Goal: Feedback & Contribution: Contribute content

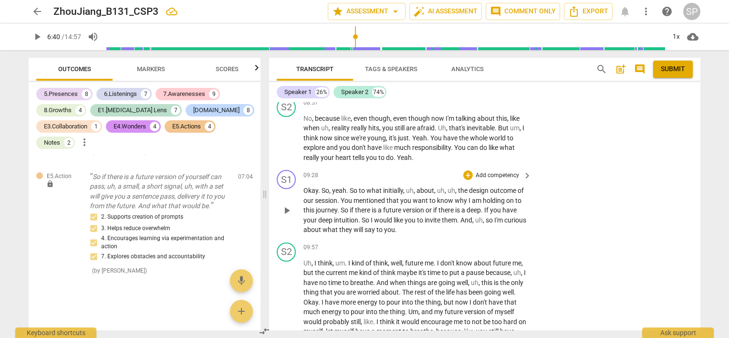
scroll to position [1707, 0]
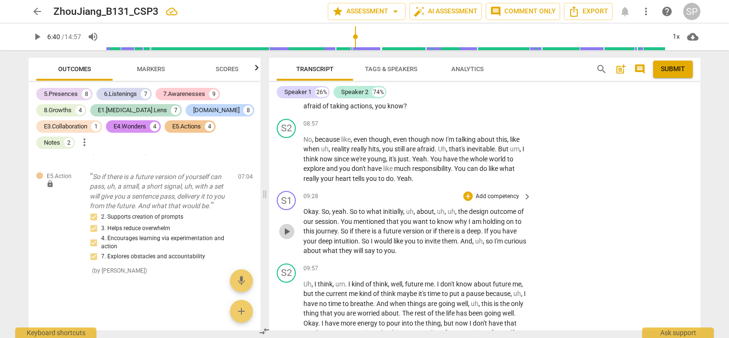
click at [286, 226] on span "play_arrow" at bounding box center [286, 231] width 11 height 11
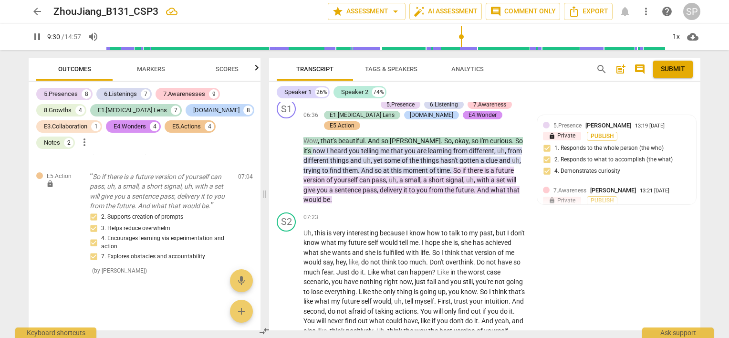
scroll to position [1134, 0]
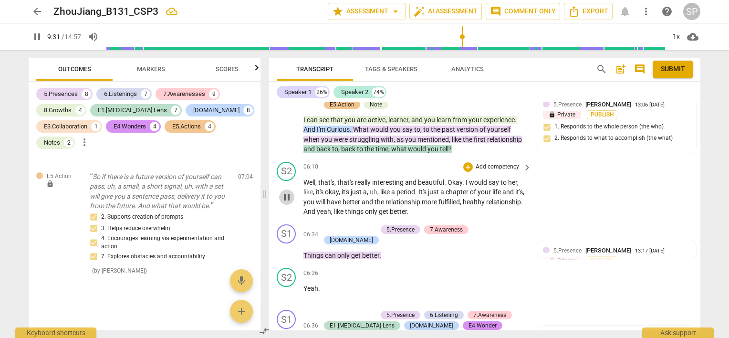
click at [288, 191] on span "pause" at bounding box center [286, 196] width 11 height 11
click at [289, 191] on span "play_arrow" at bounding box center [286, 196] width 11 height 11
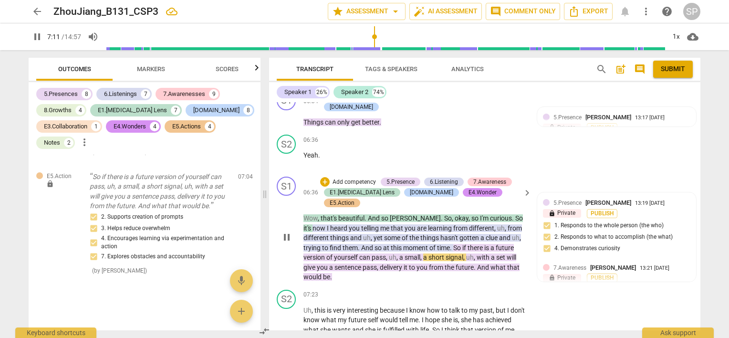
scroll to position [1277, 0]
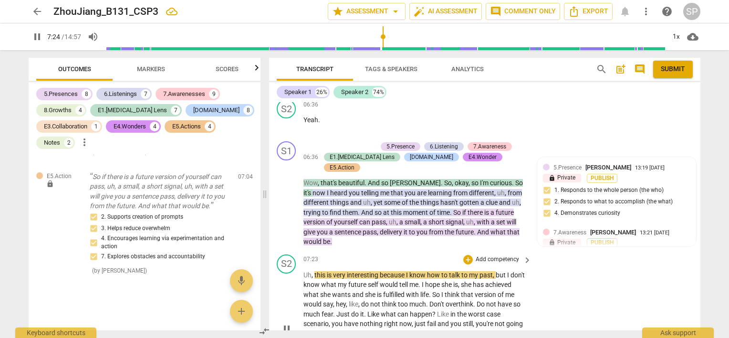
scroll to position [1325, 0]
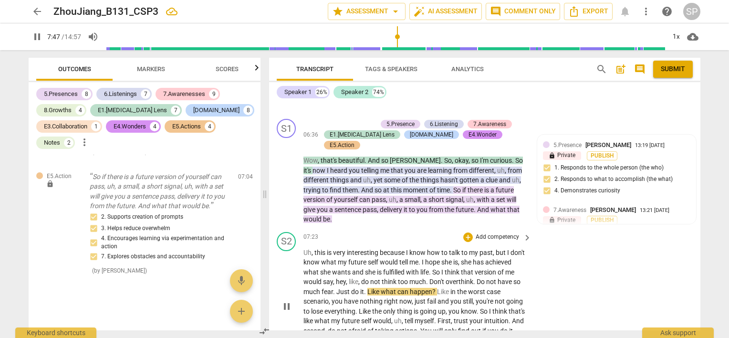
click at [281, 301] on span "pause" at bounding box center [286, 306] width 15 height 11
click at [285, 301] on span "play_arrow" at bounding box center [286, 306] width 11 height 11
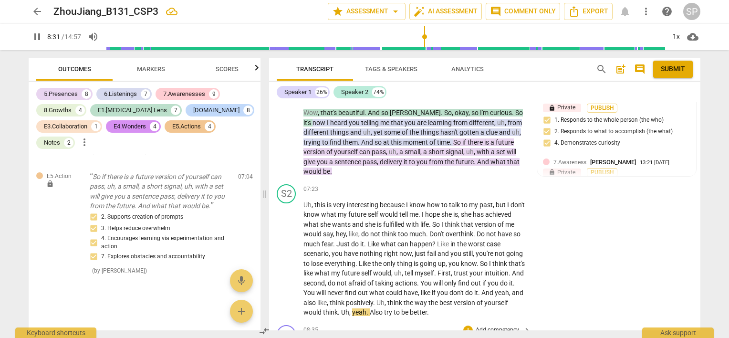
scroll to position [1421, 0]
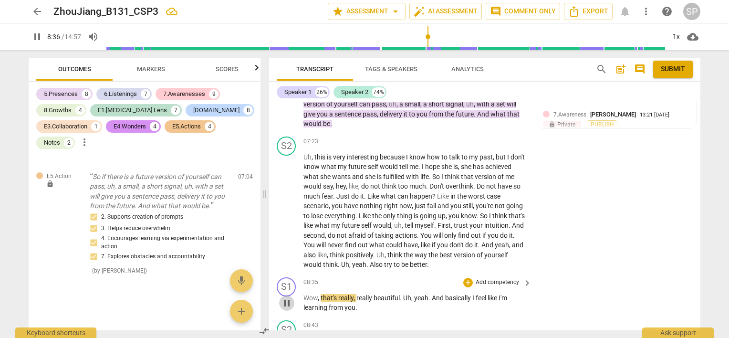
click at [287, 297] on span "pause" at bounding box center [286, 302] width 11 height 11
click at [287, 297] on span "play_arrow" at bounding box center [286, 302] width 11 height 11
click at [287, 297] on span "pause" at bounding box center [286, 302] width 11 height 11
type input "523"
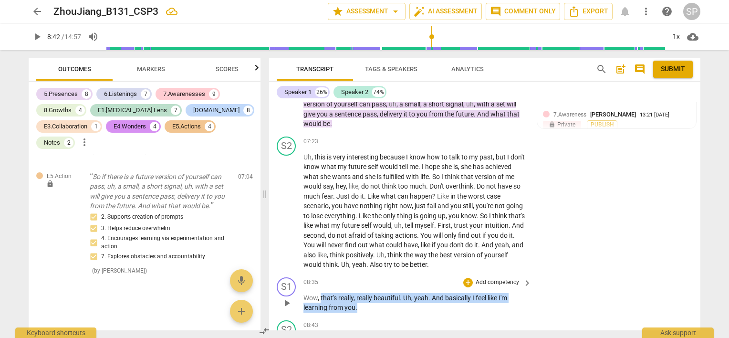
drag, startPoint x: 320, startPoint y: 264, endPoint x: 361, endPoint y: 273, distance: 41.9
click at [361, 293] on p "Wow , that's really , really beautiful . Uh , yeah . And basically I feel like …" at bounding box center [415, 303] width 223 height 20
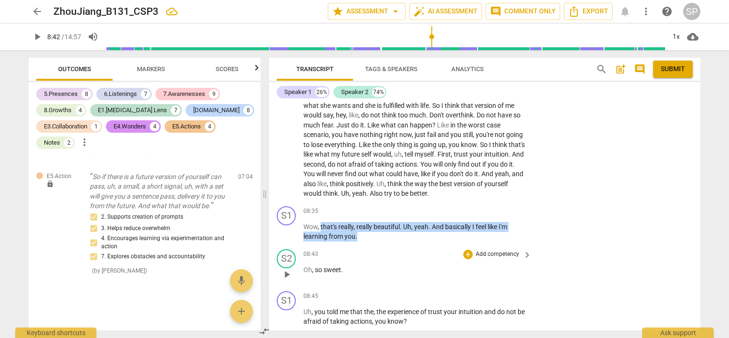
scroll to position [1516, 0]
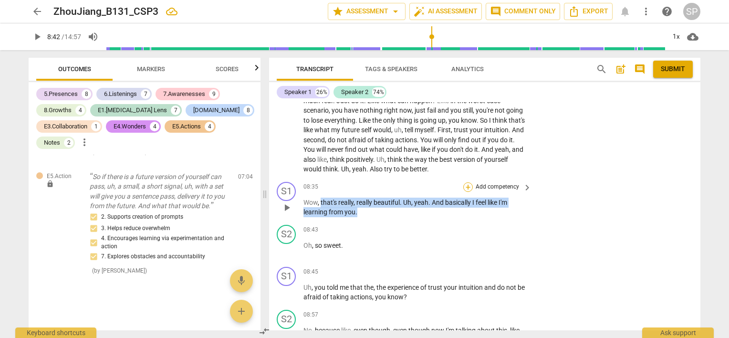
click at [468, 182] on div "+" at bounding box center [469, 187] width 10 height 10
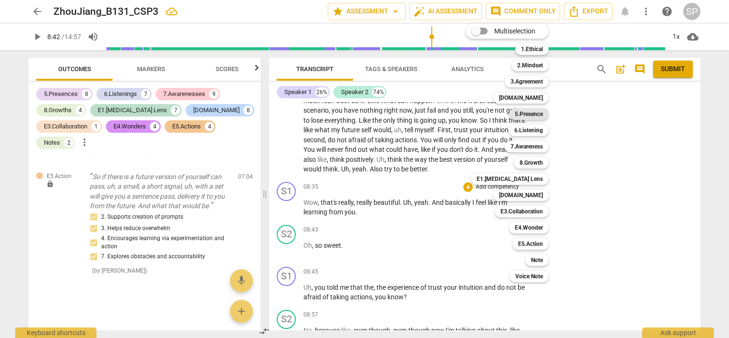
click at [534, 116] on b "5.Presence" at bounding box center [529, 113] width 28 height 11
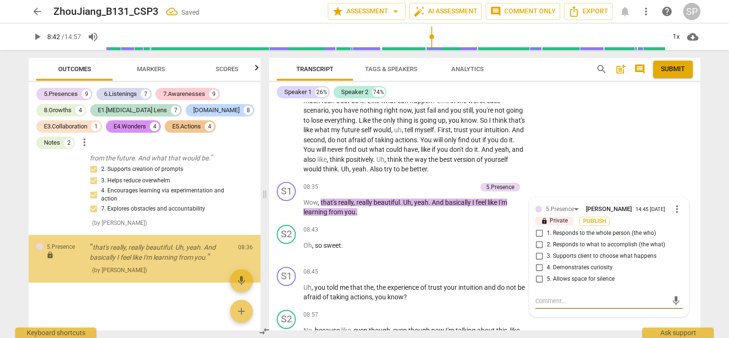
scroll to position [4576, 0]
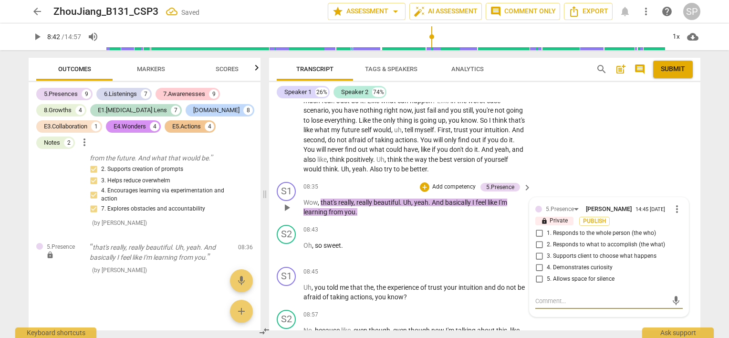
click at [538, 228] on input "1. Responds to the whole person (the who)" at bounding box center [539, 233] width 15 height 11
checkbox input "true"
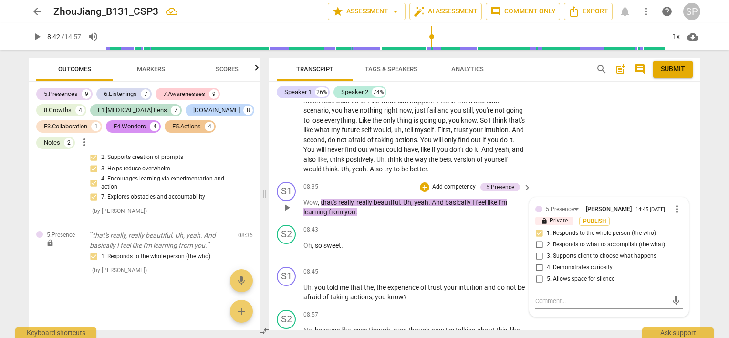
click at [432, 199] on span "." at bounding box center [430, 203] width 3 height 8
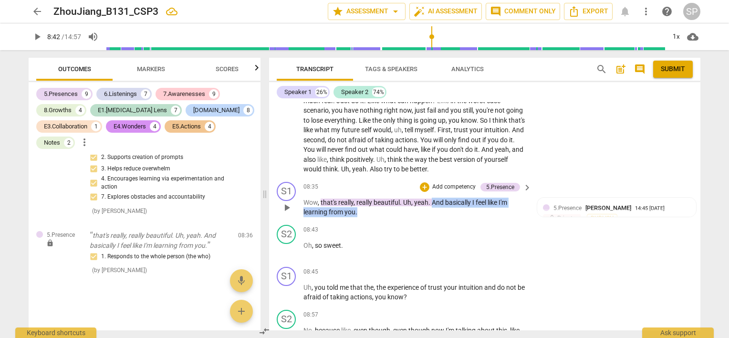
drag, startPoint x: 432, startPoint y: 166, endPoint x: 433, endPoint y: 177, distance: 10.5
click at [433, 198] on p "Wow , that's really , really beautiful . Uh , yeah . And basically I feel like …" at bounding box center [415, 208] width 223 height 20
click at [421, 182] on div "+" at bounding box center [425, 187] width 10 height 10
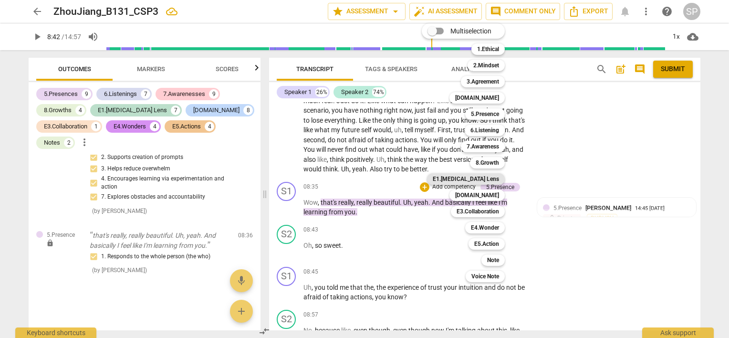
click at [495, 181] on b "E1.[MEDICAL_DATA] Lens" at bounding box center [466, 178] width 66 height 11
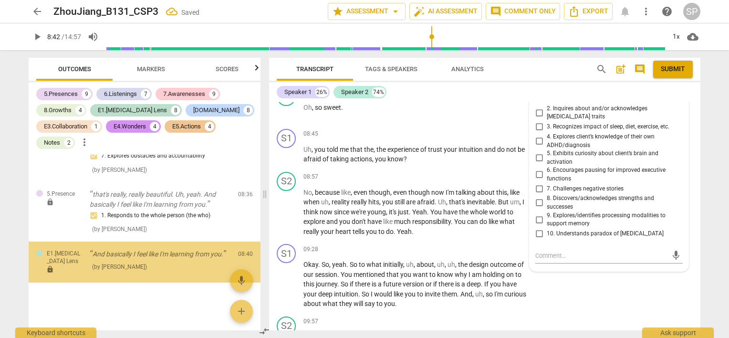
scroll to position [4636, 0]
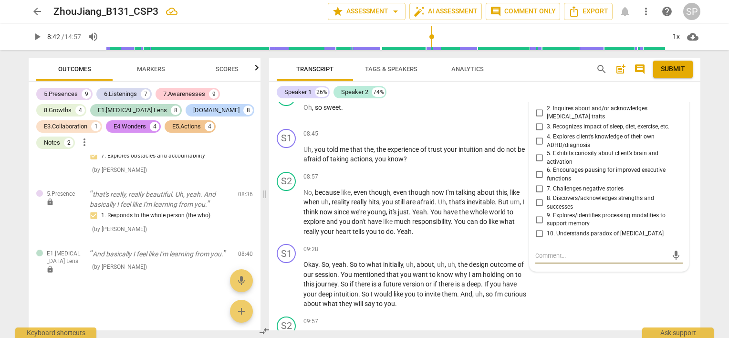
click at [539, 197] on input "8. Discovers/acknowledges strengths and successes" at bounding box center [539, 202] width 15 height 11
checkbox input "true"
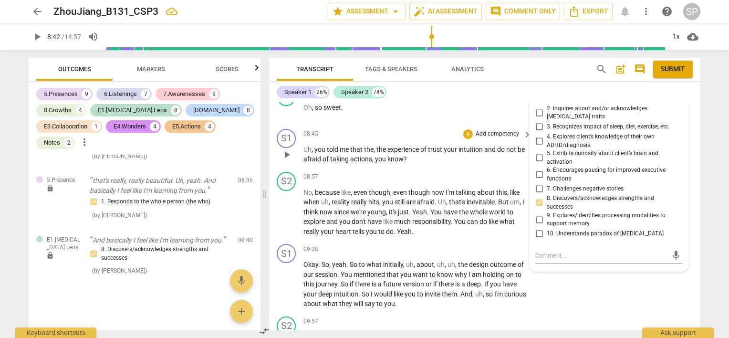
click at [494, 131] on div "S1 play_arrow pause 08:45 + Add competency keyboard_arrow_right Uh , you told m…" at bounding box center [485, 146] width 432 height 43
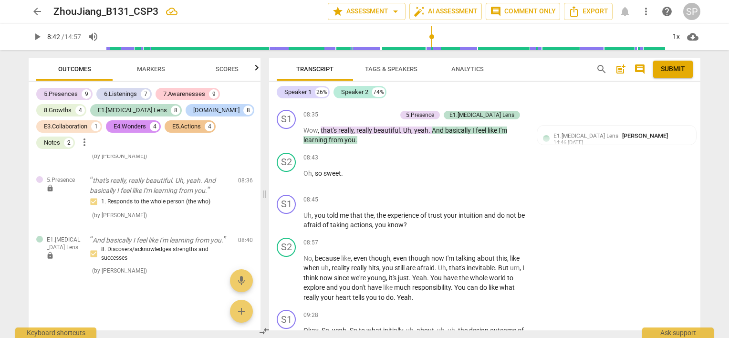
scroll to position [1606, 0]
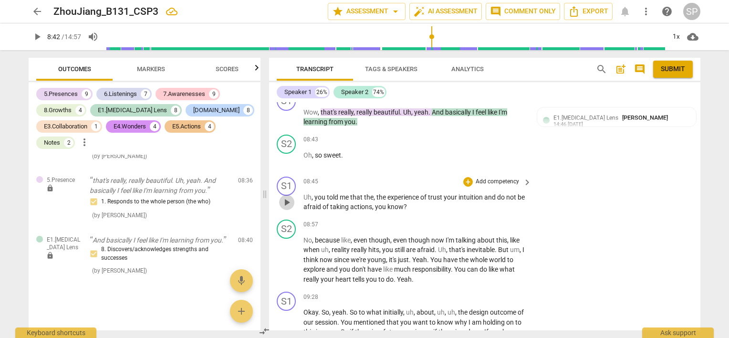
click at [286, 197] on span "play_arrow" at bounding box center [286, 202] width 11 height 11
click at [289, 197] on span "pause" at bounding box center [286, 202] width 11 height 11
type input "538"
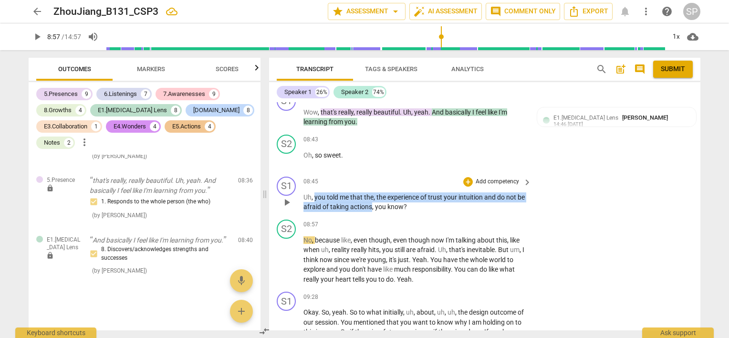
drag, startPoint x: 314, startPoint y: 162, endPoint x: 381, endPoint y: 173, distance: 67.7
click at [381, 192] on p "Uh , you told me that the , the experience of trust your intuition and do not b…" at bounding box center [415, 202] width 223 height 20
click at [469, 177] on div "+" at bounding box center [469, 182] width 10 height 10
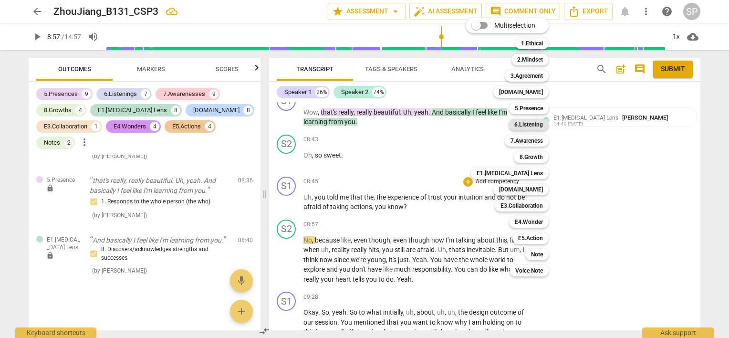
click at [515, 128] on b "6.Listening" at bounding box center [529, 124] width 29 height 11
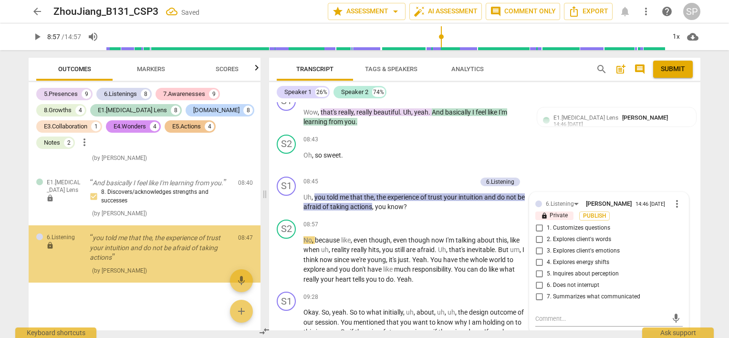
scroll to position [4710, 0]
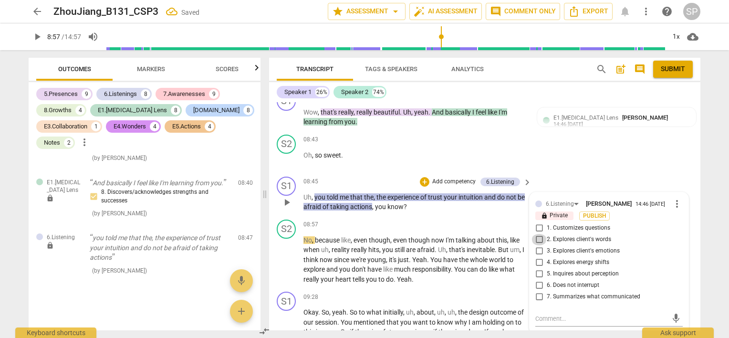
click at [538, 234] on input "2. Explores client's words" at bounding box center [539, 239] width 15 height 11
checkbox input "true"
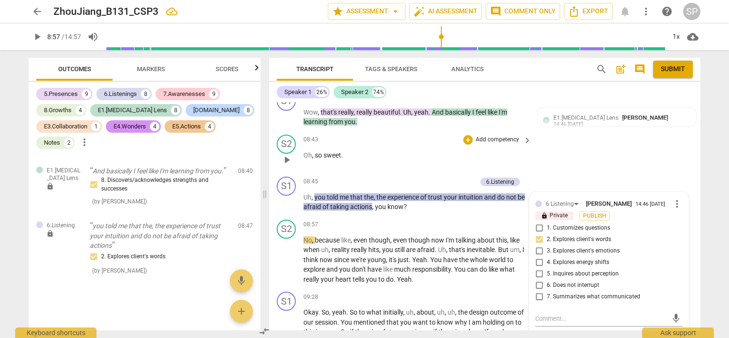
click at [395, 136] on div "S2 play_arrow pause 08:43 + Add competency keyboard_arrow_right Oh , so sweet ." at bounding box center [485, 152] width 432 height 42
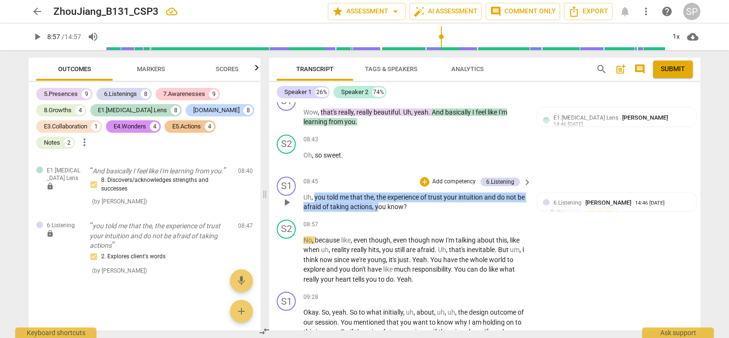
drag, startPoint x: 315, startPoint y: 160, endPoint x: 395, endPoint y: 162, distance: 80.2
click at [392, 192] on p "Uh , you told me that the , the experience of trust your intuition and do not b…" at bounding box center [415, 202] width 223 height 20
click at [369, 177] on div "08:45 + Add competency 6.Listening keyboard_arrow_right" at bounding box center [418, 182] width 229 height 11
click at [328, 177] on div "08:45 + Add competency 6.Listening keyboard_arrow_right" at bounding box center [418, 182] width 229 height 11
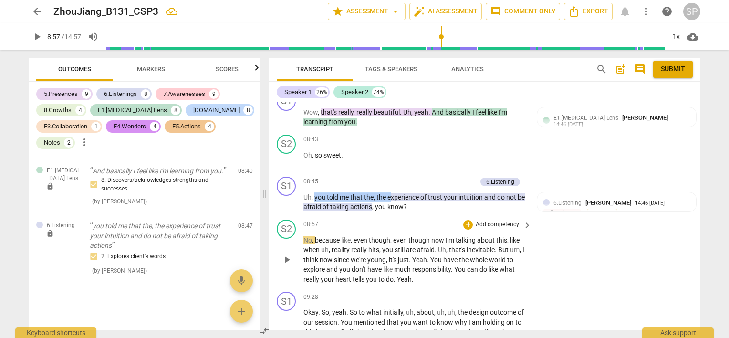
click at [421, 220] on div "08:57 + Add competency keyboard_arrow_right" at bounding box center [418, 225] width 229 height 11
click at [424, 177] on div "+" at bounding box center [425, 182] width 10 height 10
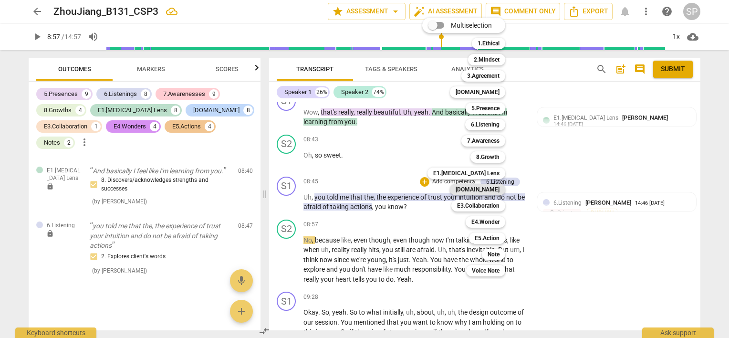
click at [494, 189] on b "[DOMAIN_NAME]" at bounding box center [478, 189] width 44 height 11
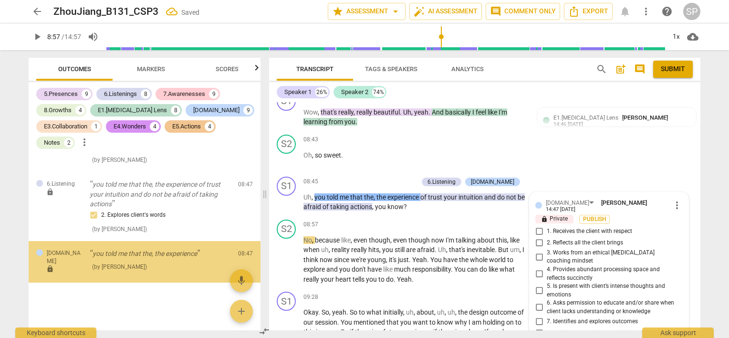
scroll to position [4760, 0]
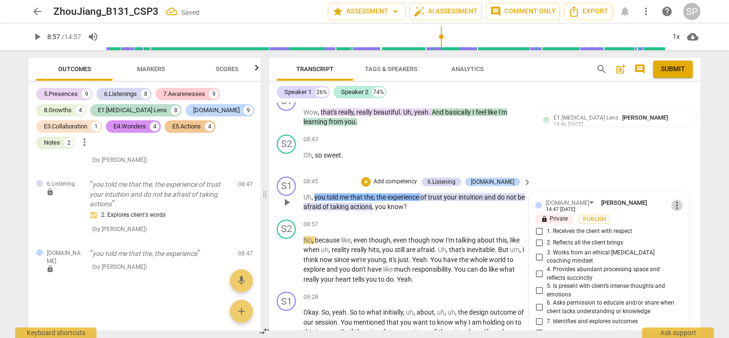
click at [672, 200] on span "more_vert" at bounding box center [677, 205] width 11 height 11
drag, startPoint x: 672, startPoint y: 182, endPoint x: 401, endPoint y: 27, distance: 311.6
click at [672, 183] on li "Delete" at bounding box center [685, 187] width 33 height 18
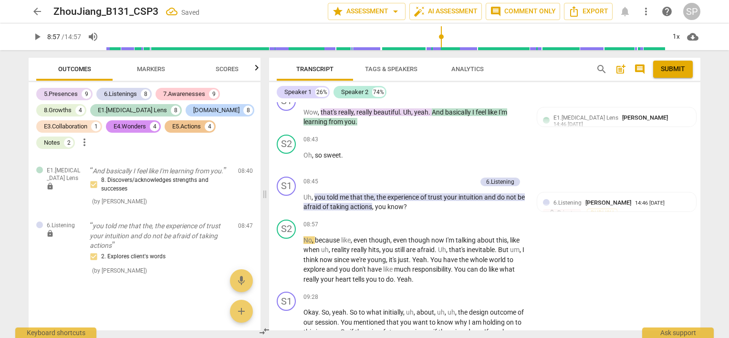
scroll to position [4722, 0]
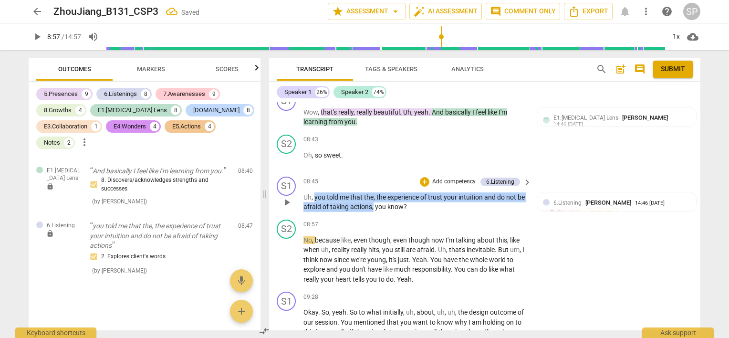
drag, startPoint x: 314, startPoint y: 160, endPoint x: 388, endPoint y: 162, distance: 74.0
click at [383, 192] on p "Uh , you told me that the , the experience of trust your intuition and do not b…" at bounding box center [415, 202] width 223 height 20
click at [423, 177] on div "+" at bounding box center [425, 182] width 10 height 10
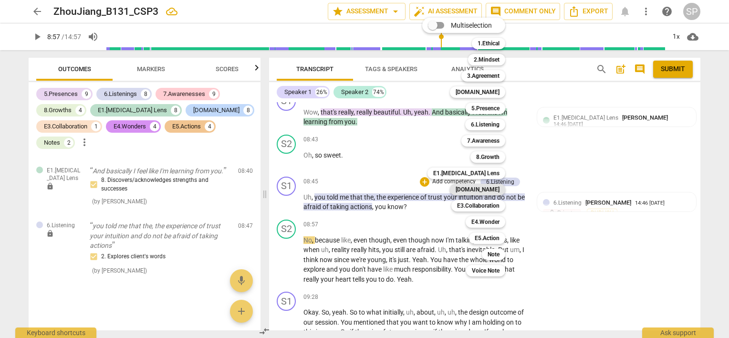
click at [488, 190] on b "[DOMAIN_NAME]" at bounding box center [478, 189] width 44 height 11
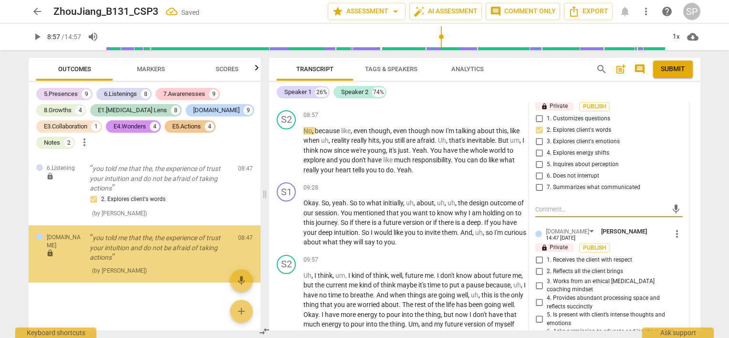
scroll to position [1750, 0]
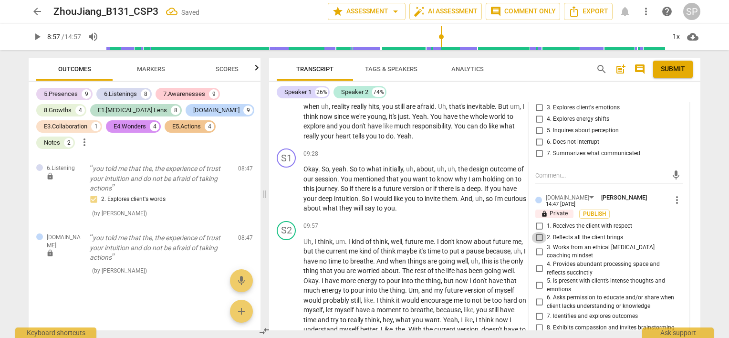
click at [539, 232] on input "2. Reflects all the client brings" at bounding box center [539, 237] width 15 height 11
checkbox input "true"
click at [426, 148] on div "09:28 + Add competency keyboard_arrow_right" at bounding box center [418, 153] width 229 height 11
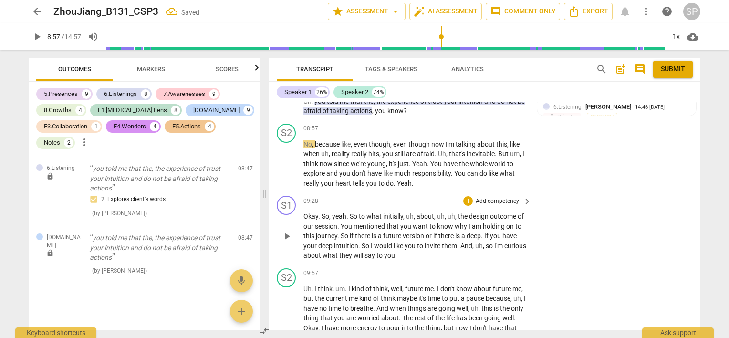
scroll to position [1559, 0]
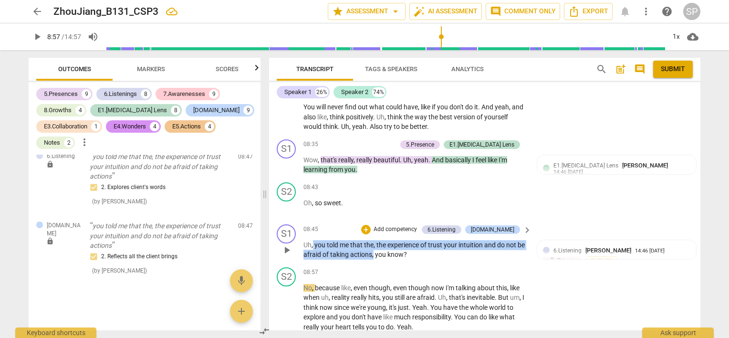
drag, startPoint x: 313, startPoint y: 210, endPoint x: 382, endPoint y: 218, distance: 69.2
click at [382, 240] on p "Uh , you told me that the , the experience of trust your intuition and do not b…" at bounding box center [415, 250] width 223 height 20
click at [371, 225] on div "+" at bounding box center [366, 230] width 10 height 10
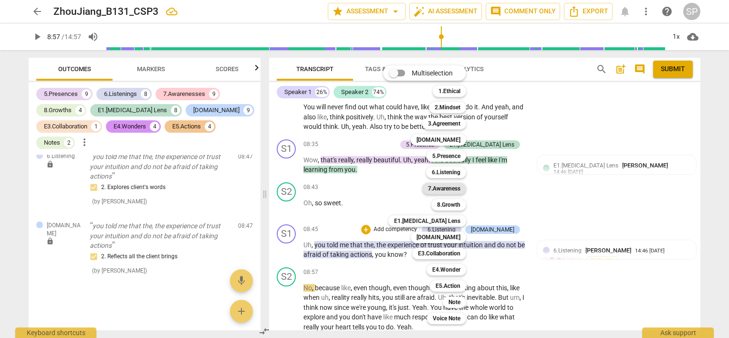
click at [447, 187] on b "7.Awareness" at bounding box center [444, 188] width 32 height 11
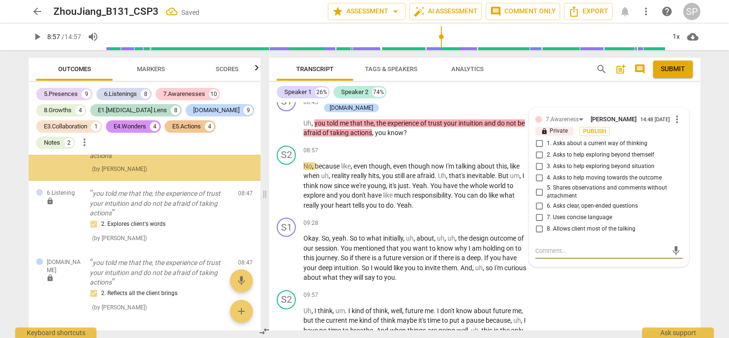
scroll to position [4722, 0]
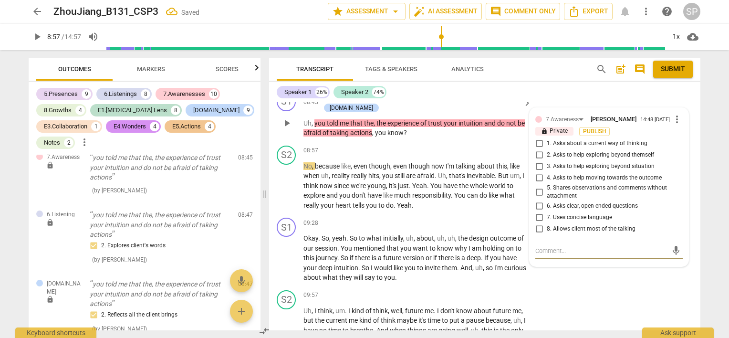
click at [538, 212] on input "7. Uses concise language" at bounding box center [539, 217] width 15 height 11
checkbox input "true"
click at [481, 164] on p "No , because like , even though , even though now I'm talking about this , like…" at bounding box center [415, 185] width 223 height 49
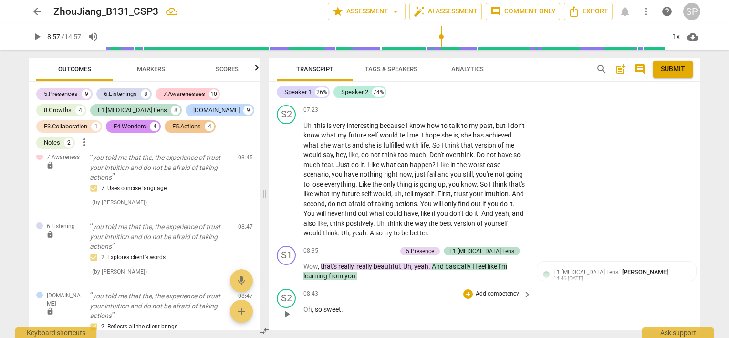
scroll to position [1500, 0]
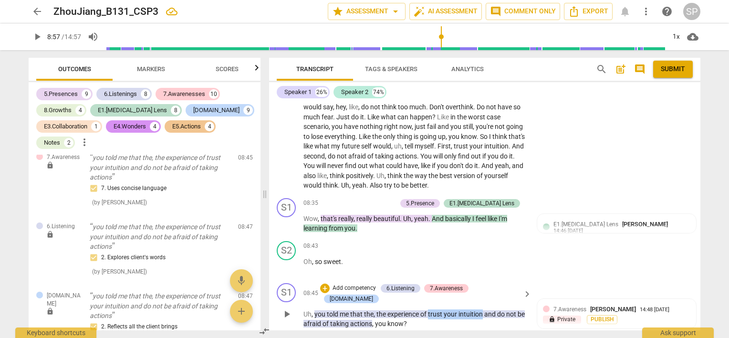
drag, startPoint x: 429, startPoint y: 264, endPoint x: 483, endPoint y: 273, distance: 54.8
click at [483, 283] on div "08:45 + Add competency 6.Listening 7.Awareness E2.Safety keyboard_arrow_right U…" at bounding box center [418, 306] width 229 height 46
click at [330, 284] on div "+" at bounding box center [325, 289] width 10 height 10
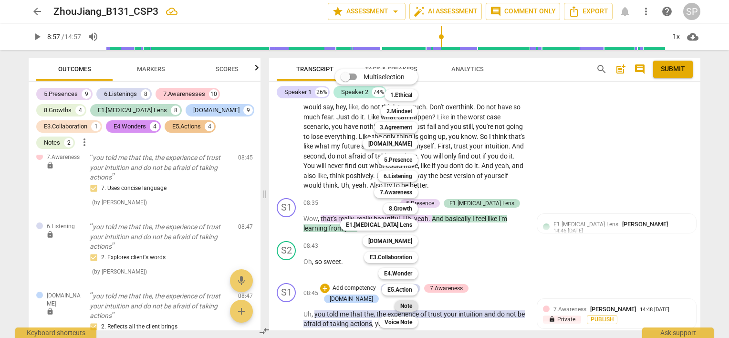
click at [401, 304] on b "Note" at bounding box center [407, 305] width 12 height 11
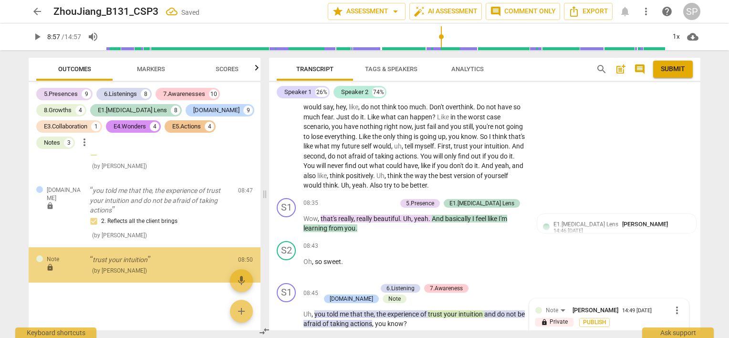
scroll to position [4896, 0]
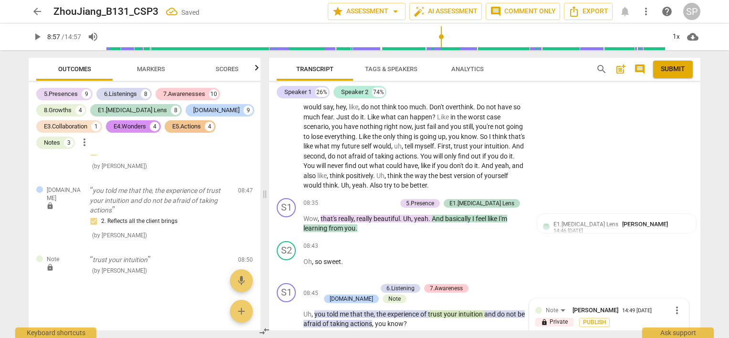
type textarea "P"
type textarea "Po"
type textarea "Pow"
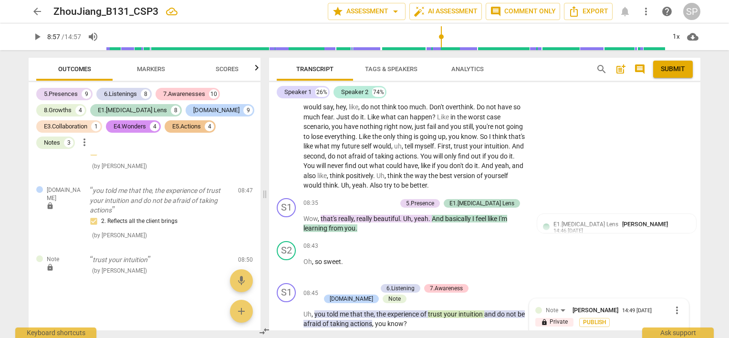
type textarea "Pow"
type textarea "Powe"
type textarea "Power"
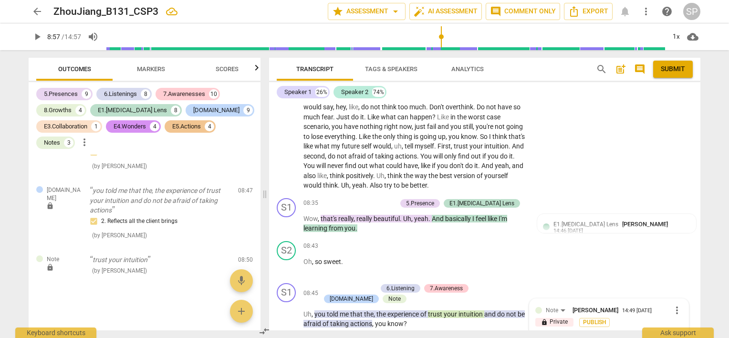
type textarea "Powerf"
type textarea "Powerfu"
type textarea "Powerful"
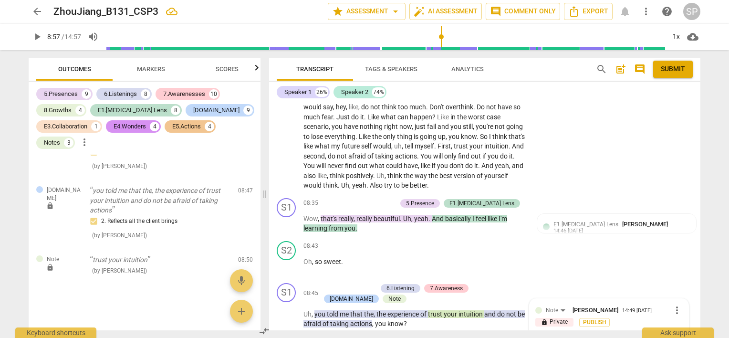
type textarea "Powerful"
type textarea "Powerful t"
type textarea "Powerful to"
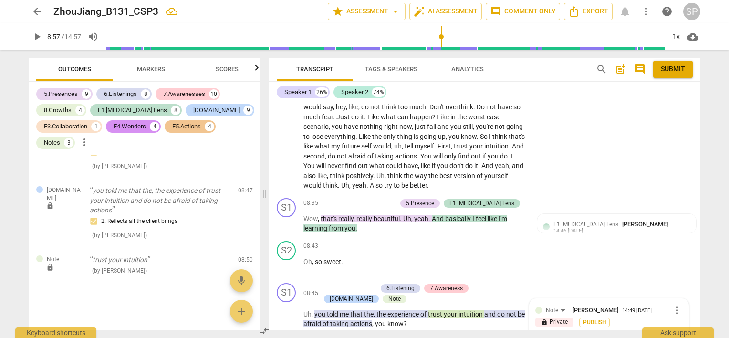
type textarea "Powerful to"
type textarea "Powerful to r"
type textarea "Powerful to re"
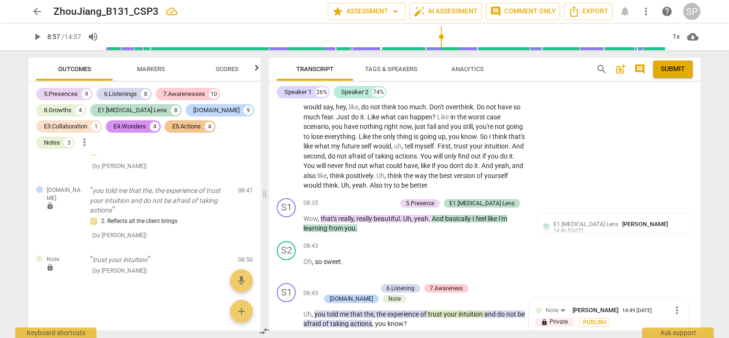
type textarea "Powerful to re"
type textarea "Powerful to r"
type textarea "Powerful to"
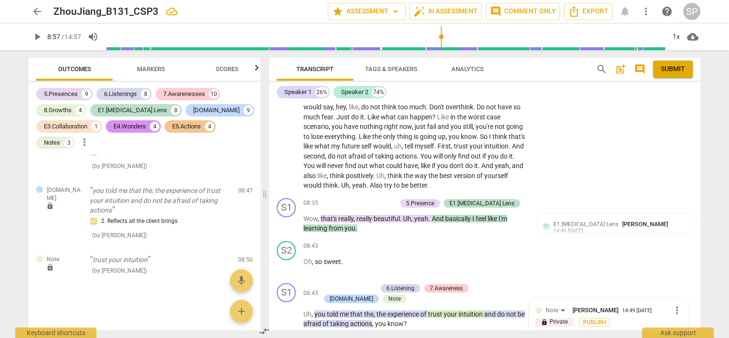
type textarea "Powerful to"
type textarea "Powerful t"
type textarea "Powerful"
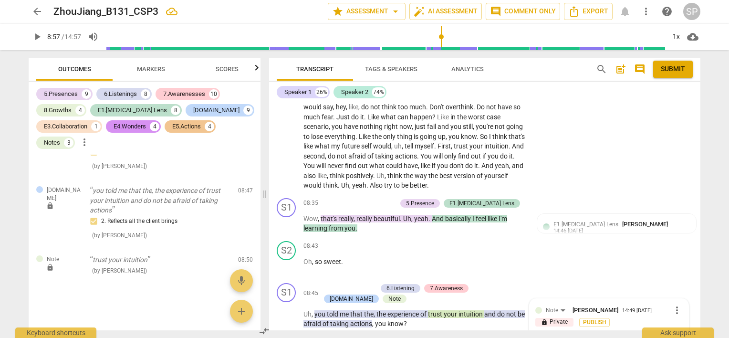
type textarea "Powerful"
type textarea "Powerful u"
type textarea "Powerful us"
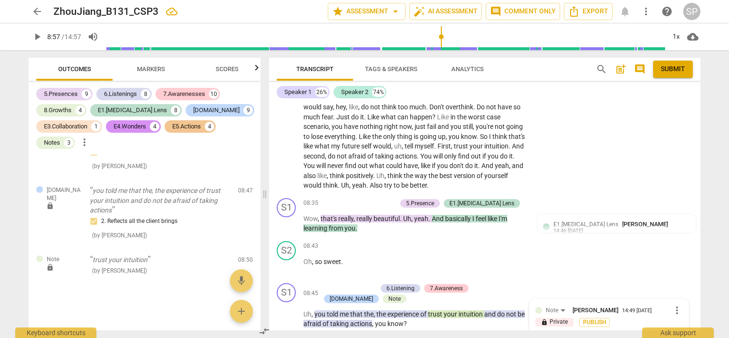
type textarea "Powerful use"
type textarea "Powerful use o"
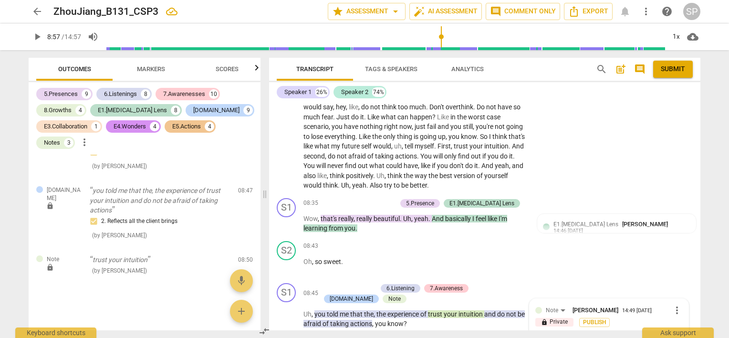
type textarea "Powerful use o"
type textarea "Powerful use of"
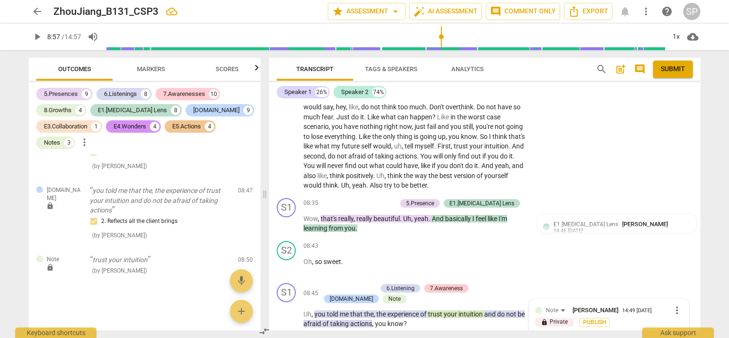
type textarea "Powerful use of h"
type textarea "Powerful use of he"
type textarea "Powerful use of her"
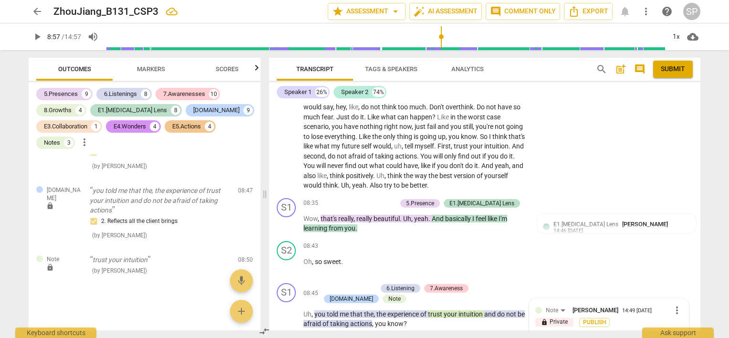
type textarea "Powerful use of her"
type textarea "Powerful use of her o"
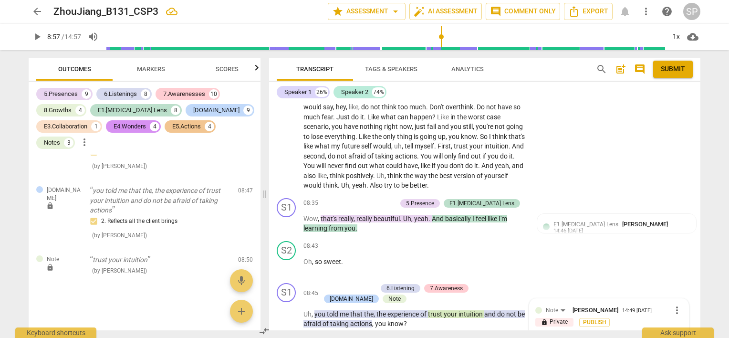
type textarea "Powerful use of her ow"
type textarea "Powerful use of her own"
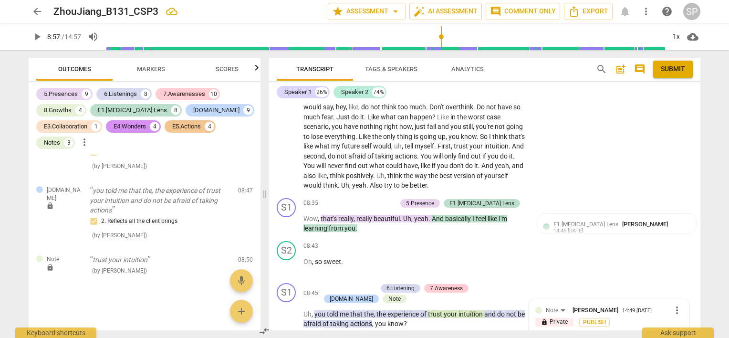
type textarea "Powerful use of her own"
type textarea "Powerful use of her own l"
type textarea "Powerful use of her own la"
type textarea "Powerful use of her own lan"
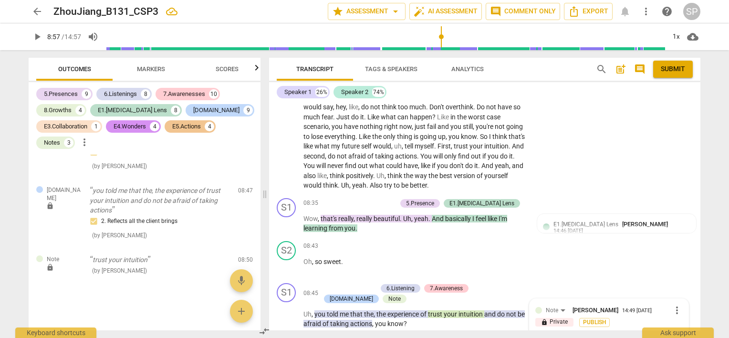
type textarea "Powerful use of her own lang"
type textarea "Powerful use of her own langu"
type textarea "Powerful use of her own langua"
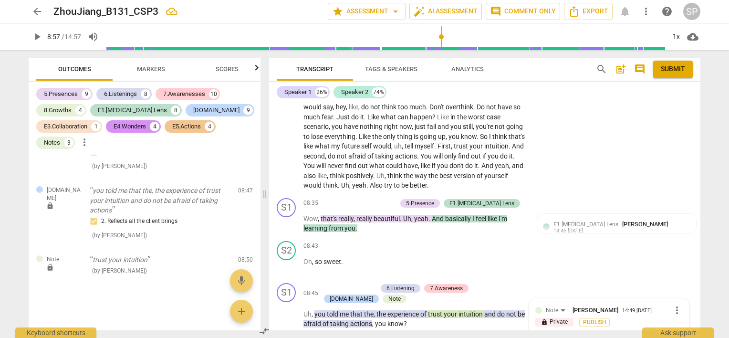
type textarea "Powerful use of her own langua"
type textarea "Powerful use of her own languag"
type textarea "Powerful use of her own language"
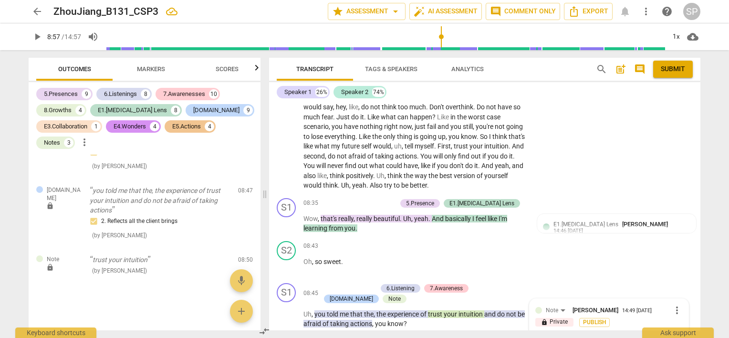
type textarea "Powerful use of her own language!"
click at [674, 337] on span "send" at bounding box center [676, 342] width 11 height 11
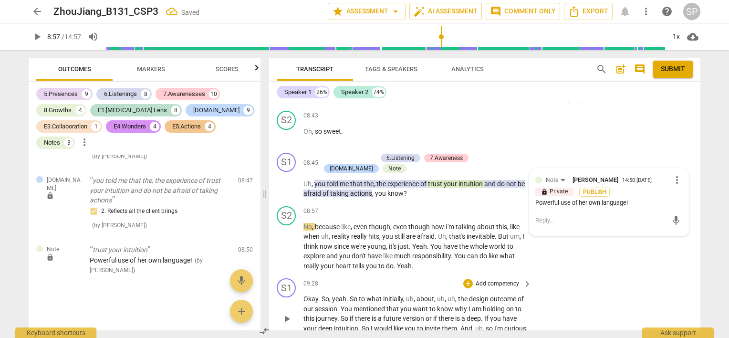
scroll to position [1643, 0]
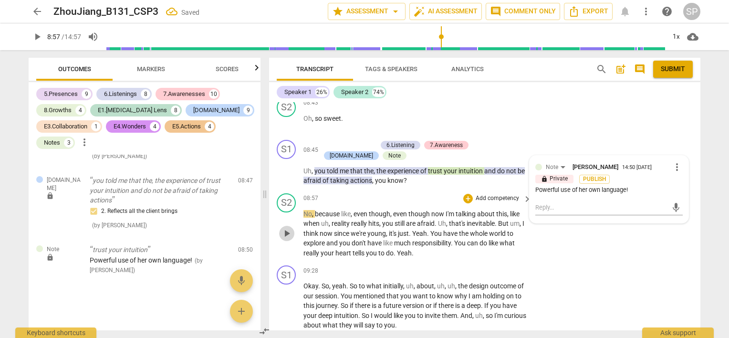
click at [289, 228] on span "play_arrow" at bounding box center [286, 233] width 11 height 11
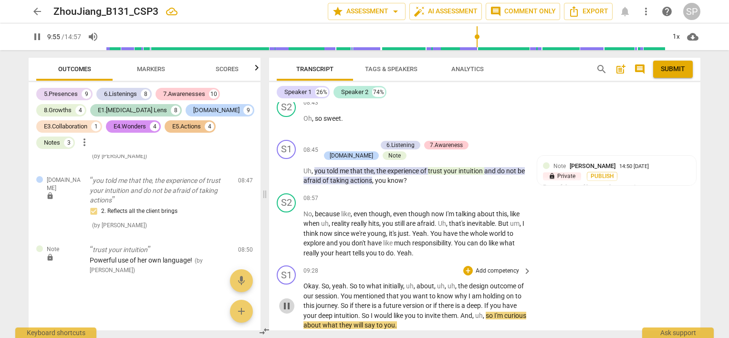
click at [285, 300] on span "pause" at bounding box center [286, 305] width 11 height 11
type input "596"
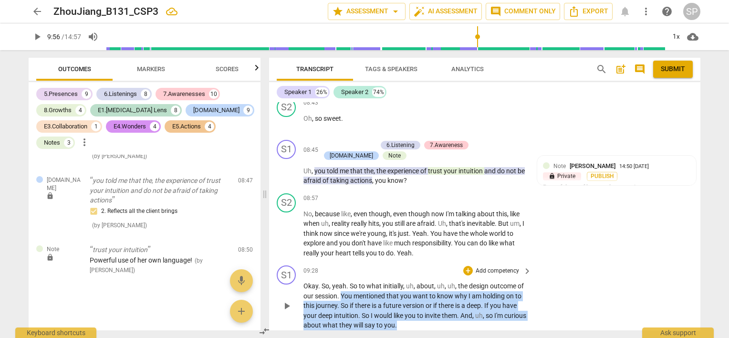
drag, startPoint x: 341, startPoint y: 262, endPoint x: 421, endPoint y: 288, distance: 84.1
click at [421, 288] on p "Okay . So , yeah . So to what initially , uh , about , uh , uh , the design out…" at bounding box center [415, 305] width 223 height 49
click at [468, 266] on div "+" at bounding box center [469, 271] width 10 height 10
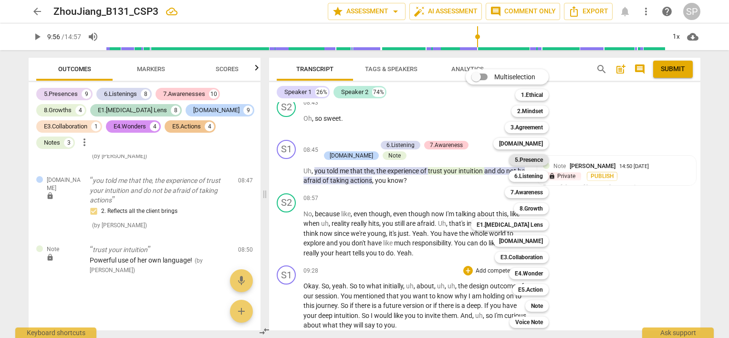
click at [528, 162] on b "5.Presence" at bounding box center [529, 159] width 28 height 11
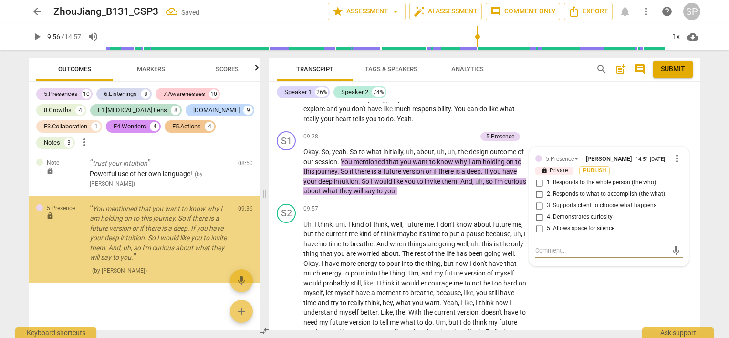
scroll to position [4990, 0]
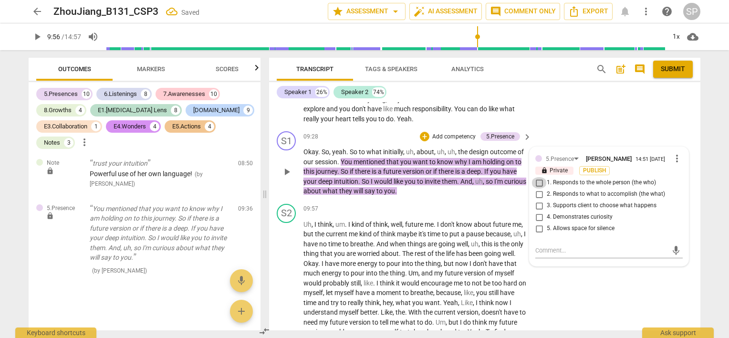
click at [537, 177] on input "1. Responds to the whole person (the who)" at bounding box center [539, 182] width 15 height 11
checkbox input "true"
click at [536, 189] on input "2. Responds to what to accomplish (the what)" at bounding box center [539, 194] width 15 height 11
checkbox input "true"
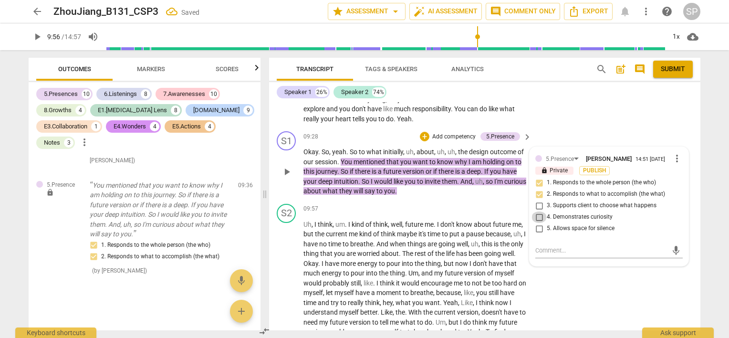
click at [535, 211] on input "4. Demonstrates curiosity" at bounding box center [539, 216] width 15 height 11
checkbox input "true"
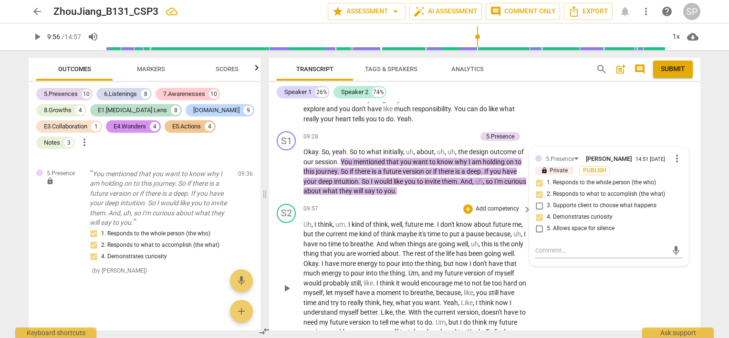
click at [446, 204] on div "09:57 + Add competency keyboard_arrow_right" at bounding box center [418, 209] width 229 height 11
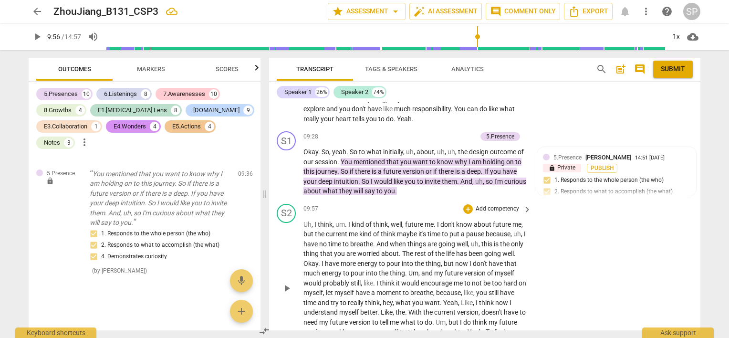
scroll to position [1730, 0]
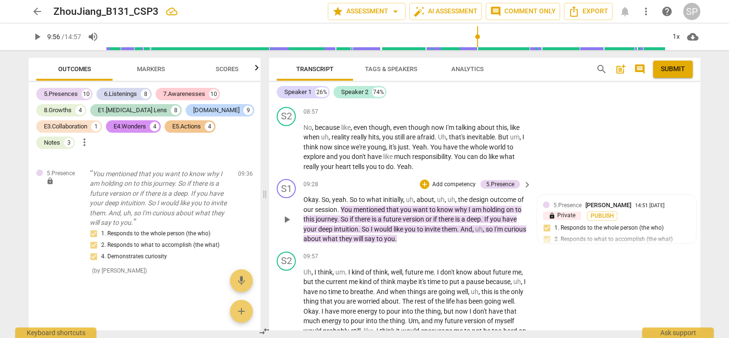
click at [355, 179] on div "09:28 + Add competency 5.Presence keyboard_arrow_right" at bounding box center [418, 184] width 229 height 11
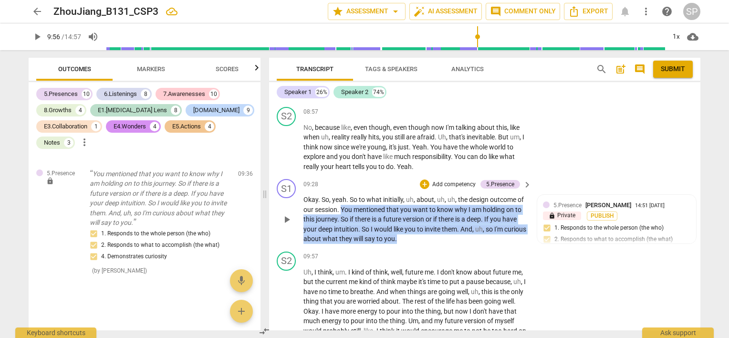
drag, startPoint x: 342, startPoint y: 172, endPoint x: 418, endPoint y: 181, distance: 76.4
click at [419, 203] on p "Okay . So , yeah . So to what initially , uh , about , uh , uh , the design out…" at bounding box center [415, 219] width 223 height 49
click at [422, 179] on div "+" at bounding box center [425, 184] width 10 height 10
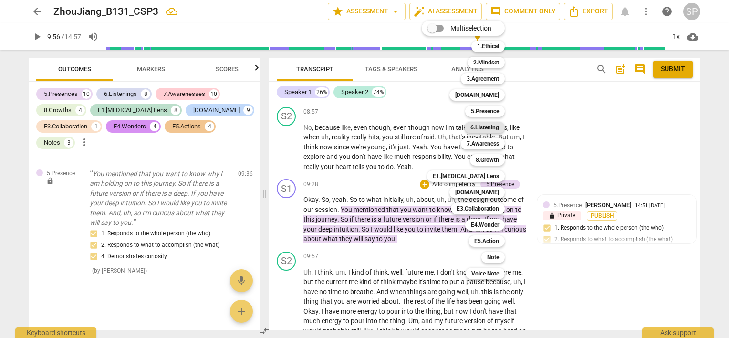
click at [491, 128] on b "6.Listening" at bounding box center [485, 127] width 29 height 11
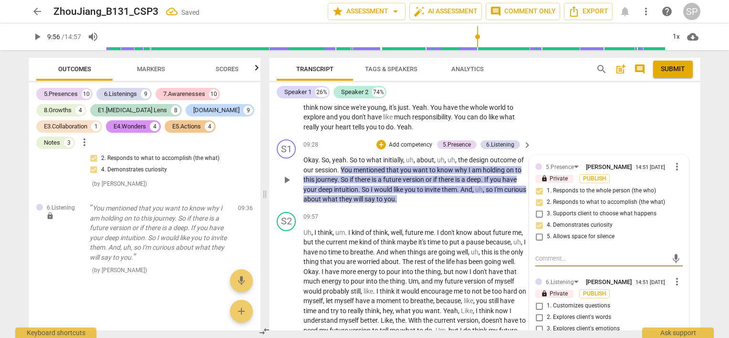
scroll to position [1873, 0]
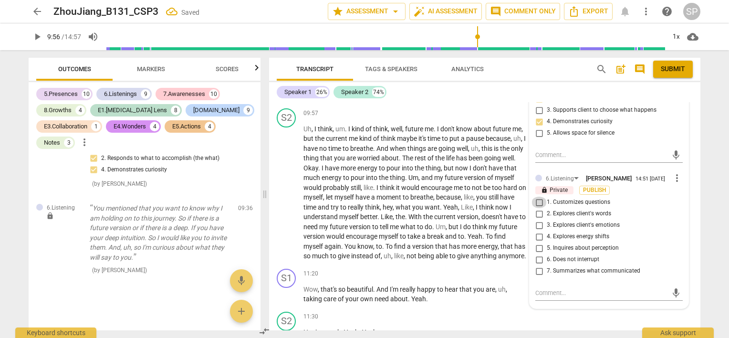
click at [538, 197] on input "1. Customizes questions" at bounding box center [539, 202] width 15 height 11
checkbox input "true"
click at [538, 208] on input "2. Explores client's words" at bounding box center [539, 213] width 15 height 11
checkbox input "true"
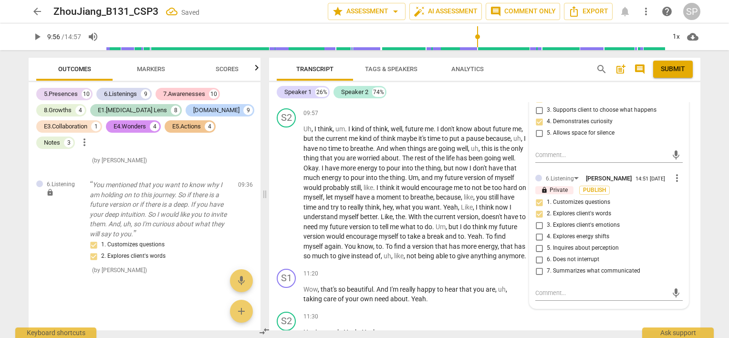
click at [538, 243] on input "5. Inquires about perception" at bounding box center [539, 248] width 15 height 11
checkbox input "true"
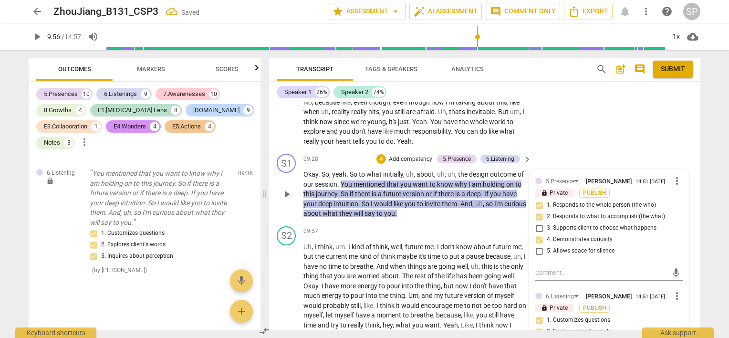
scroll to position [1730, 0]
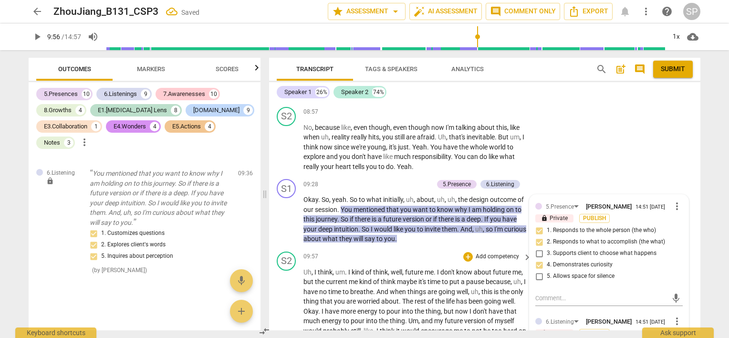
click at [443, 248] on div "S2 play_arrow pause 09:57 + Add competency keyboard_arrow_right Uh , I think , …" at bounding box center [485, 328] width 432 height 160
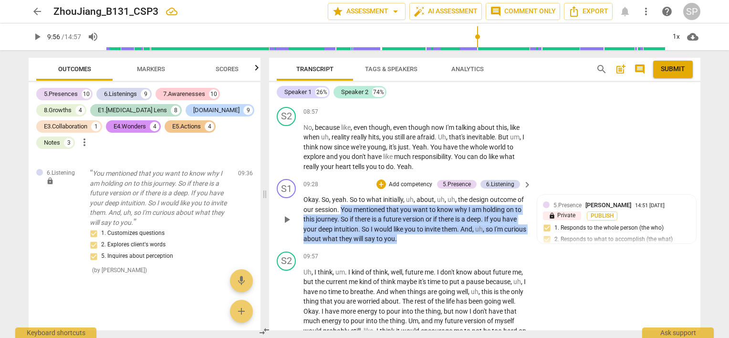
drag, startPoint x: 341, startPoint y: 174, endPoint x: 423, endPoint y: 207, distance: 88.5
click at [423, 207] on p "Okay . So , yeah . So to what initially , uh , about , uh , uh , the design out…" at bounding box center [415, 219] width 223 height 49
click at [378, 179] on div "+" at bounding box center [382, 184] width 10 height 10
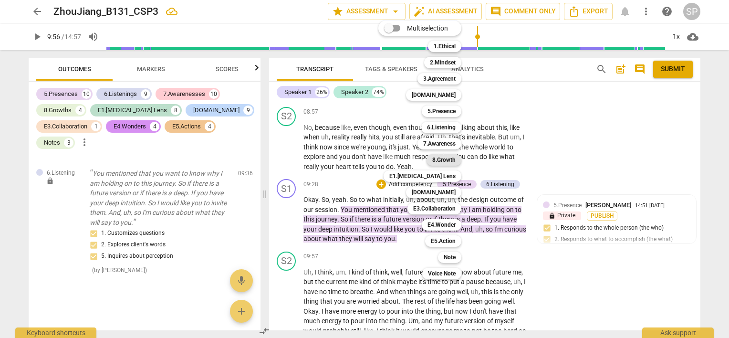
click at [451, 162] on b "8.Growth" at bounding box center [444, 159] width 23 height 11
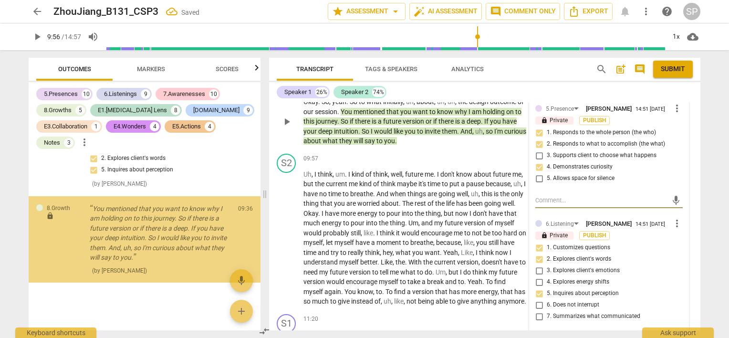
scroll to position [1968, 0]
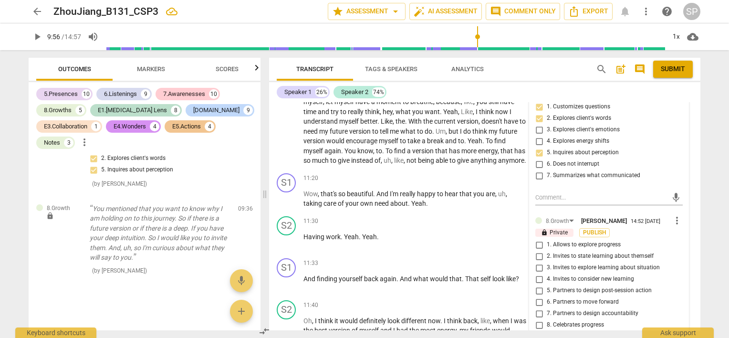
click at [672, 215] on span "more_vert" at bounding box center [677, 220] width 11 height 11
click at [676, 204] on li "Delete" at bounding box center [685, 204] width 33 height 18
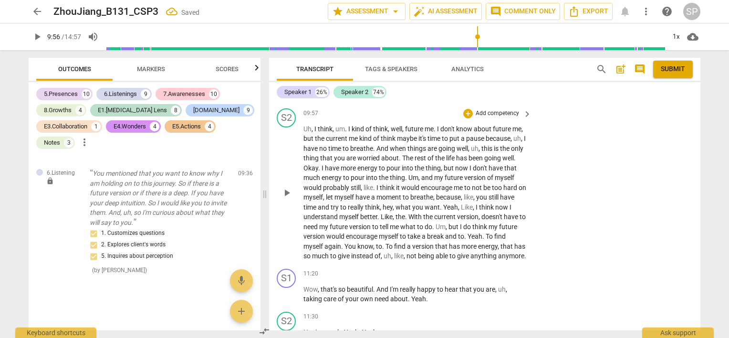
scroll to position [1777, 0]
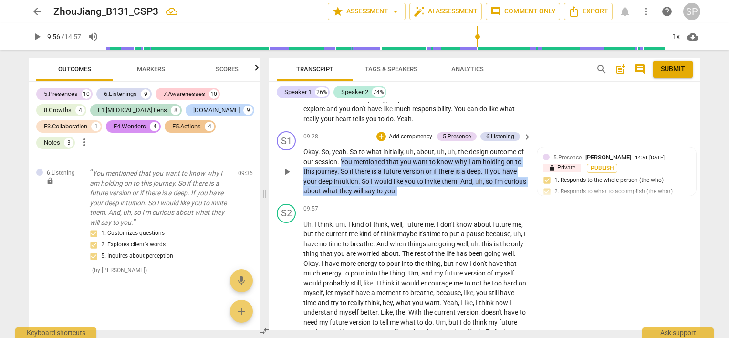
drag, startPoint x: 341, startPoint y: 126, endPoint x: 428, endPoint y: 157, distance: 92.4
click at [428, 157] on p "Okay . So , yeah . So to what initially , uh , about , uh , uh , the design out…" at bounding box center [415, 171] width 223 height 49
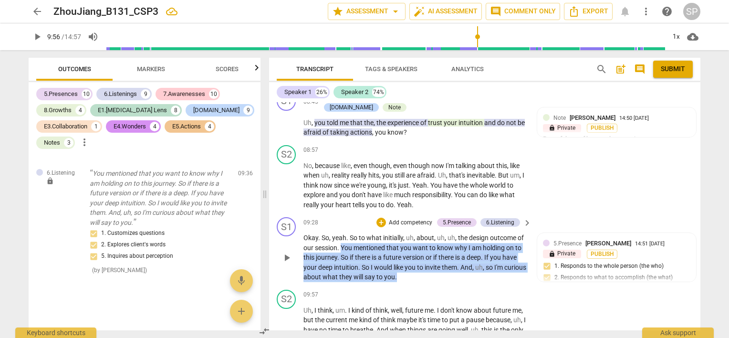
scroll to position [1682, 0]
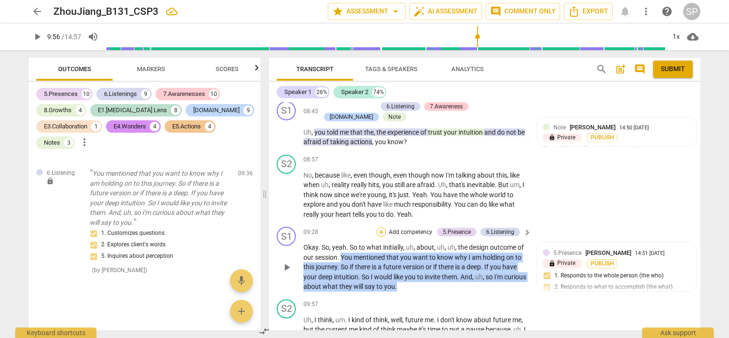
click at [380, 227] on div "+" at bounding box center [382, 232] width 10 height 10
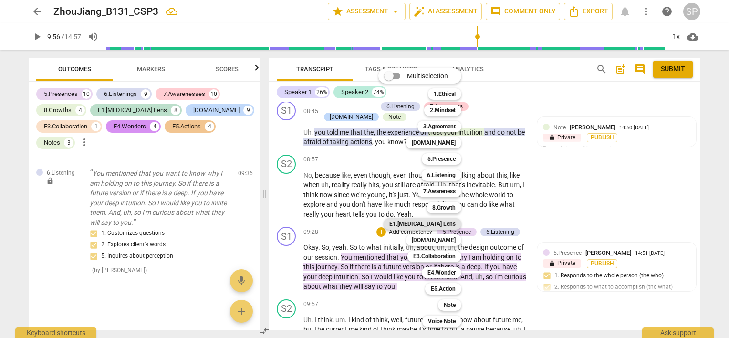
click at [449, 226] on b "E1.[MEDICAL_DATA] Lens" at bounding box center [423, 223] width 66 height 11
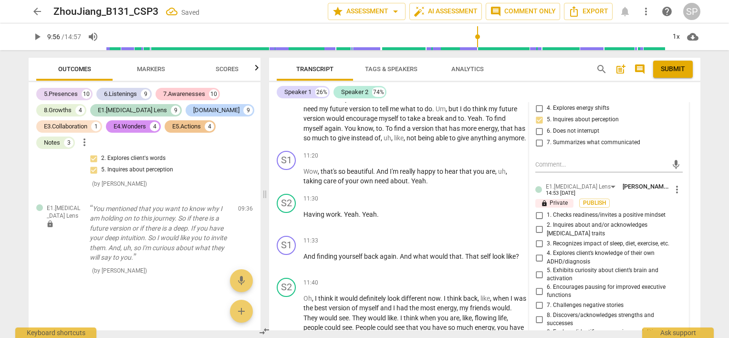
scroll to position [2016, 0]
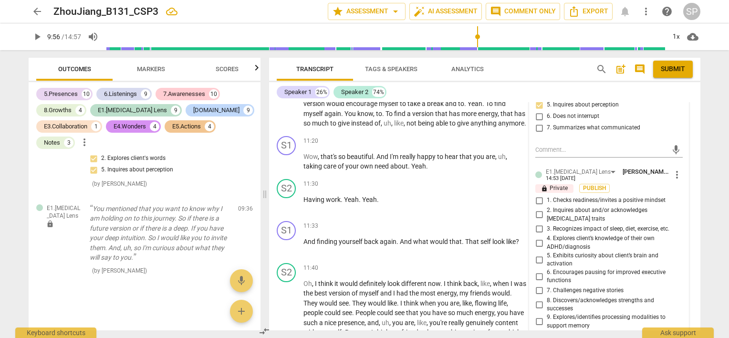
click at [536, 285] on input "7. Challenges negative stories" at bounding box center [539, 290] width 15 height 11
checkbox input "true"
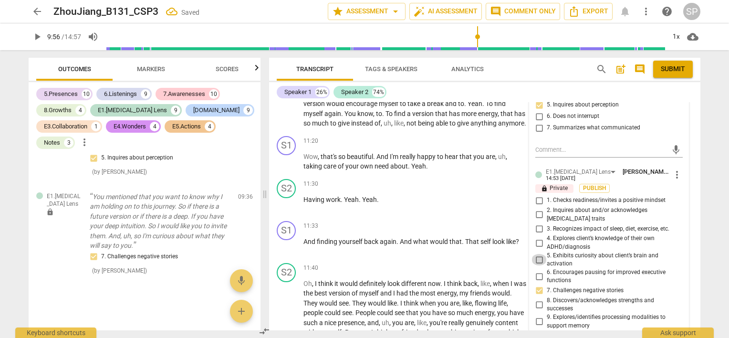
click at [538, 254] on input "5. Exhibits curiosity about client’s brain and activation" at bounding box center [539, 259] width 15 height 11
checkbox input "true"
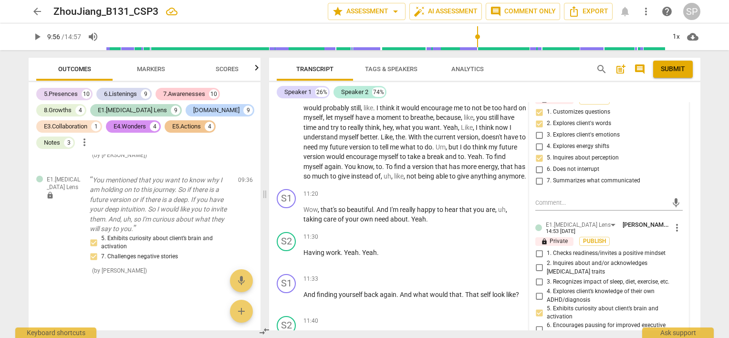
scroll to position [1968, 0]
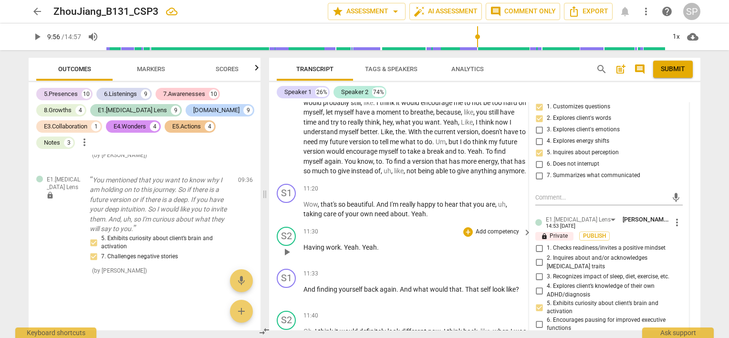
click at [505, 227] on div "11:30 + Add competency keyboard_arrow_right Having work . Yeah . Yeah ." at bounding box center [418, 244] width 229 height 34
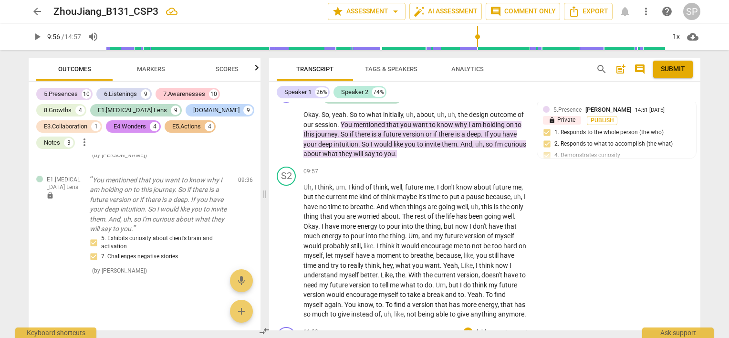
scroll to position [1730, 0]
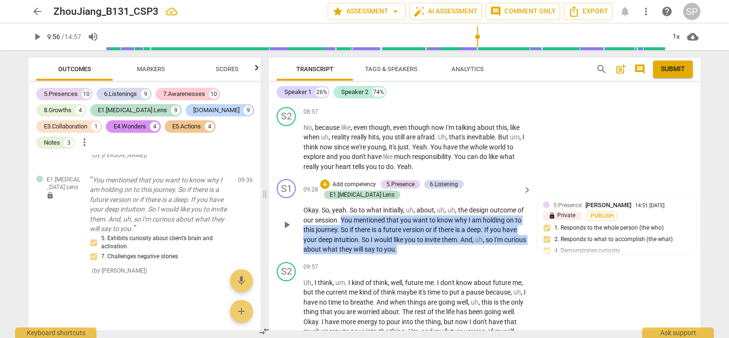
drag, startPoint x: 342, startPoint y: 173, endPoint x: 424, endPoint y: 202, distance: 87.6
click at [424, 205] on p "Okay . So , yeah . So to what initially , uh , about , uh , uh , the design out…" at bounding box center [415, 229] width 223 height 49
click at [328, 179] on div "+" at bounding box center [325, 184] width 10 height 10
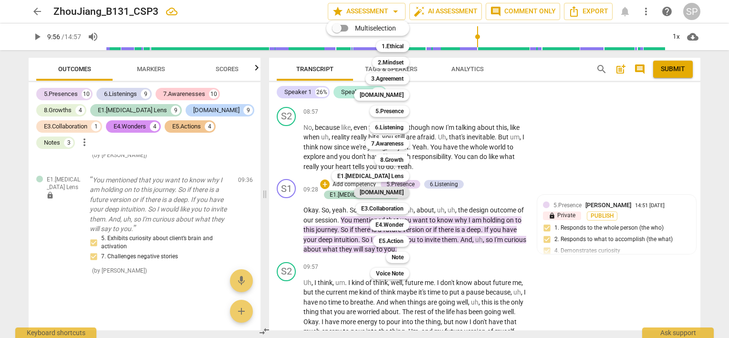
click at [400, 191] on b "[DOMAIN_NAME]" at bounding box center [382, 192] width 44 height 11
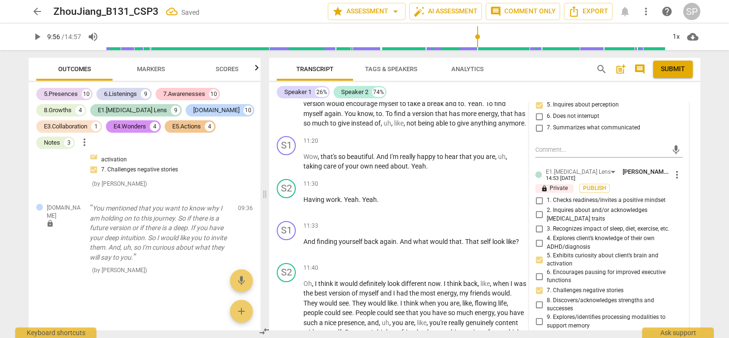
scroll to position [2207, 0]
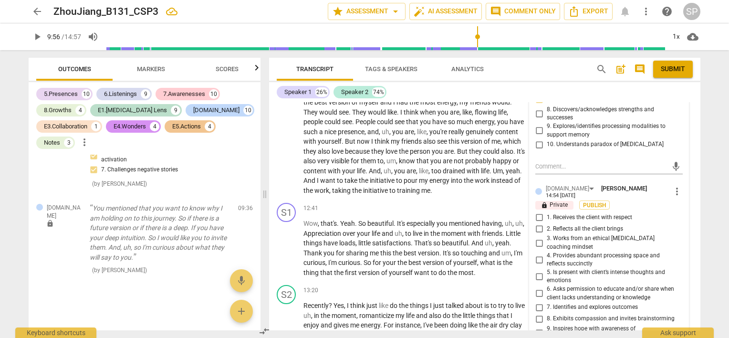
click at [537, 223] on input "2. Reflects all the client brings" at bounding box center [539, 228] width 15 height 11
checkbox input "true"
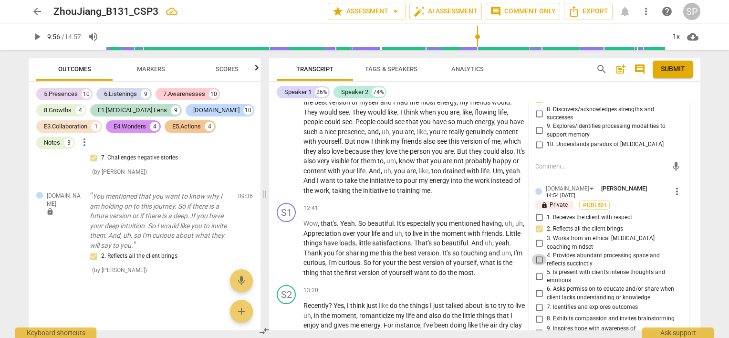
click at [535, 254] on input "4. Provides abundant processing space and reflects succinctly" at bounding box center [539, 259] width 15 height 11
checkbox input "true"
click at [431, 203] on div "12:41 + Add competency keyboard_arrow_right" at bounding box center [418, 208] width 229 height 11
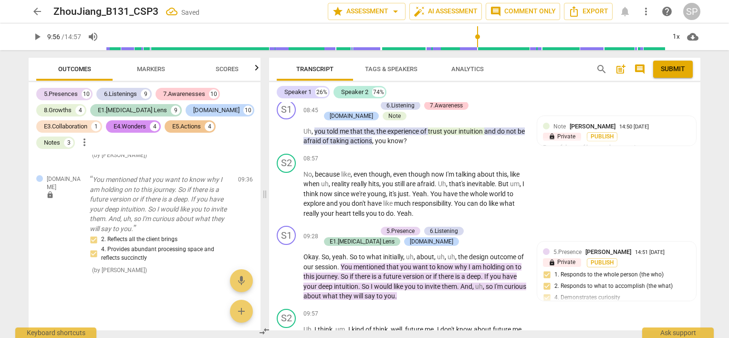
scroll to position [1682, 0]
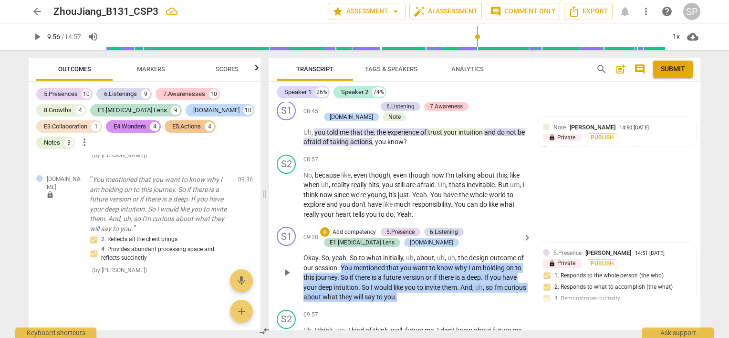
drag, startPoint x: 342, startPoint y: 231, endPoint x: 423, endPoint y: 256, distance: 85.6
click at [423, 256] on p "Okay . So , yeah . So to what initially , uh , about , uh , uh , the design out…" at bounding box center [415, 277] width 223 height 49
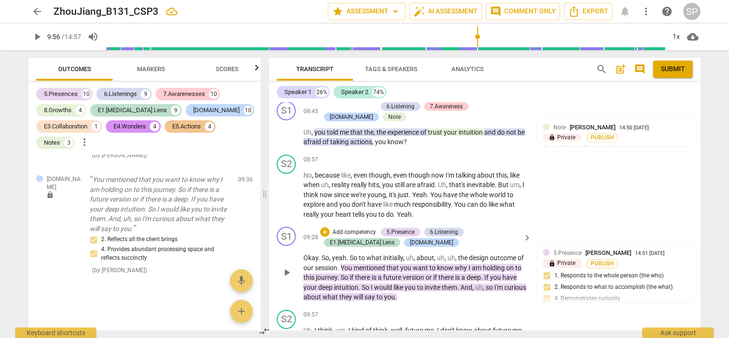
click at [435, 269] on div "S1 play_arrow pause 09:28 + Add competency 5.Presence 6.Listening E1.ADHD Lens …" at bounding box center [485, 264] width 432 height 83
drag, startPoint x: 339, startPoint y: 233, endPoint x: 363, endPoint y: 243, distance: 26.3
click at [363, 253] on p "Okay . So , yeah . So to what initially , uh , about , uh , uh , the design out…" at bounding box center [415, 277] width 223 height 49
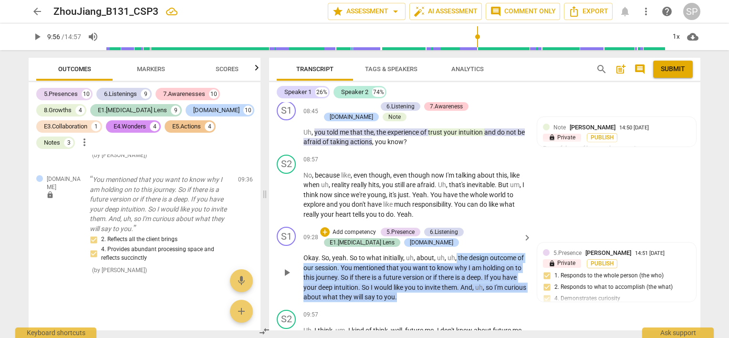
drag, startPoint x: 455, startPoint y: 221, endPoint x: 468, endPoint y: 262, distance: 42.9
click at [468, 262] on p "Okay . So , yeah . So to what initially , uh , about , uh , uh , the design out…" at bounding box center [415, 277] width 223 height 49
click at [466, 269] on div "S1 play_arrow pause 09:28 + Add competency 5.Presence 6.Listening E1.ADHD Lens …" at bounding box center [485, 264] width 432 height 83
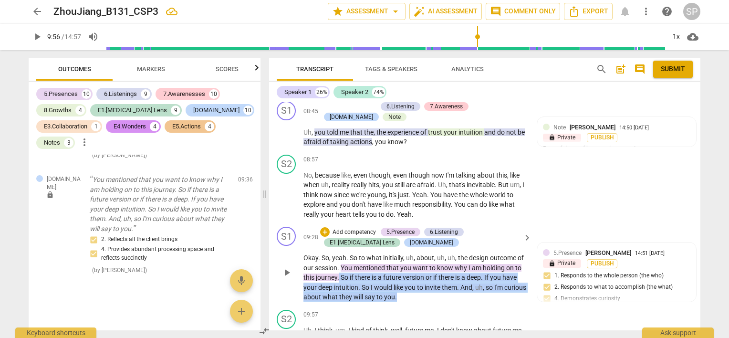
drag, startPoint x: 338, startPoint y: 241, endPoint x: 415, endPoint y: 251, distance: 77.5
click at [421, 258] on p "Okay . So , yeah . So to what initially , uh , about , uh , uh , the design out…" at bounding box center [415, 277] width 223 height 49
click at [325, 227] on div "+" at bounding box center [325, 232] width 10 height 10
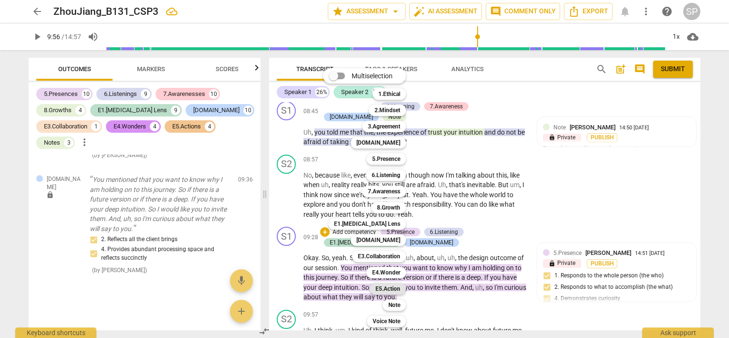
click at [397, 288] on b "E5.Action" at bounding box center [388, 288] width 25 height 11
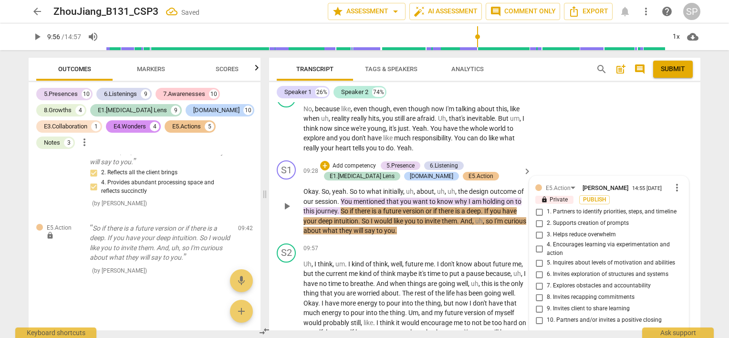
scroll to position [1744, 0]
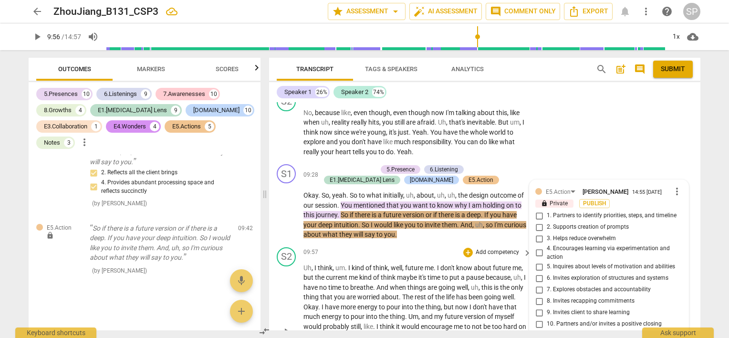
click at [424, 247] on div "09:57 + Add competency keyboard_arrow_right Uh , I think , um . I kind of think…" at bounding box center [418, 323] width 229 height 153
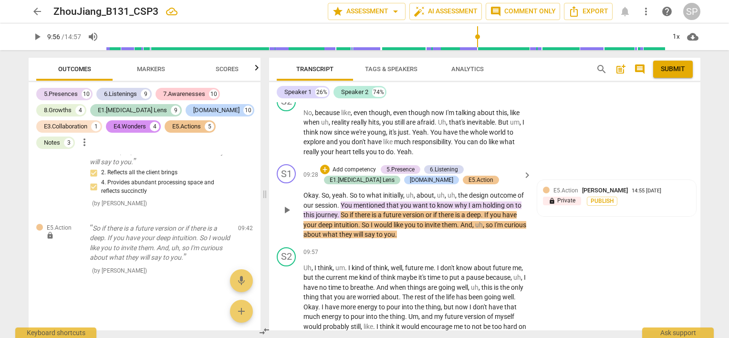
click at [387, 164] on div "+ Add competency 5.Presence 6.Listening E1.ADHD Lens E2.Safety E5.Action" at bounding box center [420, 174] width 200 height 21
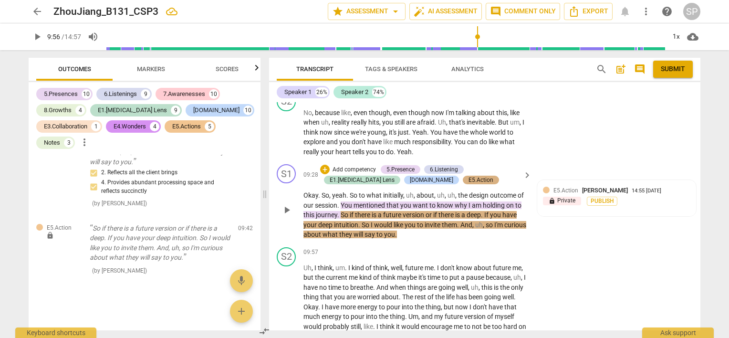
click at [469, 176] on div "E5.Action" at bounding box center [481, 180] width 25 height 9
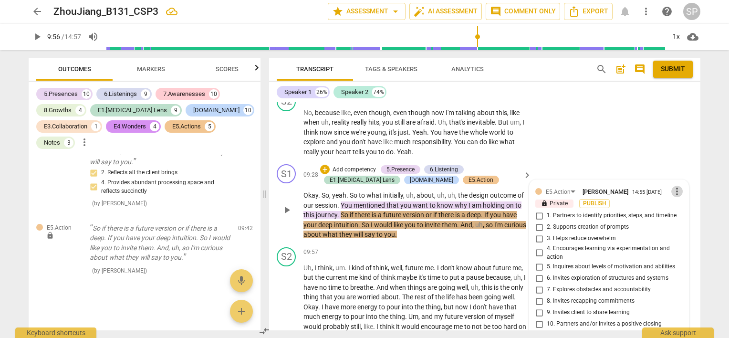
click at [675, 186] on span "more_vert" at bounding box center [677, 191] width 11 height 11
click at [681, 173] on li "Delete" at bounding box center [685, 175] width 33 height 18
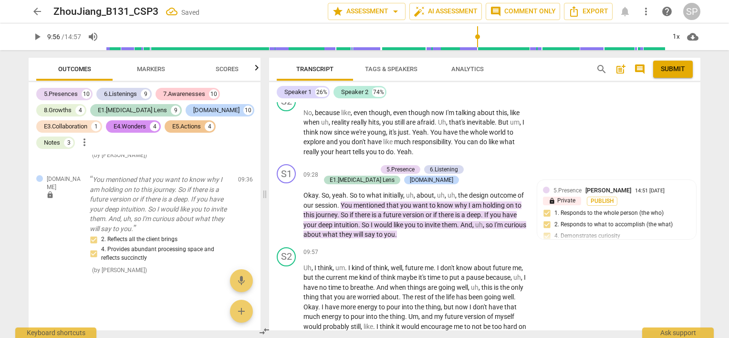
scroll to position [5380, 0]
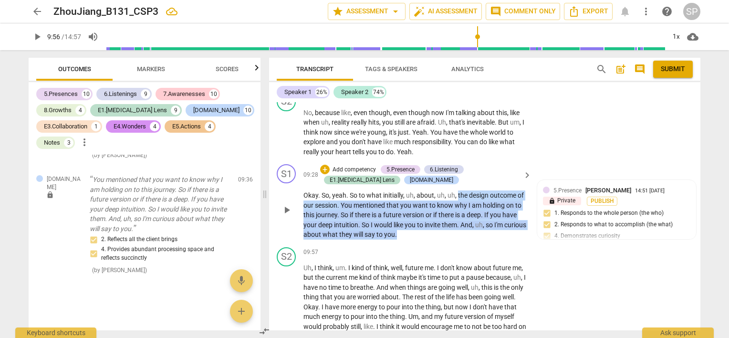
drag, startPoint x: 456, startPoint y: 160, endPoint x: 423, endPoint y: 197, distance: 49.0
click at [423, 197] on p "Okay . So , yeah . So to what initially , uh , about , uh , uh , the design out…" at bounding box center [415, 214] width 223 height 49
click at [323, 165] on div "+" at bounding box center [325, 170] width 10 height 10
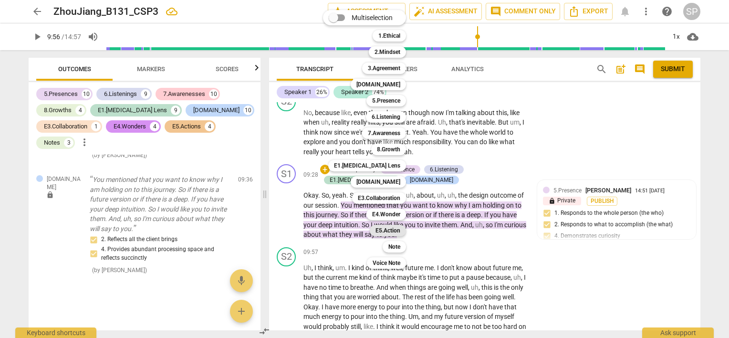
click at [388, 232] on b "E5.Action" at bounding box center [388, 230] width 25 height 11
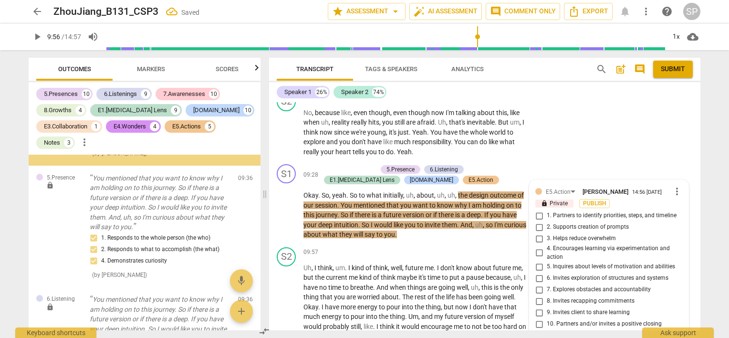
scroll to position [4994, 0]
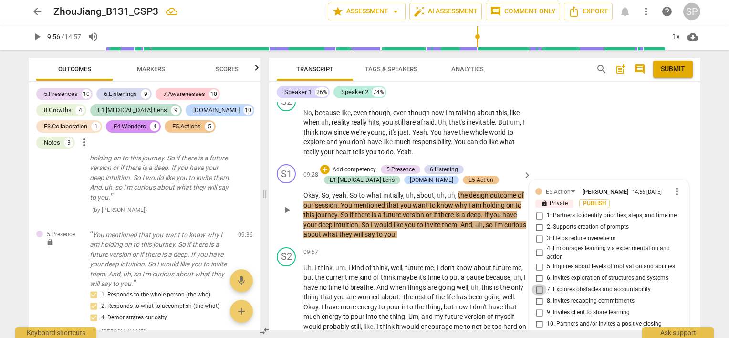
click at [537, 284] on input "7. Explores obstacles and accountability" at bounding box center [539, 289] width 15 height 11
checkbox input "true"
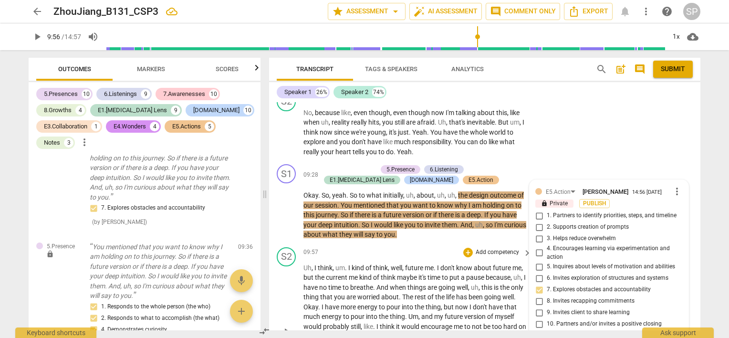
click at [446, 247] on div "09:57 + Add competency keyboard_arrow_right" at bounding box center [418, 252] width 229 height 11
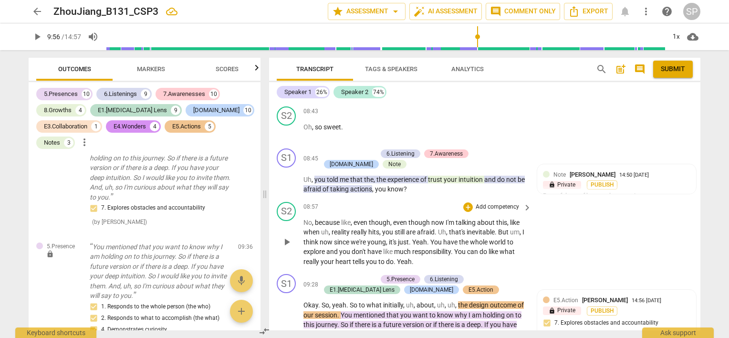
scroll to position [1697, 0]
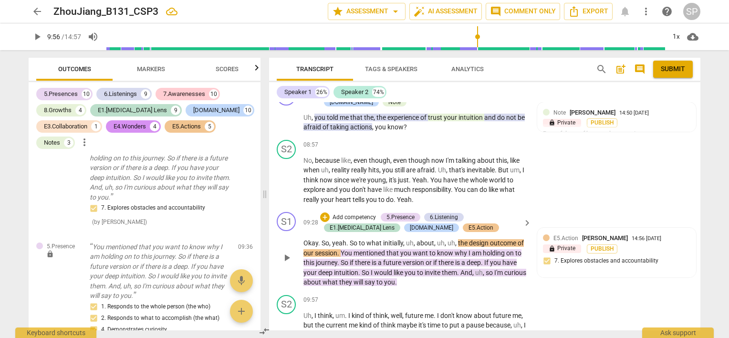
click at [466, 239] on span "the" at bounding box center [463, 243] width 11 height 8
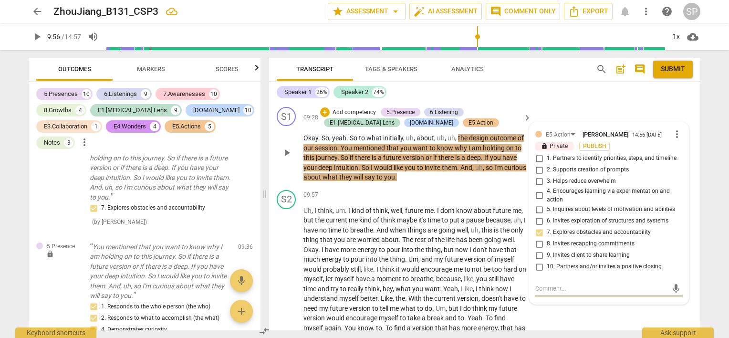
scroll to position [1744, 0]
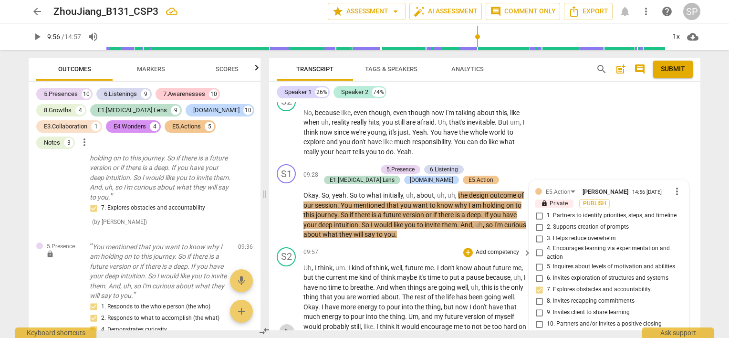
click at [283, 326] on span "play_arrow" at bounding box center [286, 331] width 11 height 11
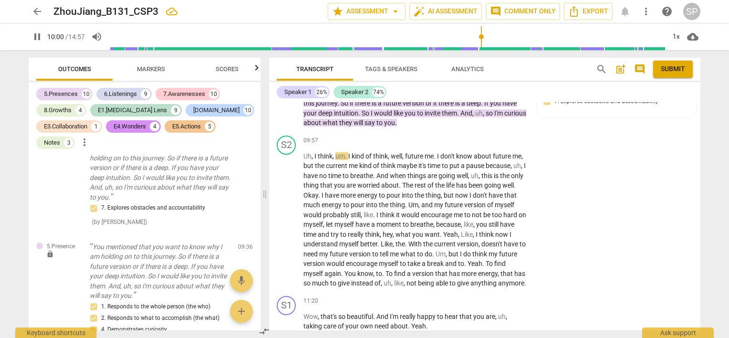
scroll to position [1840, 0]
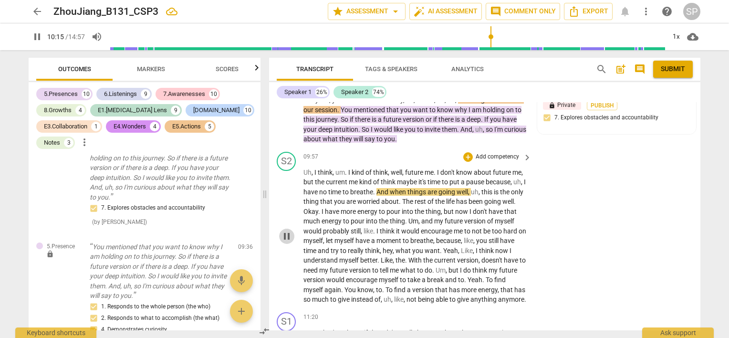
click at [287, 231] on span "pause" at bounding box center [286, 236] width 11 height 11
type input "616"
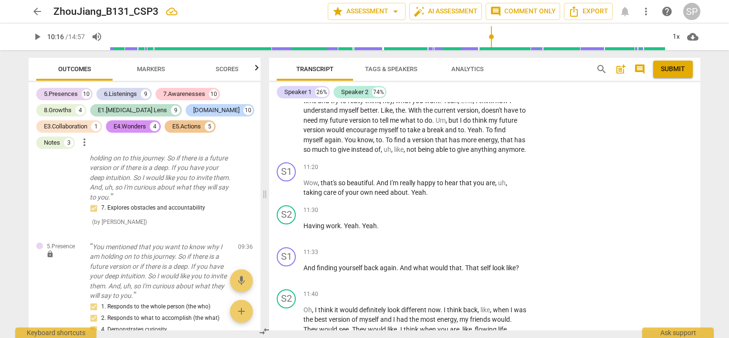
scroll to position [1751, 0]
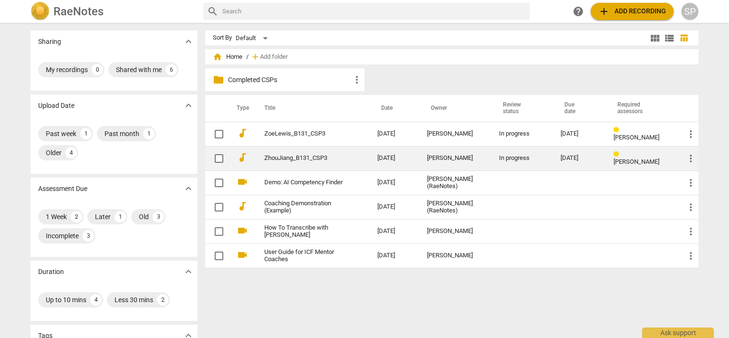
click at [335, 155] on link "ZhouJiang_B131_CSP3" at bounding box center [303, 158] width 79 height 7
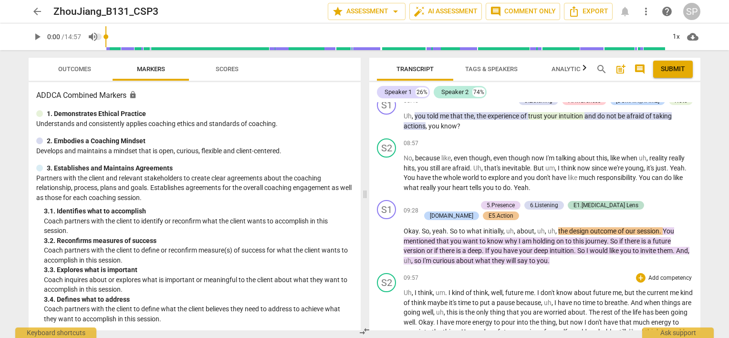
scroll to position [1480, 0]
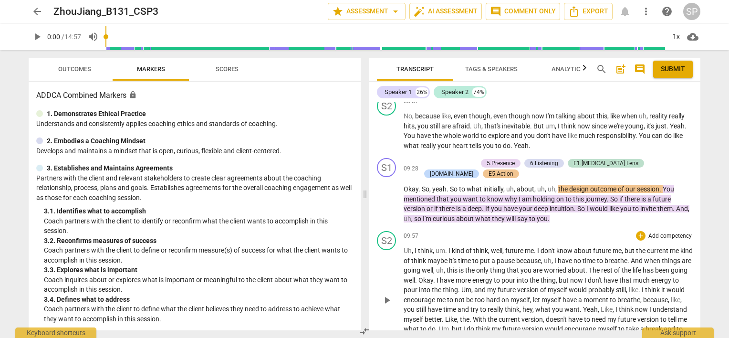
click at [388, 296] on span "play_arrow" at bounding box center [386, 300] width 11 height 11
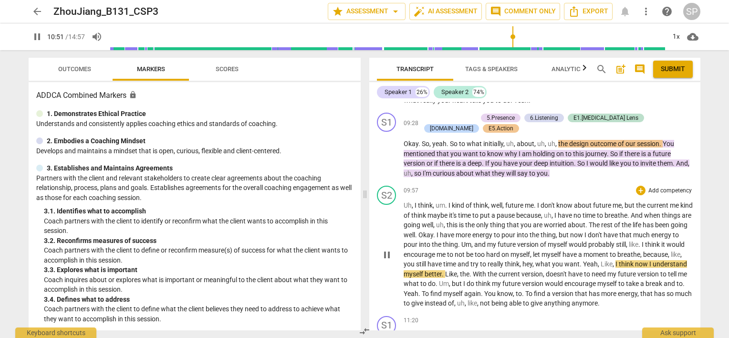
scroll to position [1575, 0]
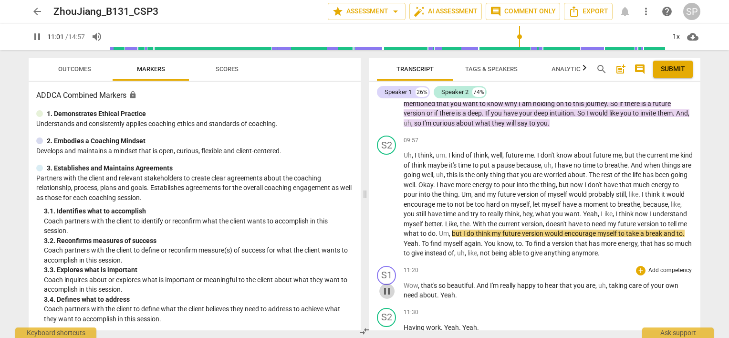
click at [386, 290] on span "pause" at bounding box center [386, 290] width 11 height 11
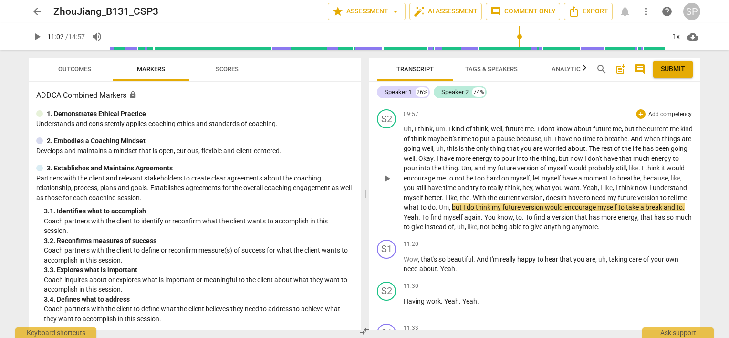
scroll to position [1623, 0]
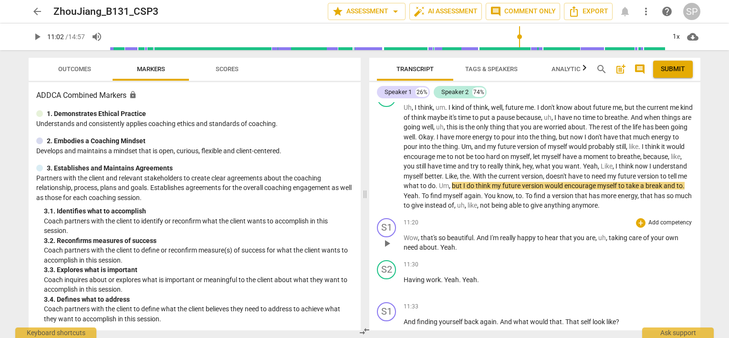
click at [390, 240] on span "play_arrow" at bounding box center [386, 243] width 11 height 11
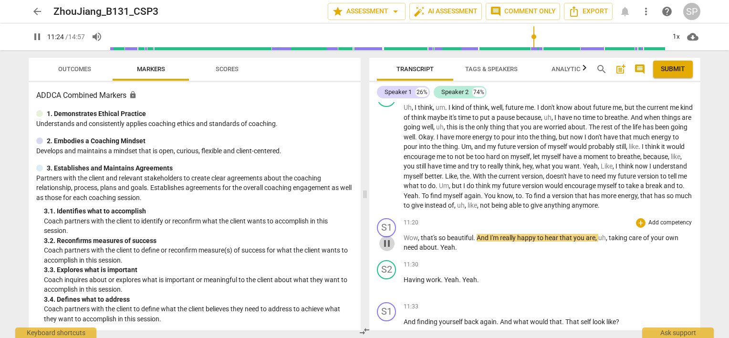
click at [386, 243] on span "pause" at bounding box center [386, 243] width 11 height 11
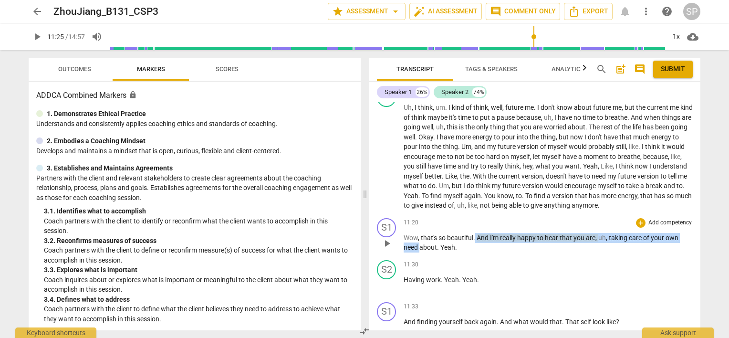
drag, startPoint x: 475, startPoint y: 230, endPoint x: 421, endPoint y: 248, distance: 57.4
click at [421, 248] on p "Wow , that's so beautiful . And I'm really happy to hear that you are , uh , ta…" at bounding box center [548, 243] width 289 height 20
copy p "And I'm really happy to hear that you are , uh , taking care of your own need"
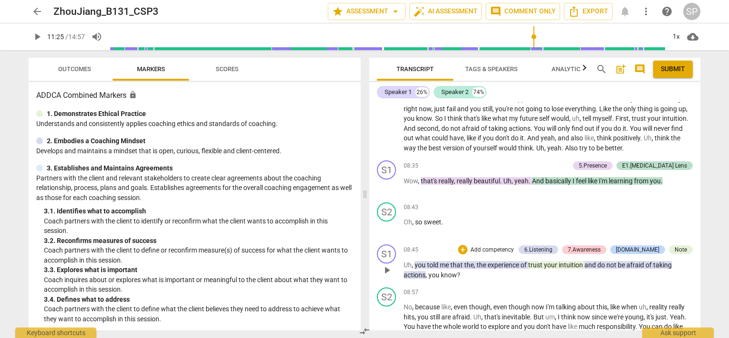
scroll to position [1241, 0]
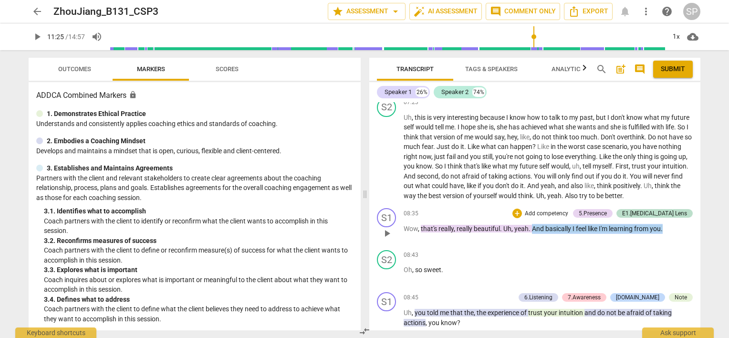
drag, startPoint x: 532, startPoint y: 228, endPoint x: 665, endPoint y: 227, distance: 132.2
click at [665, 227] on p "Wow , that's really , really beautiful . Uh , yeah . And basically I feel like …" at bounding box center [548, 229] width 289 height 10
copy p "And basically I feel like I'm learning from you ."
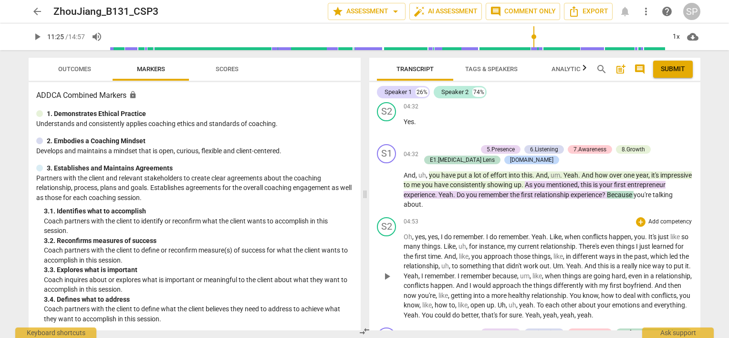
scroll to position [716, 0]
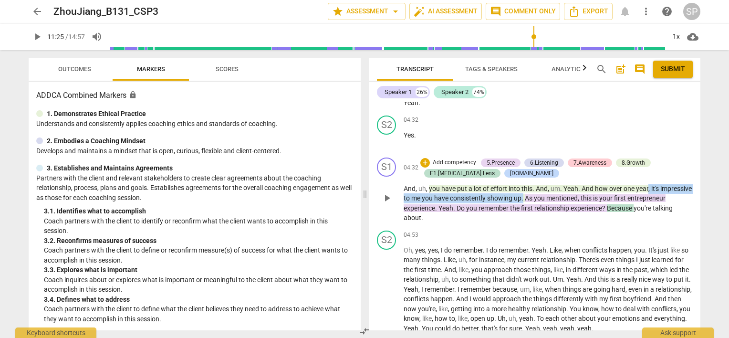
drag, startPoint x: 649, startPoint y: 183, endPoint x: 557, endPoint y: 201, distance: 93.3
click at [557, 201] on p "And , uh , you have put a lot of effort into this . And , um . Yeah . And how o…" at bounding box center [548, 203] width 289 height 39
copy p ", it's impressive to me you have consistently showing up ."
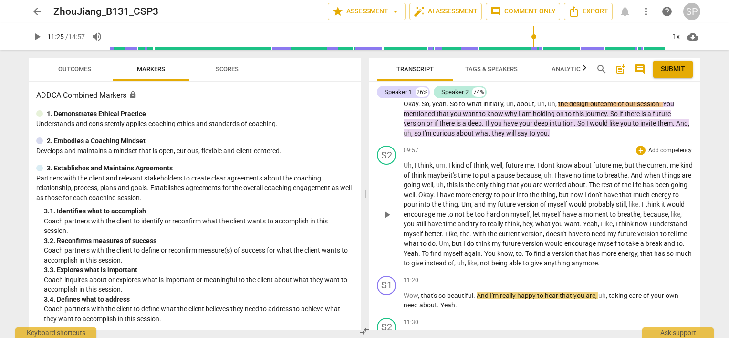
scroll to position [1623, 0]
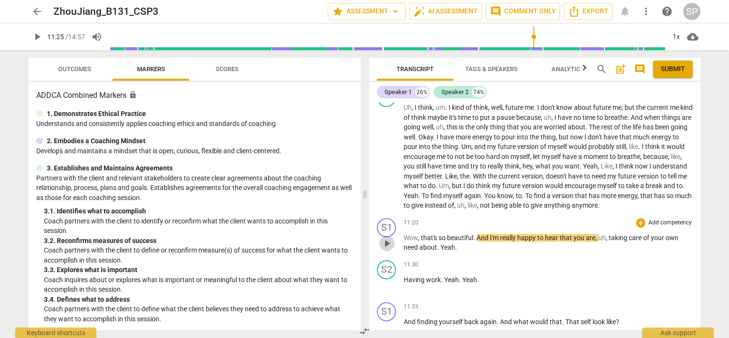
click at [389, 239] on span "play_arrow" at bounding box center [386, 243] width 11 height 11
click at [390, 238] on span "pause" at bounding box center [386, 243] width 11 height 11
type input "690"
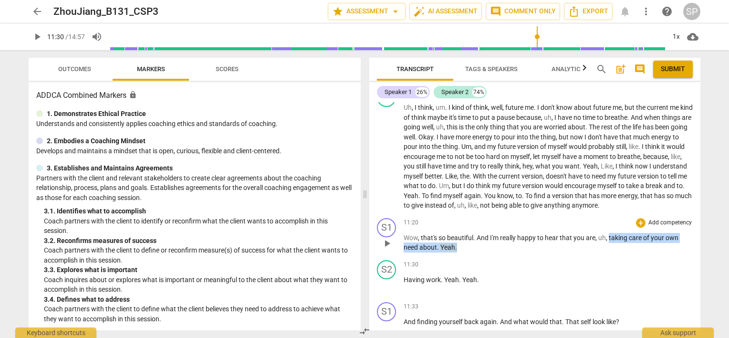
drag, startPoint x: 608, startPoint y: 233, endPoint x: 612, endPoint y: 247, distance: 14.6
click at [612, 247] on p "Wow , that's so beautiful . And I'm really happy to hear that you are , uh , ta…" at bounding box center [548, 243] width 289 height 20
click at [612, 250] on div "S1 play_arrow pause 11:20 + Add competency keyboard_arrow_right Wow , that's so…" at bounding box center [534, 235] width 331 height 42
drag, startPoint x: 489, startPoint y: 233, endPoint x: 420, endPoint y: 248, distance: 70.4
click at [420, 248] on p "Wow , that's so beautiful . And I'm really happy to hear that you are , uh , ta…" at bounding box center [548, 243] width 289 height 20
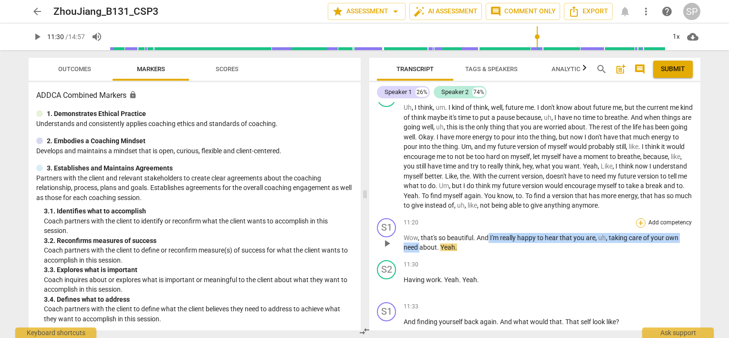
click at [636, 219] on div "+" at bounding box center [641, 223] width 10 height 10
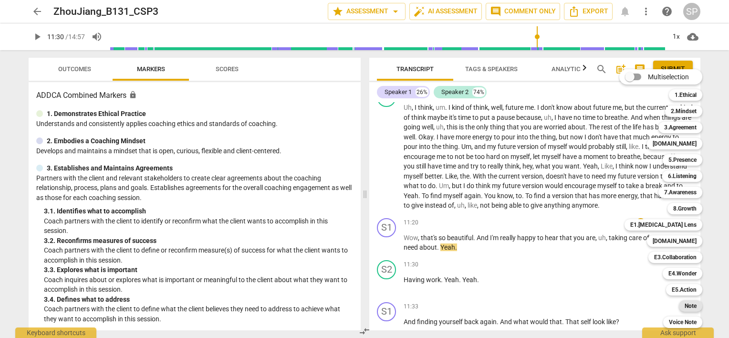
click at [697, 309] on b "Note" at bounding box center [691, 305] width 12 height 11
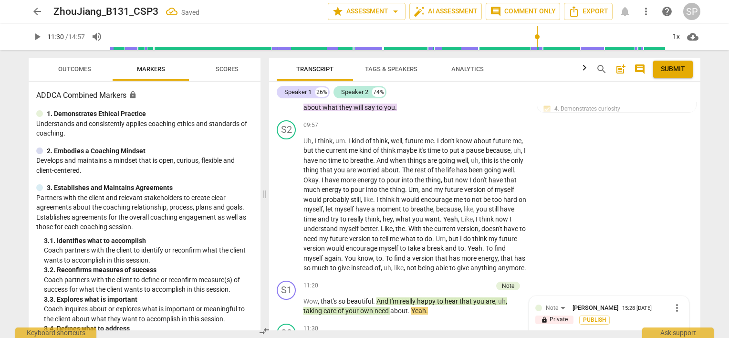
type textarea "N"
type textarea "No"
type textarea "Not"
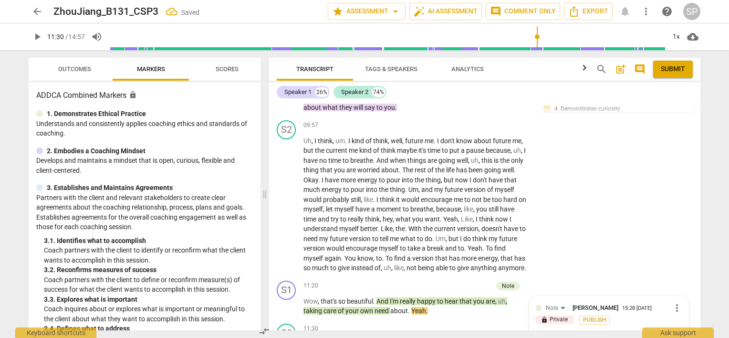
type textarea "Not"
type textarea "Noti"
type textarea "Not"
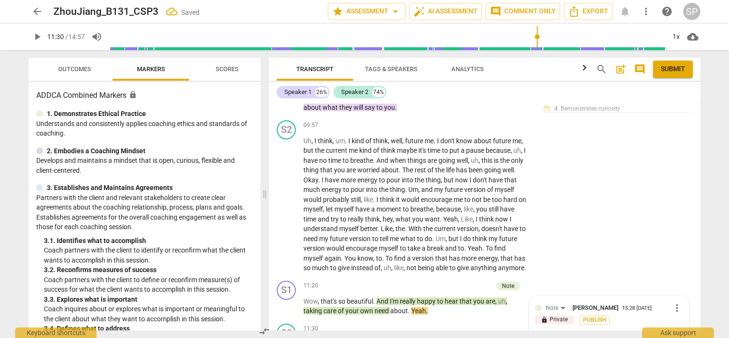
type textarea "No"
type textarea "N"
type textarea "R"
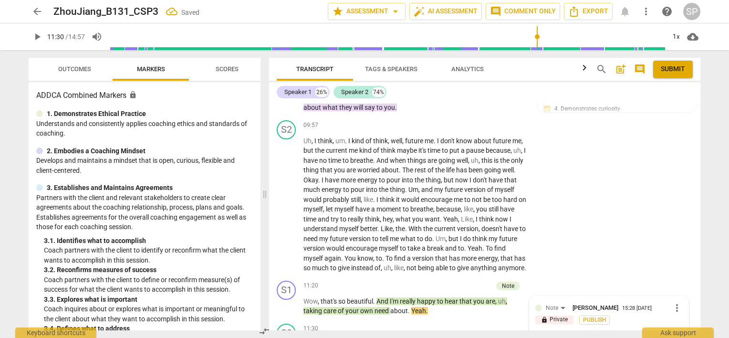
type textarea "R"
type textarea "Re"
type textarea "Ref"
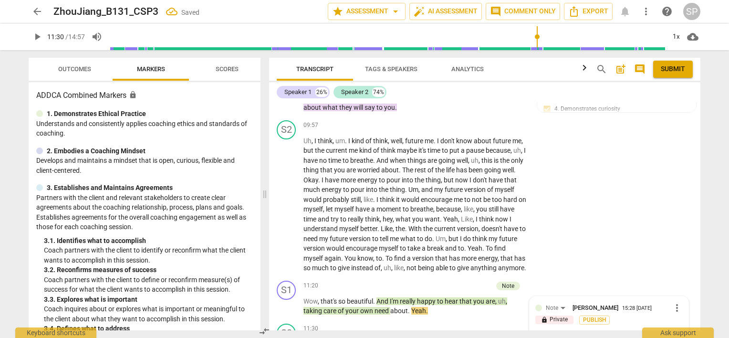
type textarea "Refl"
type textarea "Refle"
type textarea "Reflec"
type textarea "Reflect"
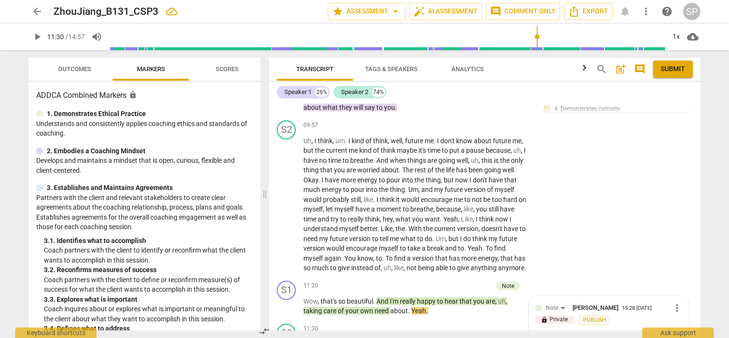
type textarea "Reflect"
type textarea "Reflect t"
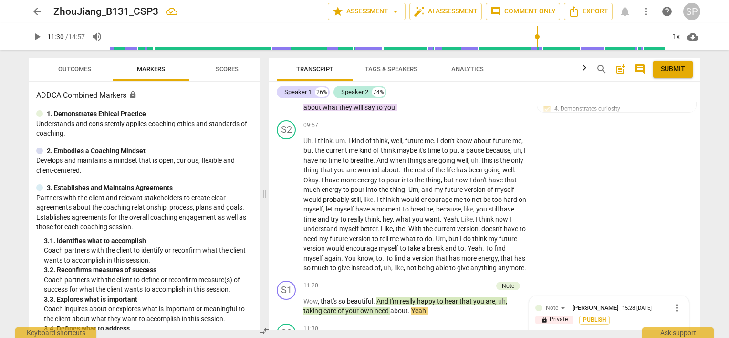
type textarea "Reflect th"
type textarea "Reflect tha"
type textarea "Reflect that"
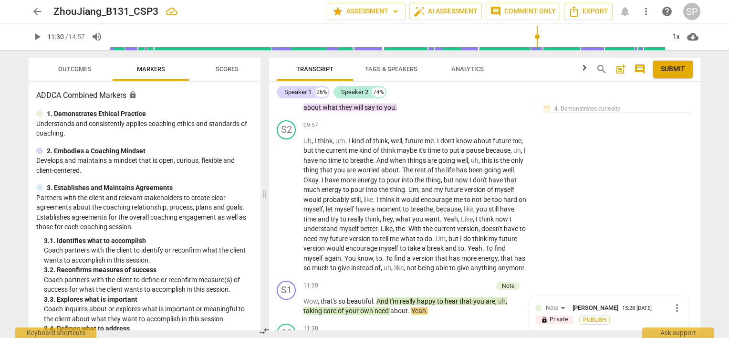
type textarea "Reflect that"
type textarea "Reflect that y"
type textarea "Reflect that yo"
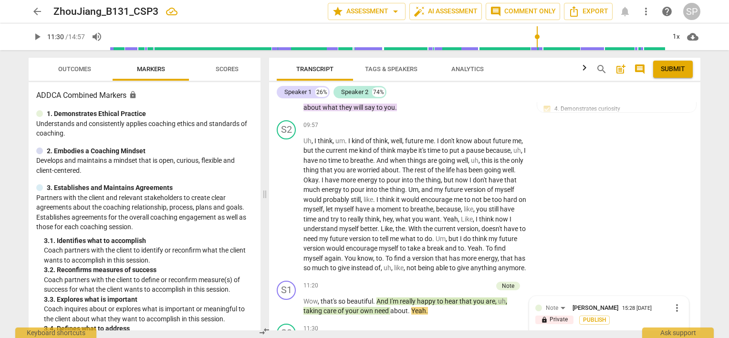
type textarea "Reflect that you"
type textarea "Reflect that you a"
type textarea "Reflect that you"
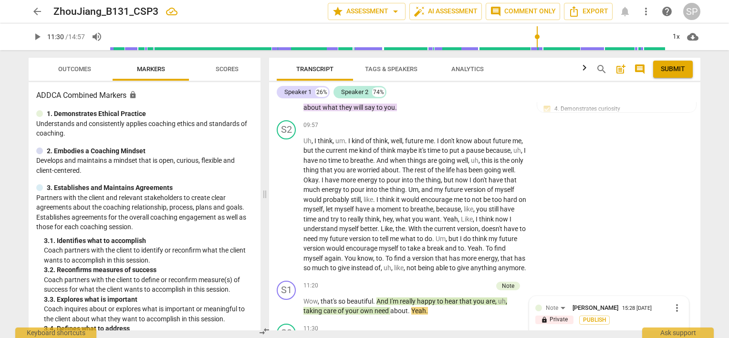
type textarea "Reflect that you"
type textarea "Reflect that yo"
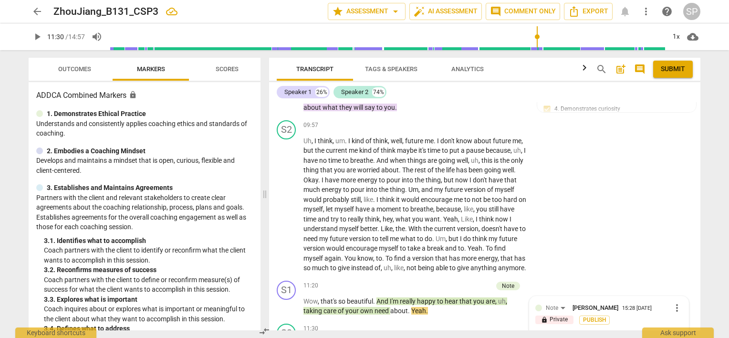
type textarea "Reflect that y"
type textarea "Reflect that"
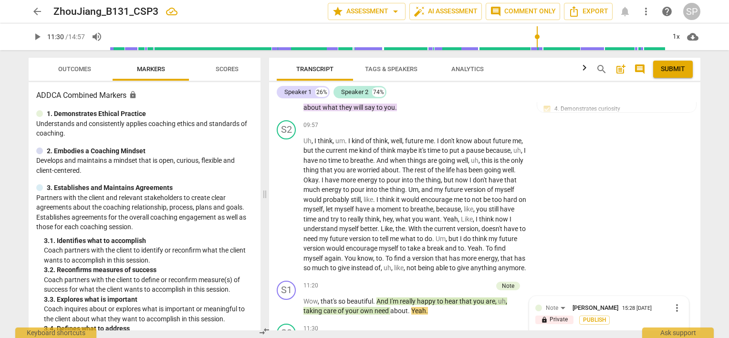
type textarea "Reflect that"
type textarea "Reflect tha"
type textarea "Reflect th"
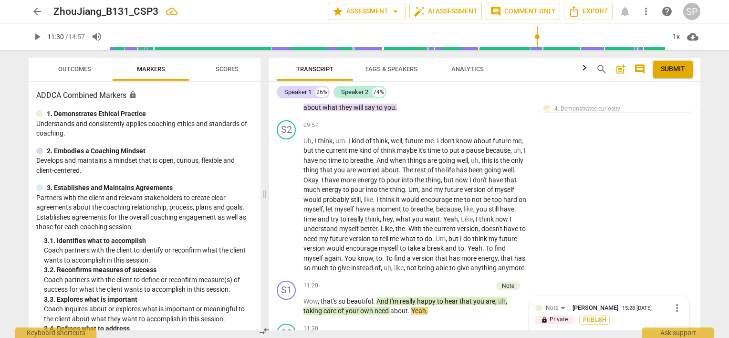
type textarea "Reflect t"
type textarea "Reflect"
type textarea "Reflect w"
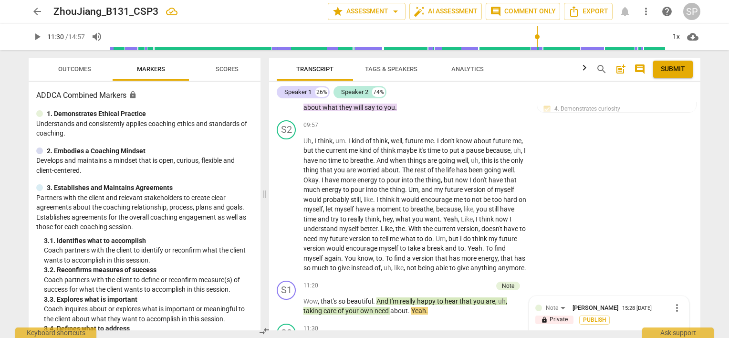
type textarea "Reflect w"
type textarea "Reflect wh"
type textarea "Reflect wha"
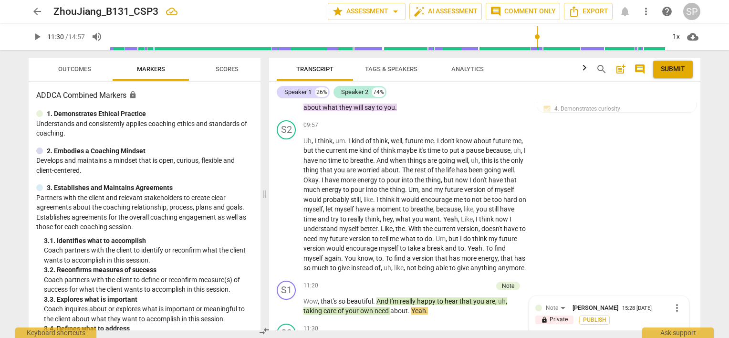
type textarea "Reflect what"
type textarea "Reflect what y"
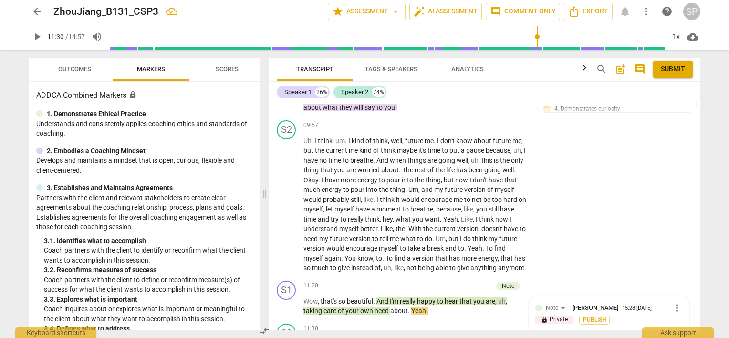
type textarea "Reflect what y"
type textarea "Reflect what yo"
type textarea "Reflect what you"
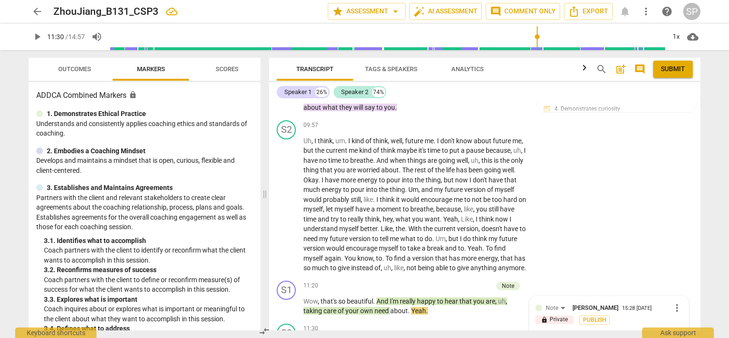
type textarea "Reflect what you"
type textarea "Reflect what you a"
type textarea "Reflect what you ar"
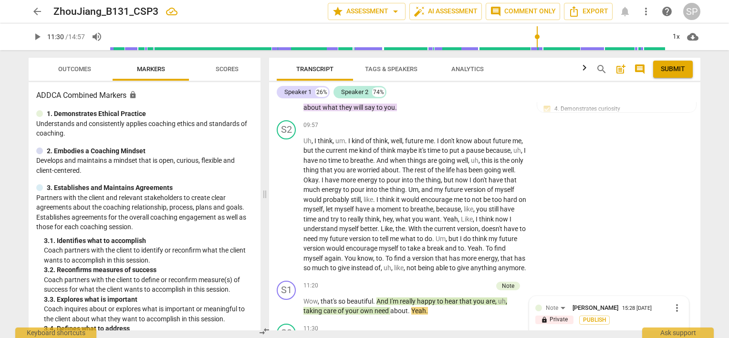
type textarea "Reflect what you ar"
type textarea "Reflect what you are"
type textarea "Reflect what you are h"
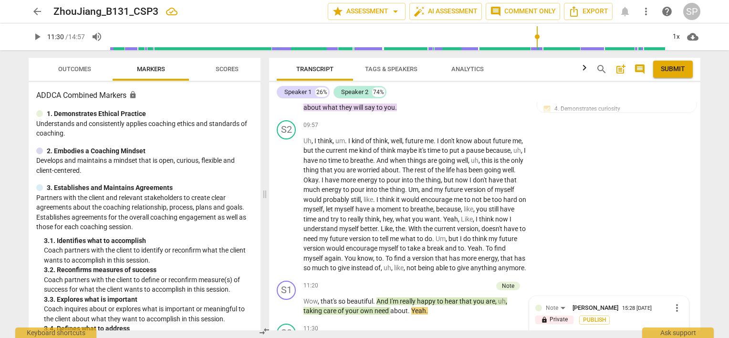
type textarea "Reflect what you are he"
type textarea "Reflect what you are hea"
type textarea "Reflect what you are hear"
type textarea "Reflect what you are heari"
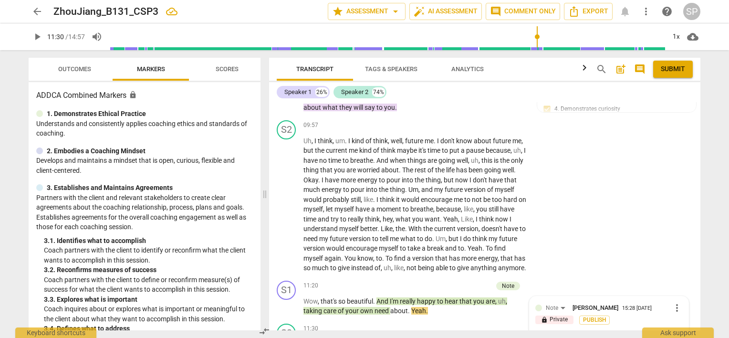
type textarea "Reflect what you are heari"
type textarea "Reflect what you are hearin"
type textarea "Reflect what you are hearing"
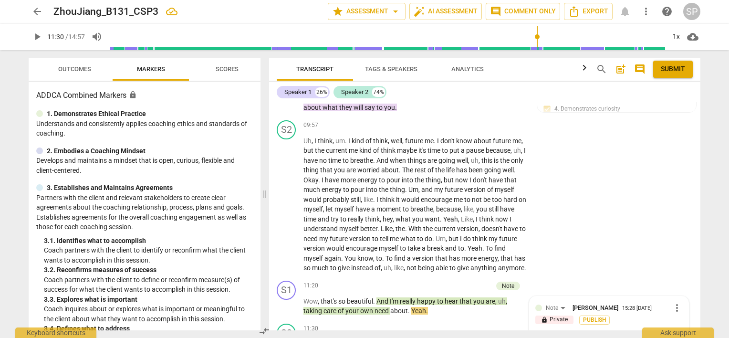
type textarea "Reflect what you are hearing"
type textarea "Reflect what you are hearing a"
type textarea "Reflect what you are hearing an"
type textarea "Reflect what you are hearing and"
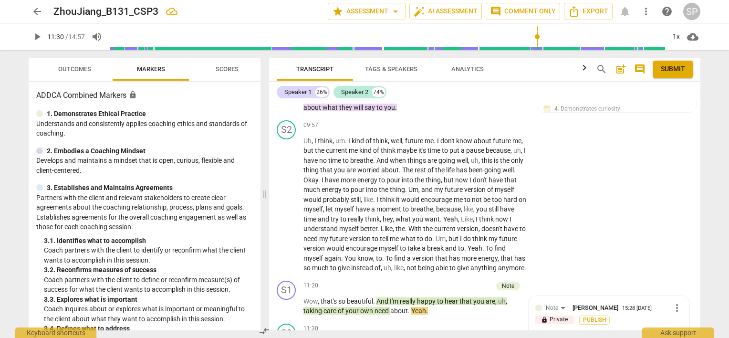
type textarea "Reflect what you are hearing and"
type textarea "Reflect what you are hearing and t"
type textarea "Reflect what you are hearing and tr"
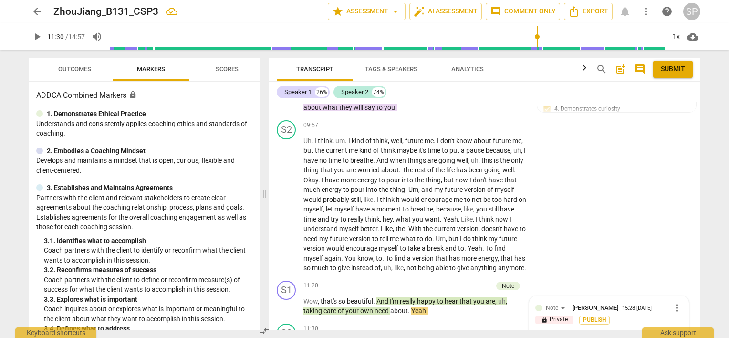
type textarea "Reflect what you are hearing and try"
type textarea "Reflect what you are hearing and try t"
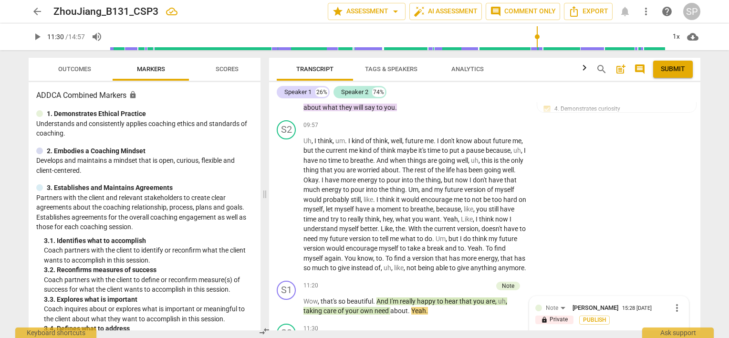
type textarea "Reflect what you are hearing and try t"
type textarea "Reflect what you are hearing and try to"
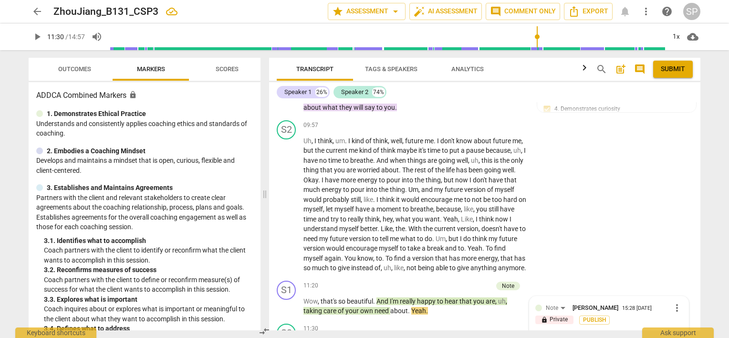
type textarea "Reflect what you are hearing and try to d"
type textarea "Reflect what you are hearing and try to do"
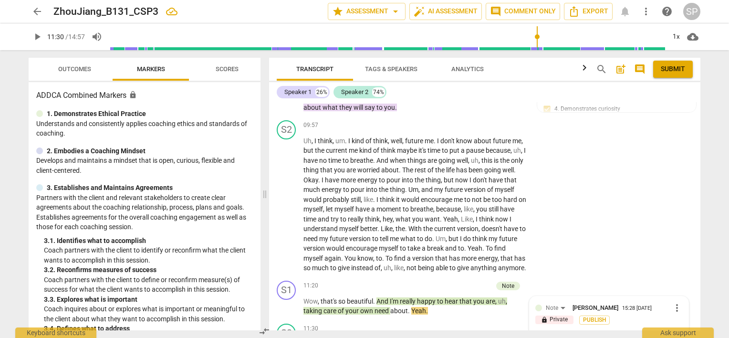
type textarea "Reflect what you are hearing and try to do"
type textarea "Reflect what you are hearing and try to do w"
type textarea "Reflect what you are hearing and try to do wo"
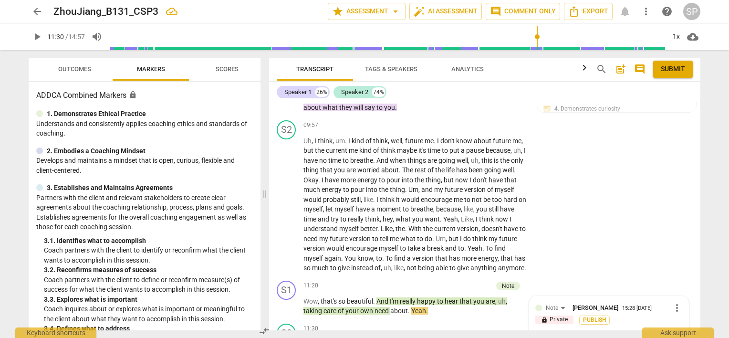
type textarea "Reflect what you are hearing and try to do wo"
type textarea "Reflect what you are hearing and try to do w"
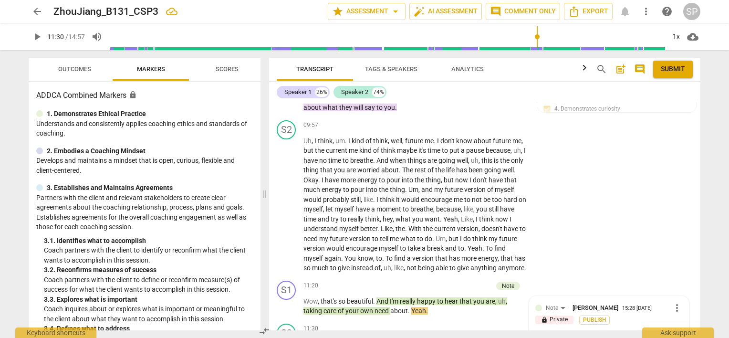
type textarea "Reflect what you are hearing and try to do w"
type textarea "Reflect what you are hearing and try to do"
type textarea "Reflect what you are hearing and try to do s"
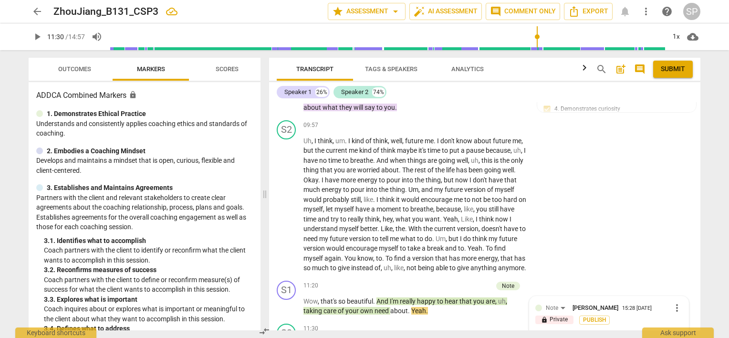
type textarea "Reflect what you are hearing and try to do so"
type textarea "Reflect what you are hearing and try to do so w"
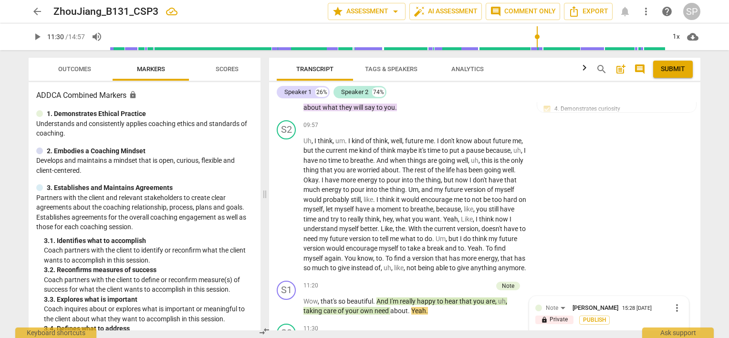
type textarea "Reflect what you are hearing and try to do so w"
type textarea "Reflect what you are hearing and try to do so wi"
type textarea "Reflect what you are hearing and try to do so wit"
type textarea "Reflect what you are hearing and try to do so with"
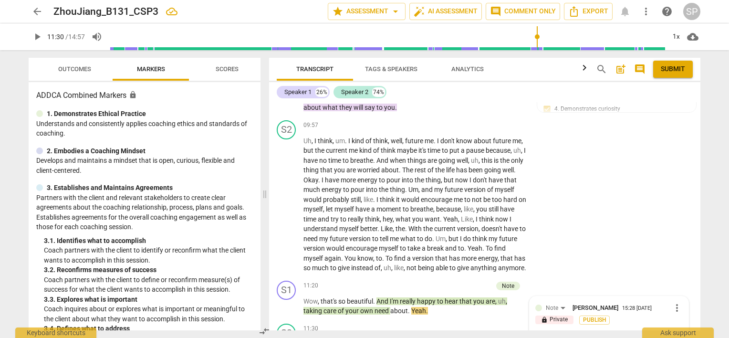
type textarea "Reflect what you are hearing and try to do so with"
type textarea "Reflect what you are hearing and try to do so witho"
type textarea "Reflect what you are hearing and try to do so withou"
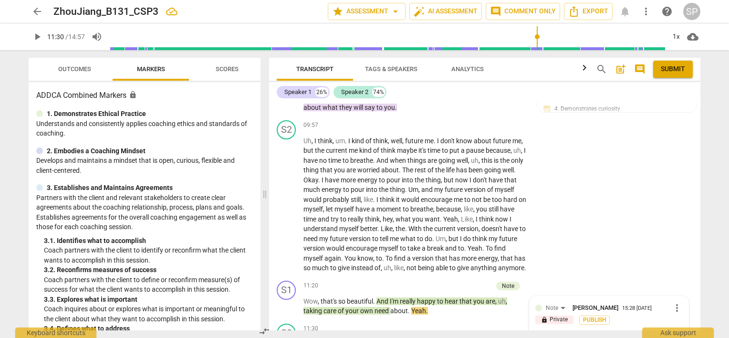
type textarea "Reflect what you are hearing and try to do so without"
type textarea "Reflect what you are hearing and try to do so without a"
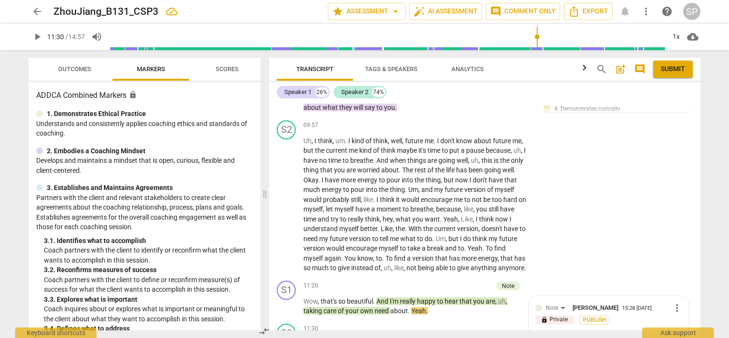
type textarea "Reflect what you are hearing and try to do so without a"
type textarea "Reflect what you are hearing and try to do so without ad"
type textarea "Reflect what you are hearing and try to do so without add"
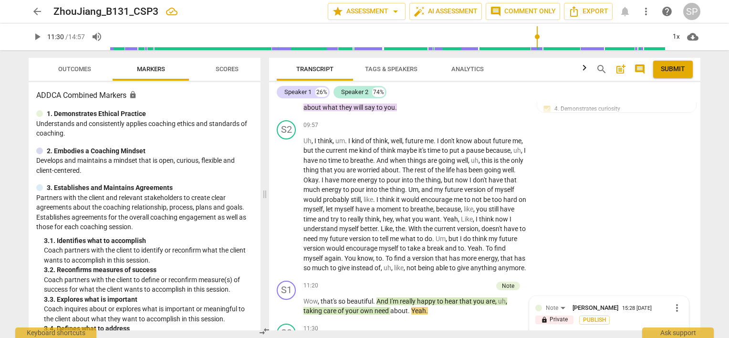
type textarea "Reflect what you are hearing and try to do so without add"
type textarea "Reflect what you are hearing and try to do so without addi"
type textarea "Reflect what you are hearing and try to do so without addin"
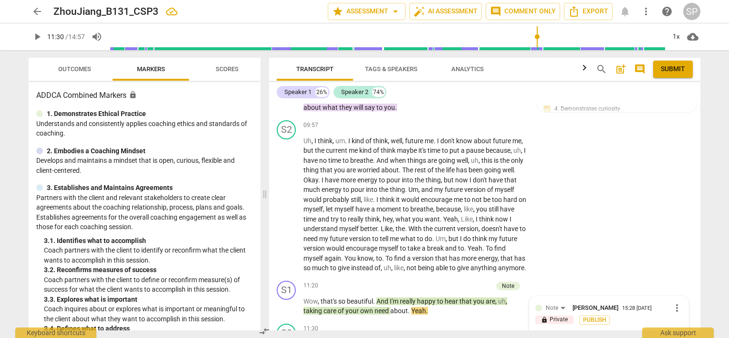
type textarea "Reflect what you are hearing and try to do so without adding"
type textarea "Reflect what you are hearing and try to do so without adding y"
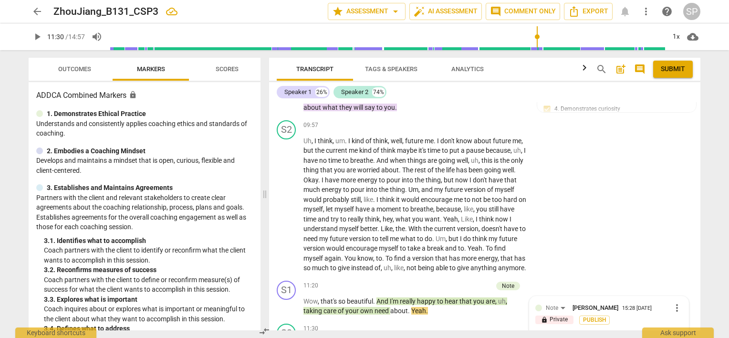
type textarea "Reflect what you are hearing and try to do so without adding y"
type textarea "Reflect what you are hearing and try to do so without adding yo"
type textarea "Reflect what you are hearing and try to do so without adding you"
type textarea "Reflect what you are hearing and try to do so without adding your"
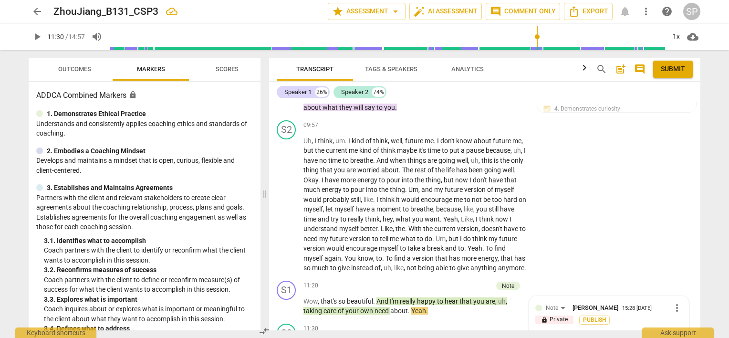
type textarea "Reflect what you are hearing and try to do so without adding your"
type textarea "Reflect what you are hearing and try to do so without adding your p"
type textarea "Reflect what you are hearing and try to do so without adding your pe"
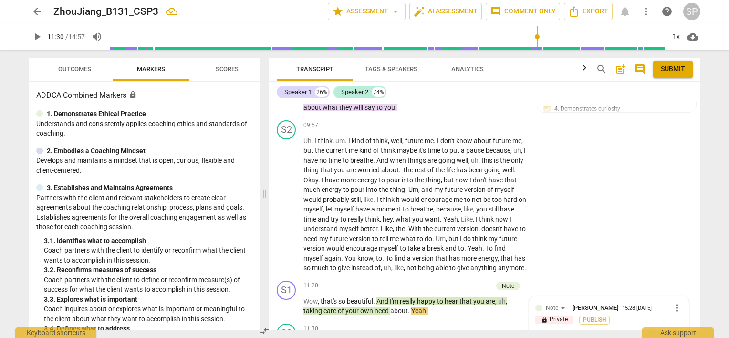
type textarea "Reflect what you are hearing and try to do so without adding your pe"
type textarea "Reflect what you are hearing and try to do so without adding your per"
type textarea "Reflect what you are hearing and try to do so without adding your pers"
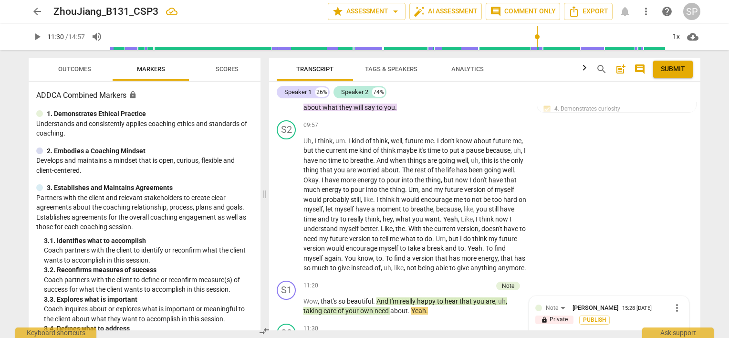
type textarea "Reflect what you are hearing and try to do so without adding your perso"
type textarea "Reflect what you are hearing and try to do so without adding your person"
type textarea "Reflect what you are hearing and try to do so without adding your persona"
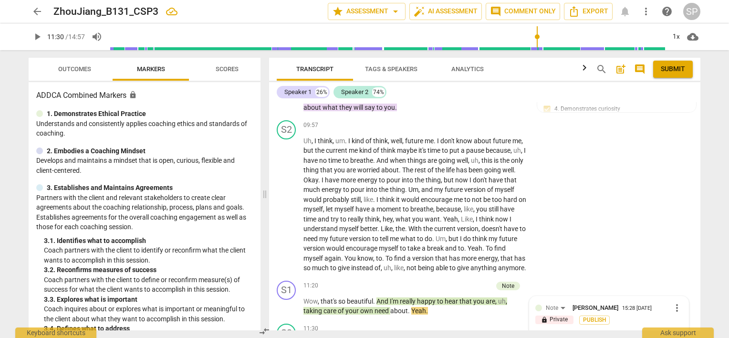
type textarea "Reflect what you are hearing and try to do so without adding your persona"
type textarea "Reflect what you are hearing and try to do so without adding your personal"
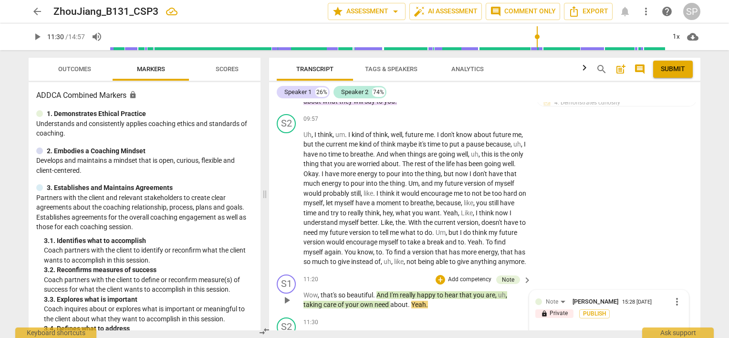
click at [644, 329] on textarea "Reflect what you are hearing and try to do so without adding your personal reac…" at bounding box center [602, 342] width 132 height 27
click at [589, 329] on textarea "Reflect what you are hearing and try to do so without adding your personal reac…" at bounding box center [602, 342] width 132 height 27
click at [640, 329] on textarea "Reflect what you are hearing and try to do so without adding your personal reac…" at bounding box center [602, 342] width 132 height 27
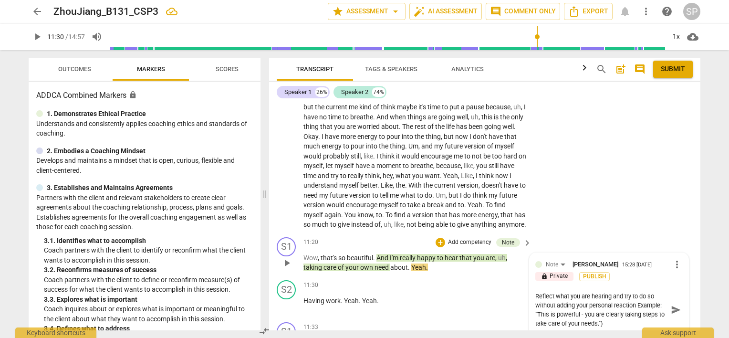
scroll to position [1925, 0]
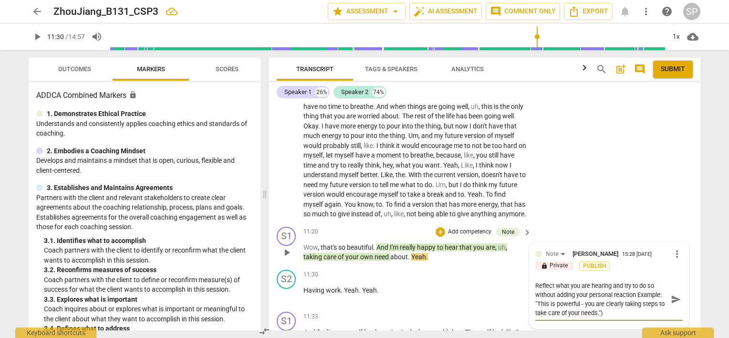
click at [602, 290] on textarea "Reflect what you are hearing and try to do so without adding your personal reac…" at bounding box center [602, 299] width 132 height 36
click at [636, 281] on textarea "Reflect what you are hearing and try to do so without adding your personal reac…" at bounding box center [602, 299] width 132 height 36
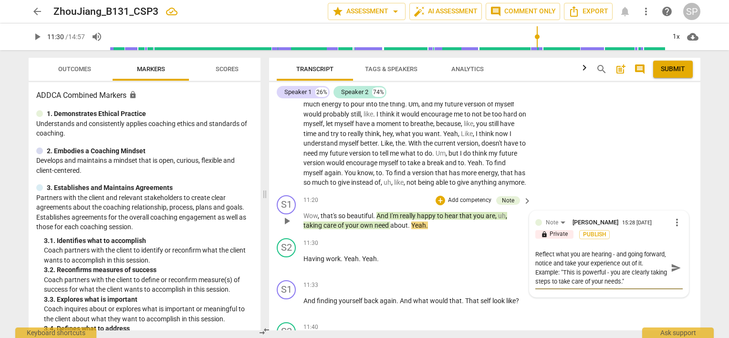
scroll to position [1973, 0]
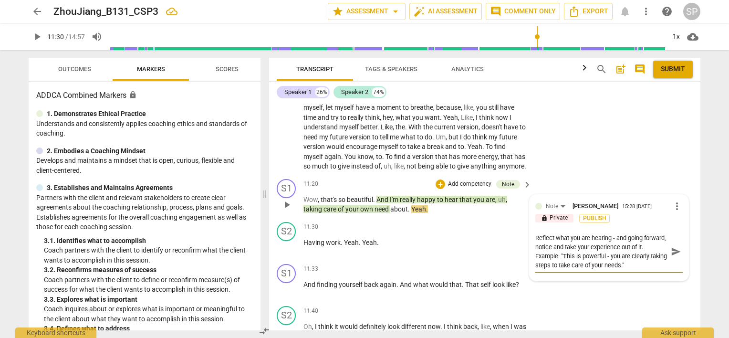
click at [609, 233] on textarea "Reflect what you are hearing - and going forward, notice and take your experien…" at bounding box center [602, 251] width 132 height 36
click at [558, 233] on textarea "Reflect what you hear and try to avoid expressing your personal feelings (posit…" at bounding box center [602, 255] width 132 height 45
click at [587, 233] on textarea "Reflect what you hear and try to avoid expressing your personal feelings ("happ…" at bounding box center [602, 255] width 132 height 45
click at [663, 233] on textarea "Reflect what you hear and try to avoid expressing your personal feelings ("happ…" at bounding box center [602, 255] width 132 height 45
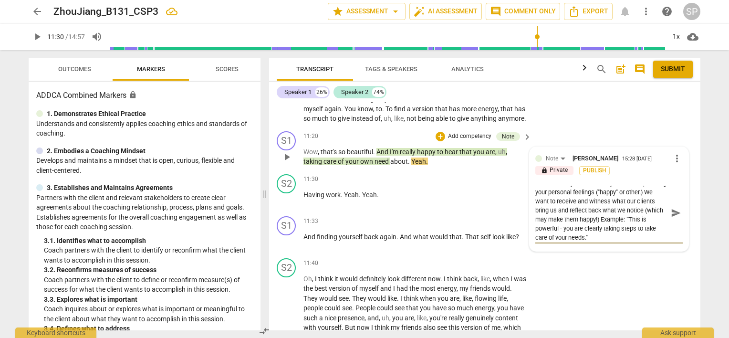
scroll to position [9, 0]
click at [635, 191] on textarea "Reflect what you hear and try to avoid expressing your personal feelings ("happ…" at bounding box center [602, 213] width 132 height 54
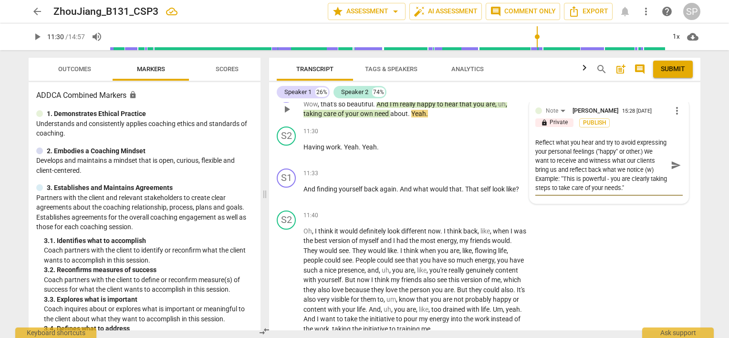
scroll to position [0, 0]
click at [566, 151] on textarea "Reflect what you hear and try to avoid expressing your personal feelings ("happ…" at bounding box center [602, 169] width 132 height 63
click at [617, 164] on textarea "Reflect what you hear and try to avoid expressing your personal feelings ("happ…" at bounding box center [602, 169] width 132 height 63
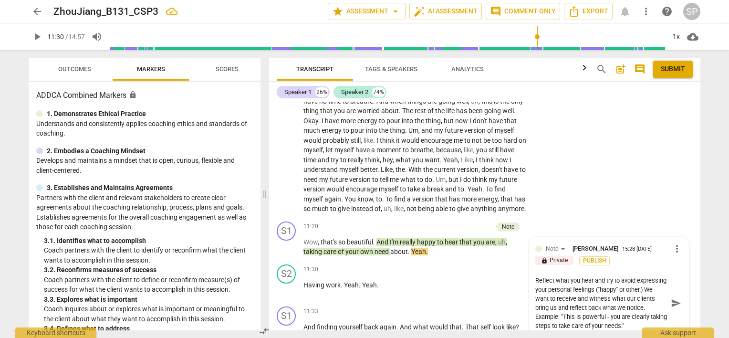
scroll to position [1925, 0]
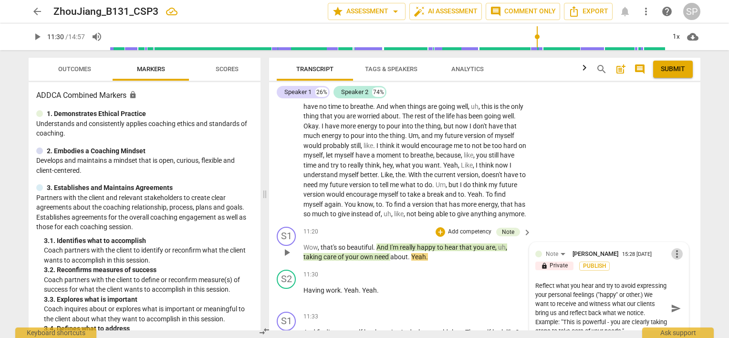
click at [675, 248] on span "more_vert" at bounding box center [677, 253] width 11 height 11
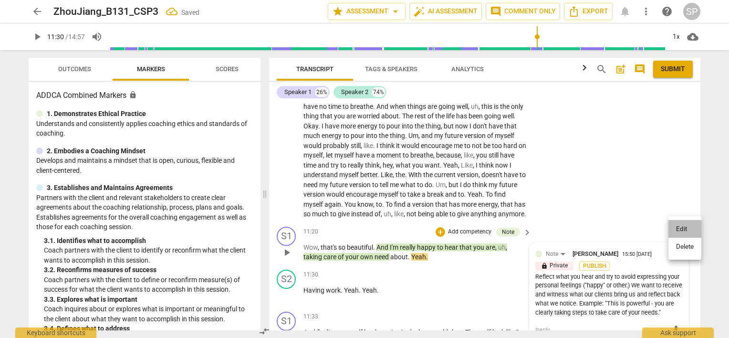
click at [675, 230] on li "Edit" at bounding box center [685, 229] width 33 height 18
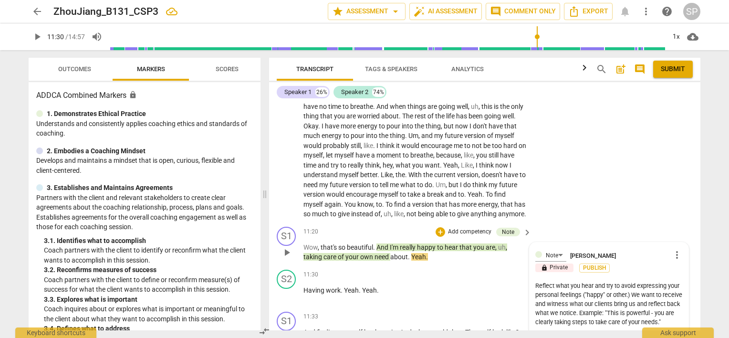
click at [667, 281] on textarea "Reflect what you hear and try to avoid expressing your personal feelings ("happ…" at bounding box center [610, 308] width 148 height 54
click at [536, 281] on textarea "Reflect what you hear and without introducing personal feelings ("happy" or oth…" at bounding box center [610, 308] width 148 height 54
click at [662, 281] on textarea "Reflect what you hear and without introducing personal feelings ("happy" or oth…" at bounding box center [610, 308] width 148 height 54
drag, startPoint x: 605, startPoint y: 260, endPoint x: 632, endPoint y: 267, distance: 28.3
click at [632, 281] on textarea "Reflect what you hear and without introducing personal feelings ("happy" or oth…" at bounding box center [610, 303] width 148 height 45
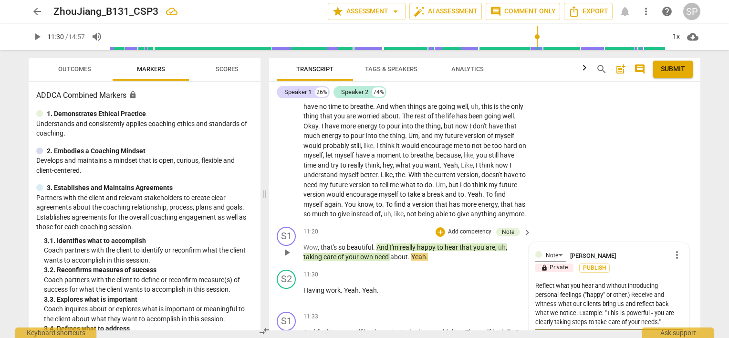
click at [575, 286] on textarea "Reflect what you hear and without introducing personal feelings ("happy" or oth…" at bounding box center [610, 303] width 148 height 45
drag, startPoint x: 575, startPoint y: 286, endPoint x: 577, endPoint y: 292, distance: 6.0
click at [577, 292] on textarea "Reflect what you hear and without introducing personal feelings ("happy" or oth…" at bounding box center [610, 308] width 148 height 54
drag, startPoint x: 534, startPoint y: 260, endPoint x: 631, endPoint y: 266, distance: 97.1
click at [631, 281] on textarea "Reflect what you hear and without introducing personal feelings ("happy" or oth…" at bounding box center [610, 308] width 148 height 54
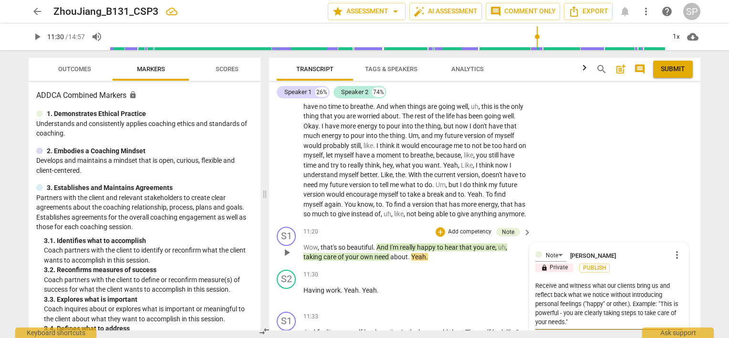
click at [606, 281] on textarea "Receive and witness what our clients bring us and reflect back what we notice w…" at bounding box center [610, 303] width 148 height 45
click at [657, 281] on textarea "Receive and witness what your clients bring us and reflect back what we notice …" at bounding box center [610, 303] width 148 height 45
click at [590, 281] on textarea "Receive and witness what your clients brings and reflect back what we notice wi…" at bounding box center [610, 303] width 148 height 45
click at [632, 281] on textarea "Receive and witness what your clients brings and reflect back what you notice w…" at bounding box center [610, 303] width 148 height 45
click at [542, 337] on span "check_circle" at bounding box center [542, 342] width 11 height 11
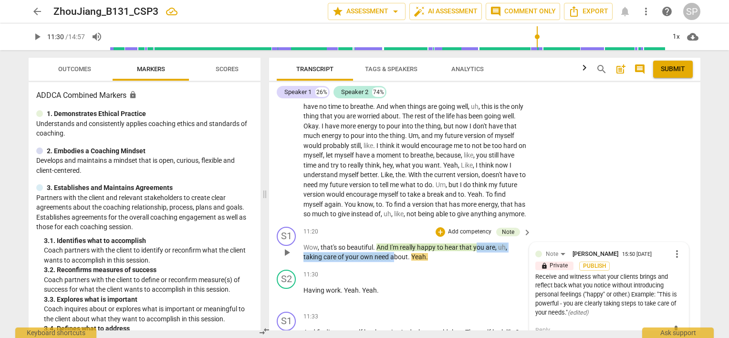
drag, startPoint x: 475, startPoint y: 218, endPoint x: 393, endPoint y: 233, distance: 83.4
click at [393, 243] on p "Wow , that's so beautiful . And I'm really happy to hear that you are , uh , ta…" at bounding box center [415, 253] width 223 height 20
click at [437, 227] on div "+" at bounding box center [441, 232] width 10 height 10
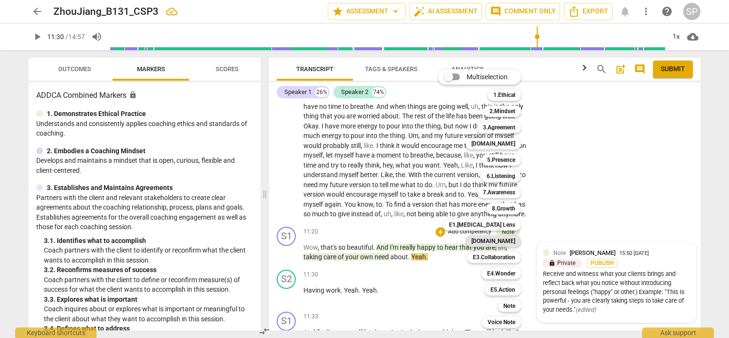
click at [498, 241] on b "[DOMAIN_NAME]" at bounding box center [494, 240] width 44 height 11
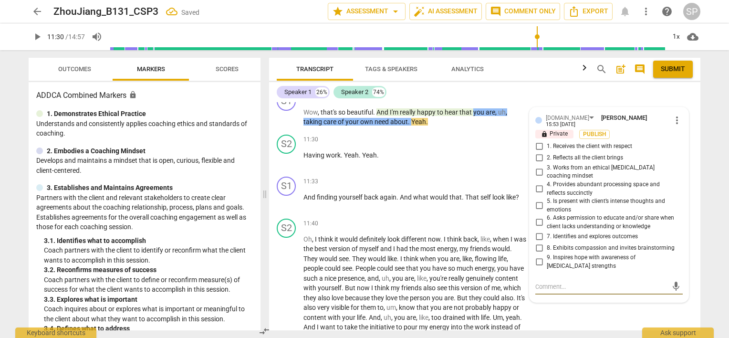
scroll to position [2044, 0]
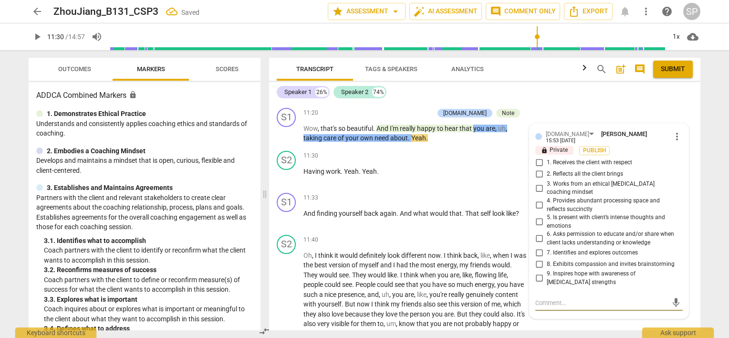
click at [540, 169] on input "2. Reflects all the client brings" at bounding box center [539, 174] width 15 height 11
click at [538, 182] on input "3. Works from an ethical [MEDICAL_DATA] coaching mindset" at bounding box center [539, 187] width 15 height 11
click at [427, 193] on div "11:33 + Add competency keyboard_arrow_right" at bounding box center [418, 198] width 229 height 11
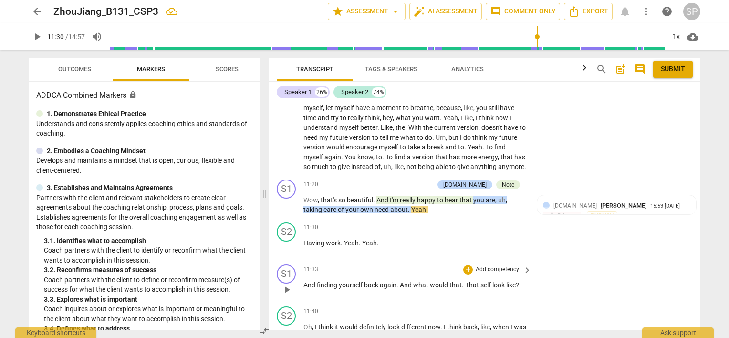
scroll to position [1949, 0]
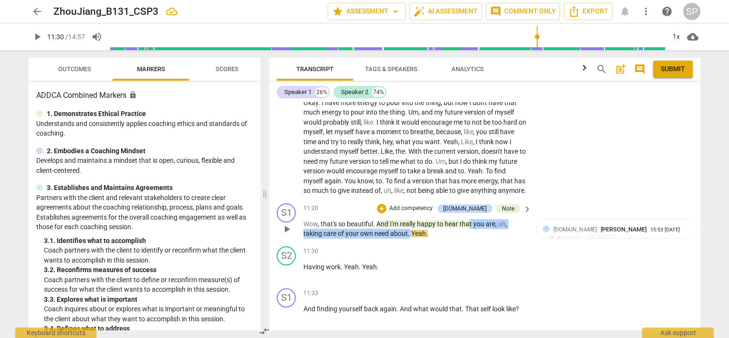
drag, startPoint x: 470, startPoint y: 194, endPoint x: 410, endPoint y: 212, distance: 63.3
click at [410, 219] on p "Wow , that's so beautiful . And I'm really happy to hear that you are , uh , ta…" at bounding box center [415, 229] width 223 height 20
click at [387, 204] on div "+" at bounding box center [382, 209] width 10 height 10
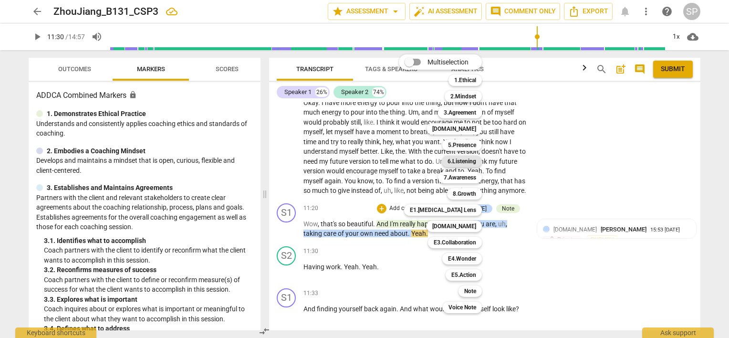
click at [454, 158] on b "6.Listening" at bounding box center [462, 161] width 29 height 11
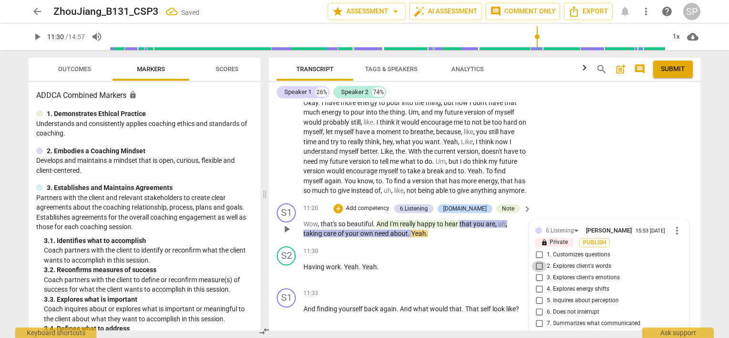
click at [539, 261] on input "2. Explores client's words" at bounding box center [539, 266] width 15 height 11
click at [438, 166] on p "Uh , I think , um . I kind of think , well , future me . I don't know about fut…" at bounding box center [415, 127] width 223 height 137
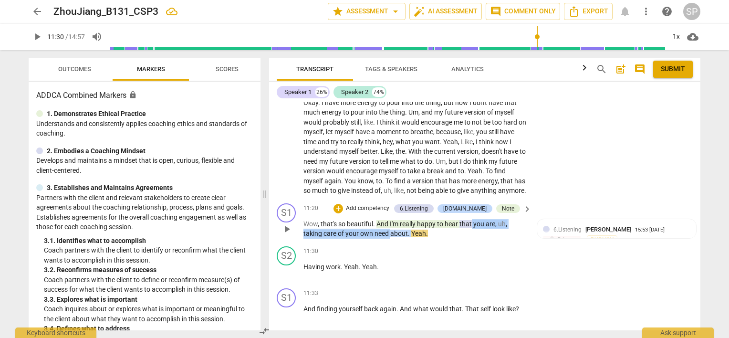
drag, startPoint x: 472, startPoint y: 196, endPoint x: 391, endPoint y: 213, distance: 82.4
click at [391, 219] on p "Wow , that's so beautiful . And I'm really happy to hear that you are , uh , ta…" at bounding box center [415, 229] width 223 height 20
click at [343, 204] on div "+" at bounding box center [339, 209] width 10 height 10
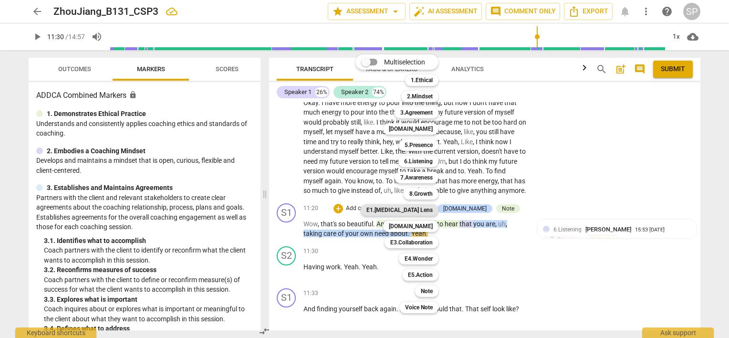
click at [416, 211] on b "E1.[MEDICAL_DATA] Lens" at bounding box center [400, 209] width 66 height 11
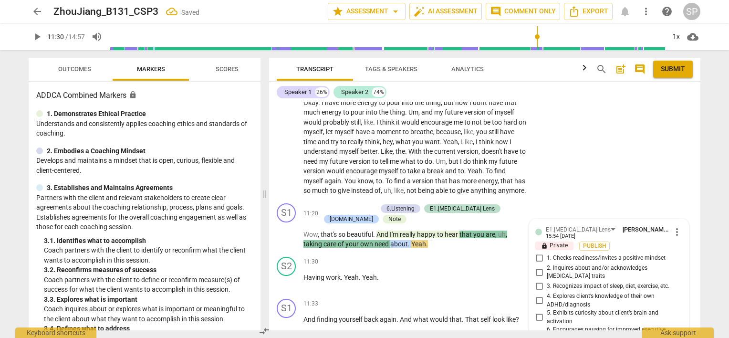
scroll to position [2118, 0]
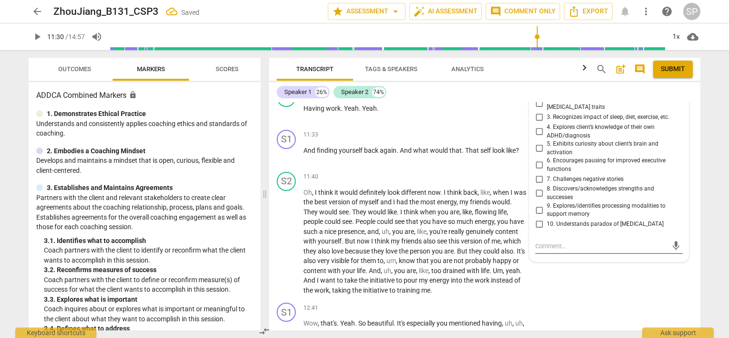
click at [538, 173] on input "7. Challenges negative stories" at bounding box center [539, 178] width 15 height 11
click at [538, 188] on input "8. Discovers/acknowledges strengths and successes" at bounding box center [539, 193] width 15 height 11
click at [420, 168] on div "S2 play_arrow pause 11:40 + Add competency keyboard_arrow_right Oh , I think it…" at bounding box center [485, 233] width 432 height 131
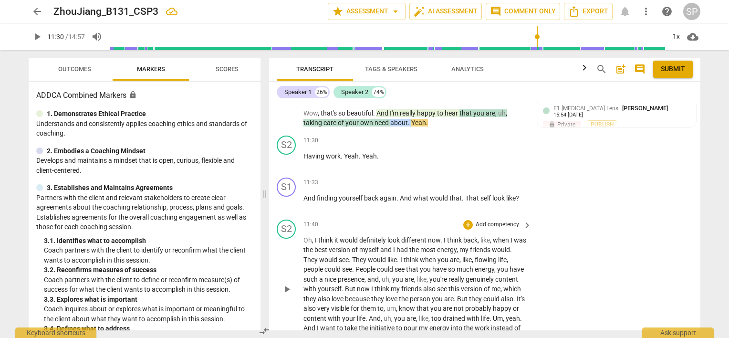
scroll to position [2022, 0]
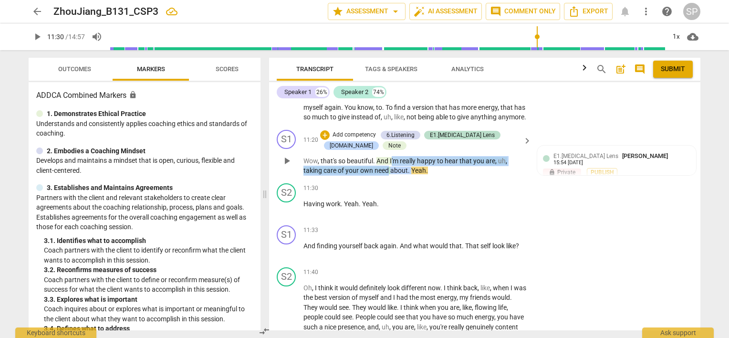
drag, startPoint x: 391, startPoint y: 132, endPoint x: 389, endPoint y: 149, distance: 16.8
click at [389, 156] on p "Wow , that's so beautiful . And I'm really happy to hear that you are , uh , ta…" at bounding box center [415, 166] width 223 height 20
click at [288, 155] on span "play_arrow" at bounding box center [286, 160] width 11 height 11
click at [288, 155] on span "pause" at bounding box center [286, 160] width 11 height 11
click at [323, 130] on div "+" at bounding box center [325, 135] width 10 height 10
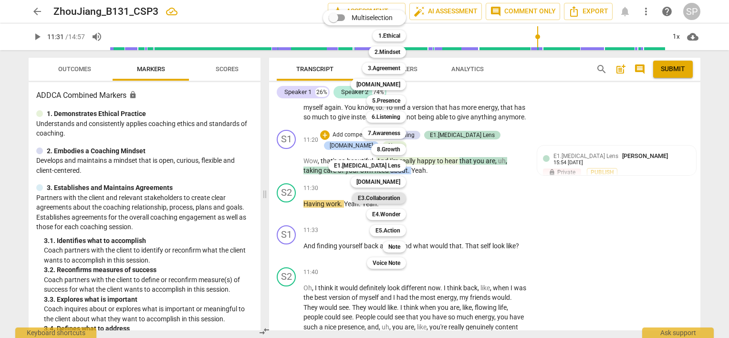
click at [372, 199] on b "E3.Collaboration" at bounding box center [379, 197] width 42 height 11
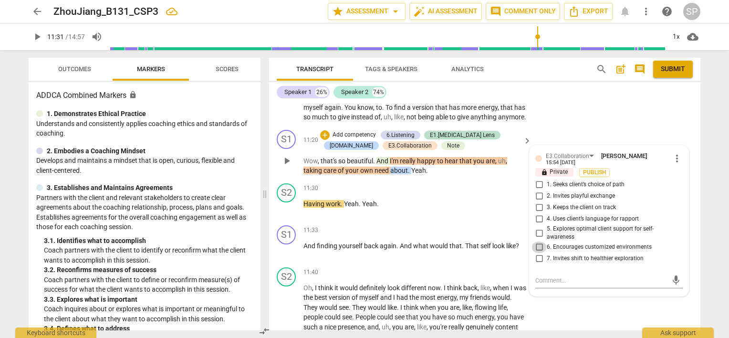
click at [537, 242] on input "6. Encourages customized environments" at bounding box center [539, 247] width 15 height 11
click at [535, 227] on input "5. Explores optimal client support for self-awareness" at bounding box center [539, 232] width 15 height 11
click at [538, 227] on input "5. Explores optimal client support for self-awareness" at bounding box center [539, 232] width 15 height 11
click at [411, 199] on p "Having work . Yeah . Yeah ." at bounding box center [415, 204] width 223 height 10
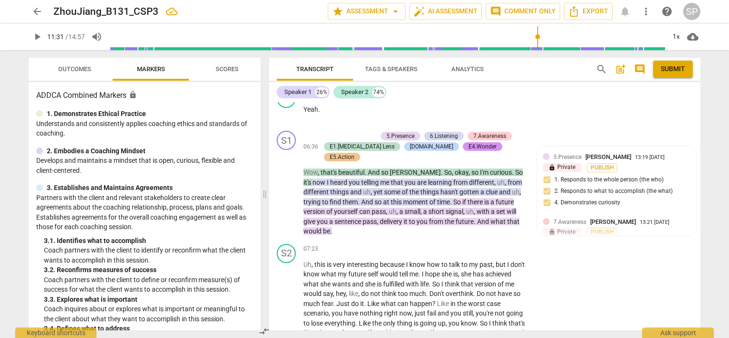
scroll to position [1306, 0]
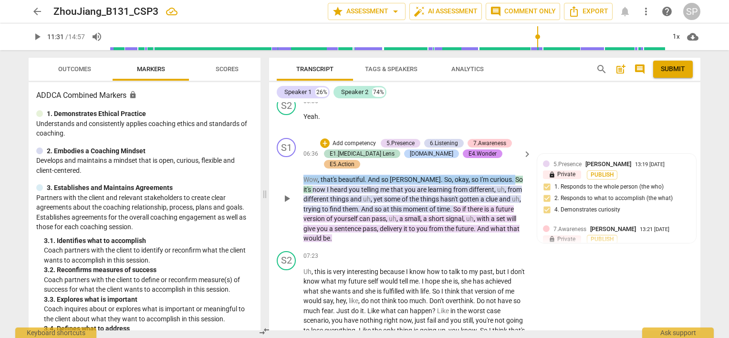
drag, startPoint x: 302, startPoint y: 155, endPoint x: 486, endPoint y: 158, distance: 184.8
click at [486, 158] on div "S1 play_arrow pause 06:36 + Add competency 5.Presence 6.Listening 7.Awareness E…" at bounding box center [485, 190] width 432 height 113
copy p "Wow , that's beautiful . And so [PERSON_NAME] . So , okay , so I'm curious ."
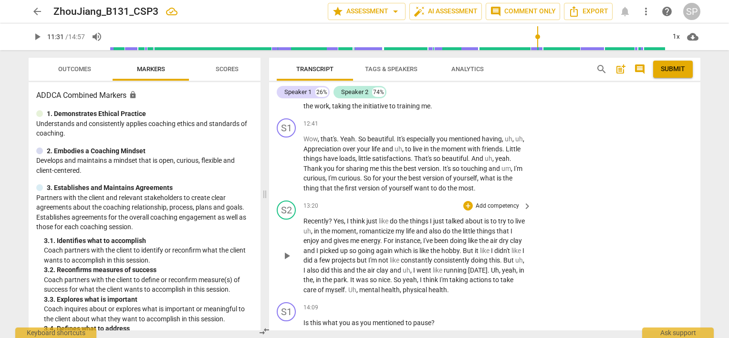
scroll to position [2286, 0]
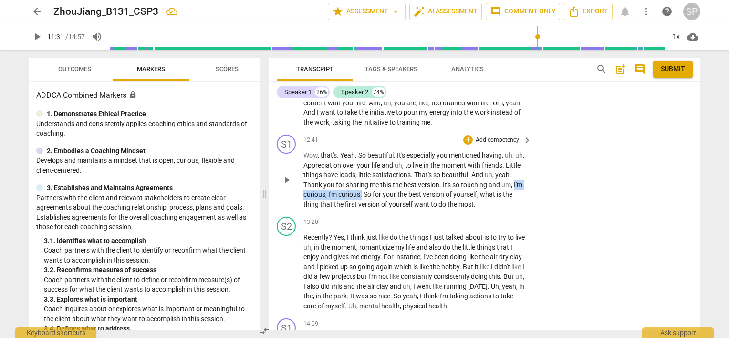
drag, startPoint x: 316, startPoint y: 169, endPoint x: 385, endPoint y: 170, distance: 69.2
click at [385, 170] on p "Wow , that's . Yeah . So beautiful . It's especially you mentioned having , uh …" at bounding box center [415, 179] width 223 height 59
copy p "I'm curious , I'm curious ."
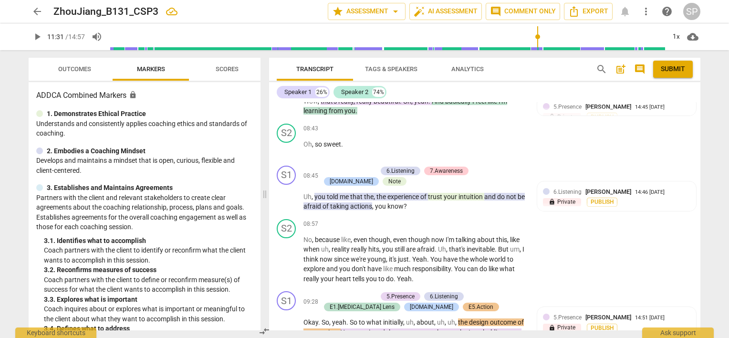
scroll to position [1570, 0]
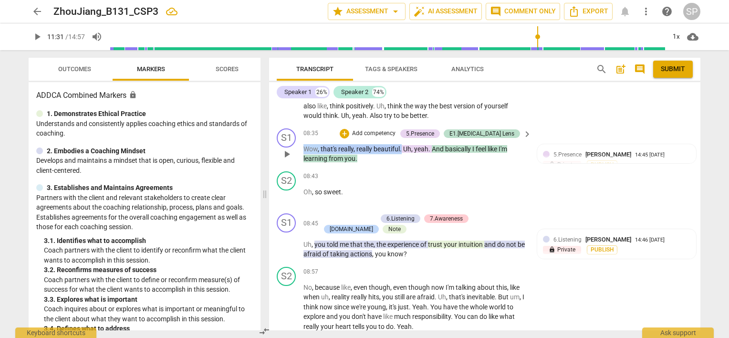
drag, startPoint x: 303, startPoint y: 113, endPoint x: 401, endPoint y: 113, distance: 98.3
click at [401, 125] on div "S1 play_arrow pause 08:35 + Add competency 5.Presence E1.[MEDICAL_DATA] Lens ke…" at bounding box center [485, 146] width 432 height 43
copy p "Wow , that's really , really beautiful ."
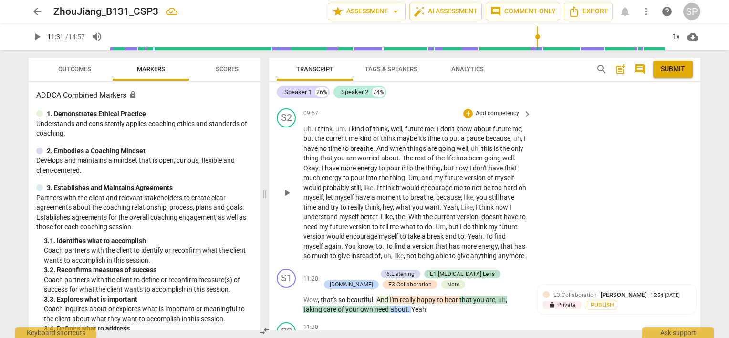
scroll to position [1952, 0]
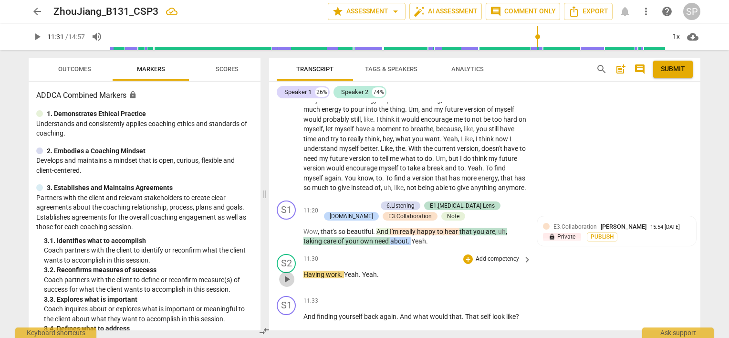
click at [287, 274] on span "play_arrow" at bounding box center [286, 279] width 11 height 11
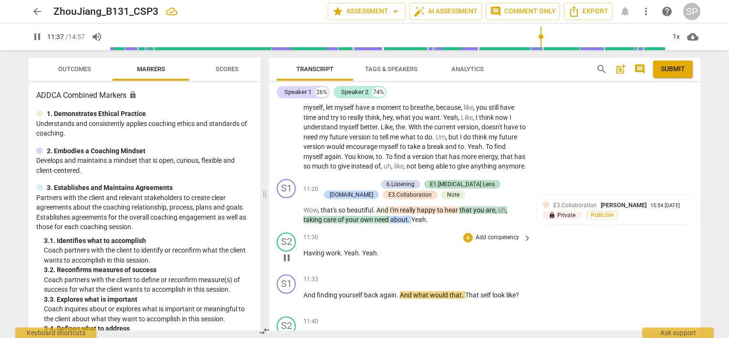
scroll to position [1904, 0]
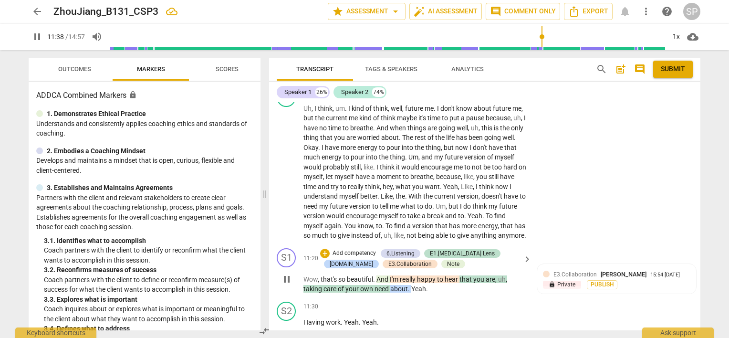
click at [285, 274] on span "pause" at bounding box center [286, 279] width 11 height 11
click at [285, 274] on span "play_arrow" at bounding box center [286, 279] width 11 height 11
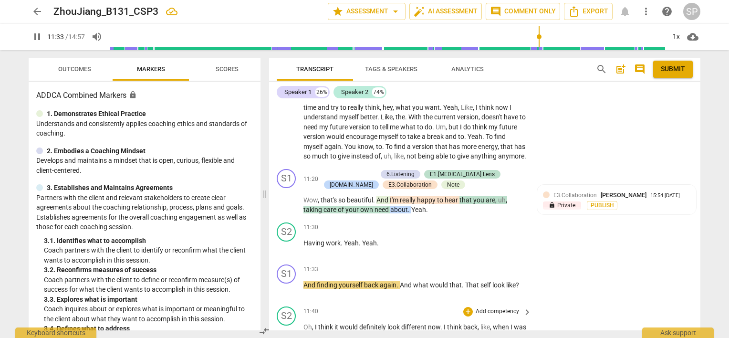
scroll to position [1999, 0]
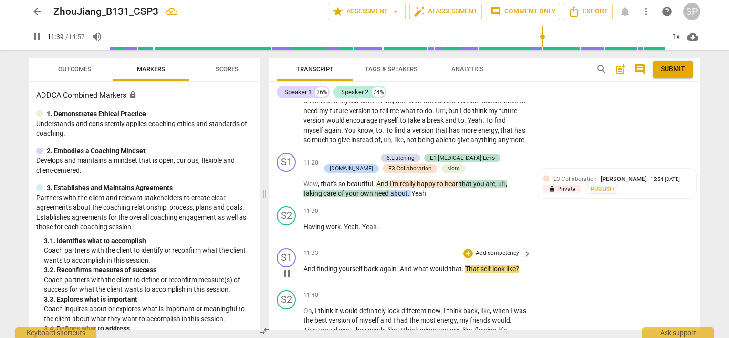
click at [287, 268] on span "pause" at bounding box center [286, 273] width 11 height 11
drag, startPoint x: 412, startPoint y: 243, endPoint x: 531, endPoint y: 241, distance: 118.9
click at [531, 244] on div "S1 play_arrow pause 11:33 + Add competency keyboard_arrow_right And finding you…" at bounding box center [485, 265] width 432 height 42
click at [468, 249] on div "+" at bounding box center [469, 254] width 10 height 10
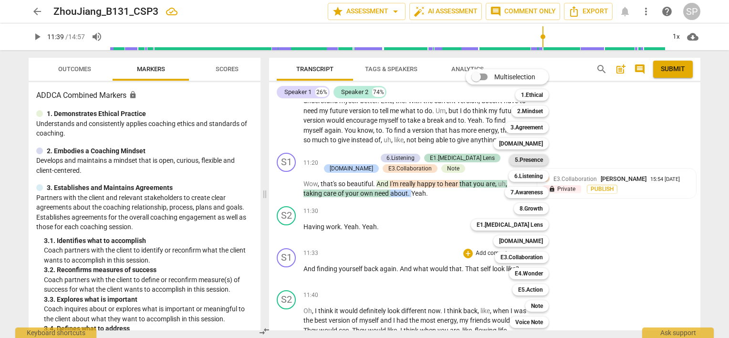
click at [538, 159] on b "5.Presence" at bounding box center [529, 159] width 28 height 11
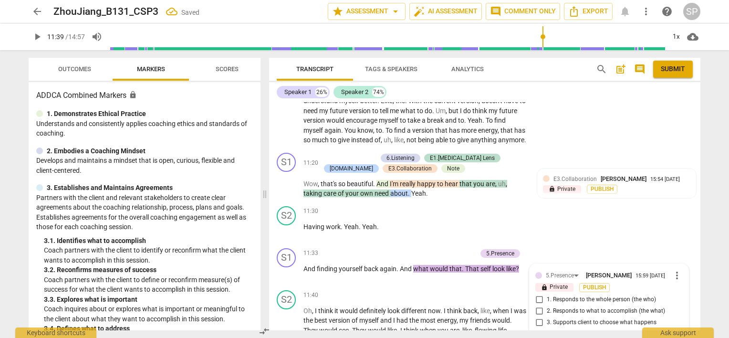
scroll to position [2125, 0]
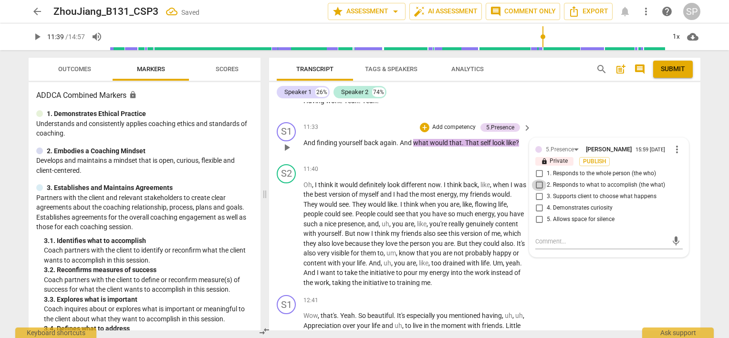
click at [538, 179] on input "2. Responds to what to accomplish (the what)" at bounding box center [539, 184] width 15 height 11
click at [538, 168] on input "1. Responds to the whole person (the who)" at bounding box center [539, 173] width 15 height 11
click at [536, 202] on input "4. Demonstrates curiosity" at bounding box center [539, 207] width 15 height 11
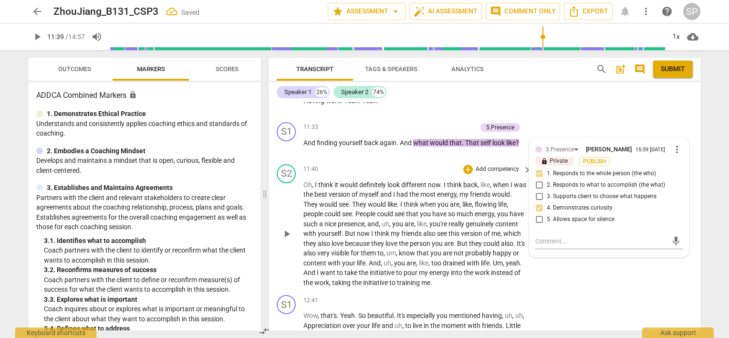
click at [414, 164] on div "11:40 + Add competency keyboard_arrow_right Oh , I think it would definitely lo…" at bounding box center [418, 226] width 229 height 124
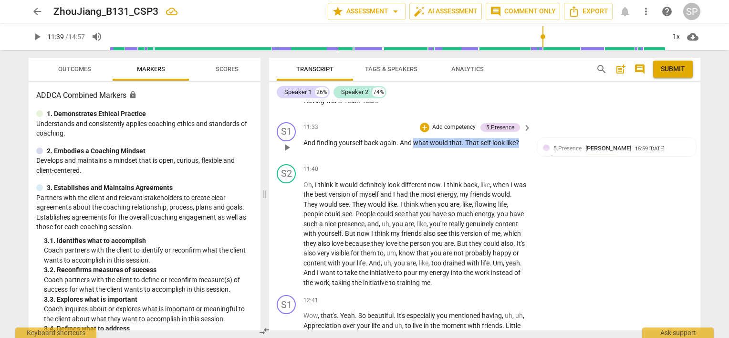
drag, startPoint x: 413, startPoint y: 117, endPoint x: 520, endPoint y: 118, distance: 106.9
click at [520, 138] on p "And finding yourself back again . And what would that . That self look like ?" at bounding box center [415, 143] width 223 height 10
click at [426, 123] on div "+" at bounding box center [425, 128] width 10 height 10
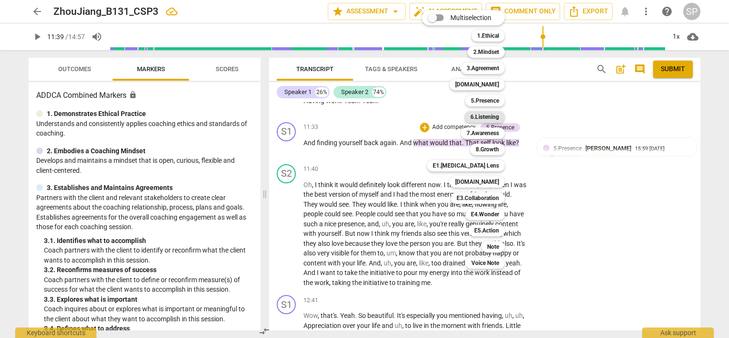
click at [486, 115] on b "6.Listening" at bounding box center [485, 116] width 29 height 11
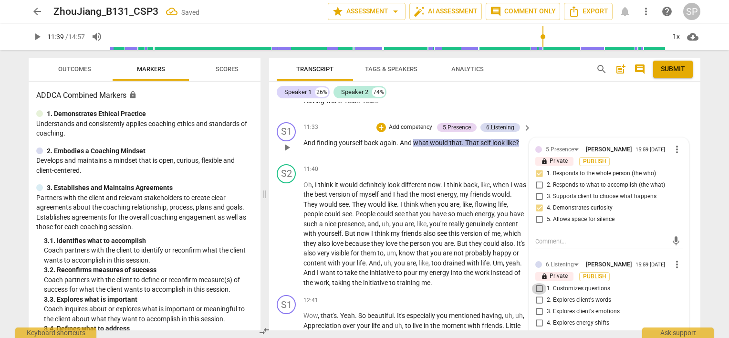
click at [538, 283] on input "1. Customizes questions" at bounding box center [539, 288] width 15 height 11
click at [536, 295] on input "2. Explores client's words" at bounding box center [539, 300] width 15 height 11
click at [673, 259] on span "more_vert" at bounding box center [677, 264] width 11 height 11
click at [677, 255] on li "Delete" at bounding box center [685, 257] width 33 height 18
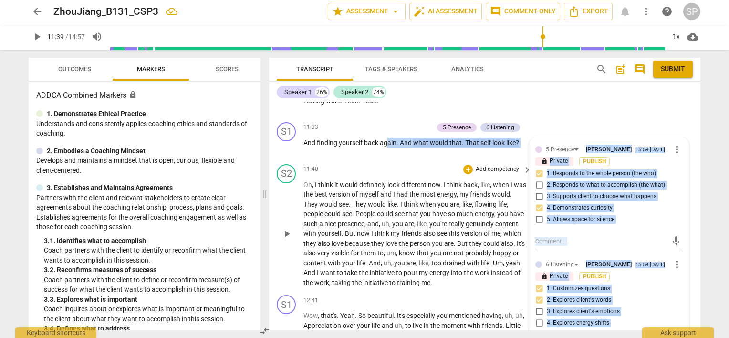
click at [386, 135] on div "[PERSON_NAME] Summary: The client has started her own business for a year and c…" at bounding box center [485, 216] width 432 height 228
click at [386, 160] on div "S2 play_arrow pause 11:40 + Add competency keyboard_arrow_right Oh , I think it…" at bounding box center [485, 225] width 432 height 131
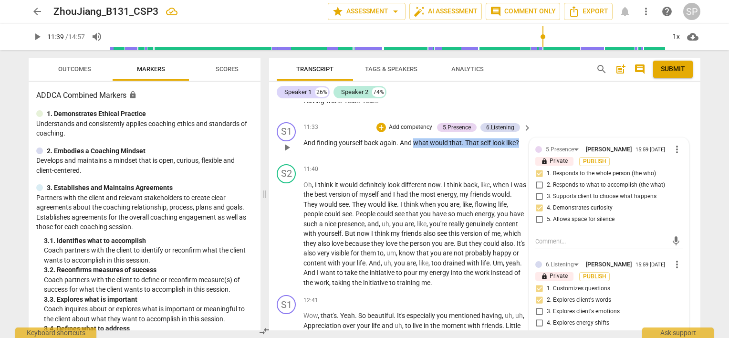
drag, startPoint x: 413, startPoint y: 118, endPoint x: 521, endPoint y: 123, distance: 108.0
click at [521, 123] on div "11:33 + Add competency 5.Presence 6.Listening keyboard_arrow_right And finding …" at bounding box center [418, 139] width 229 height 34
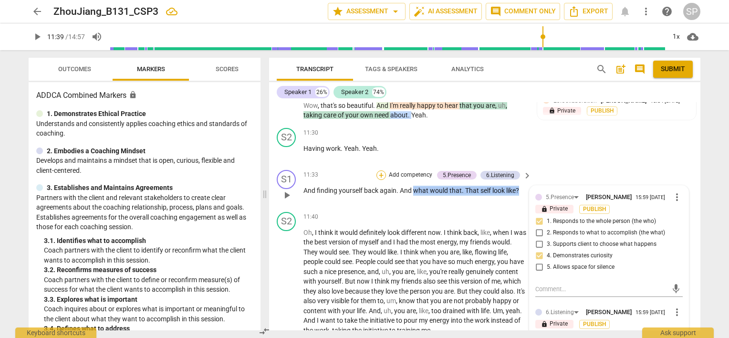
click at [377, 170] on div "+" at bounding box center [382, 175] width 10 height 10
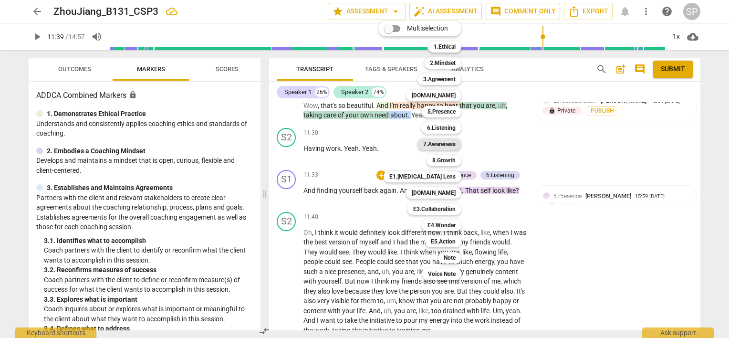
click at [451, 146] on b "7.Awareness" at bounding box center [439, 143] width 32 height 11
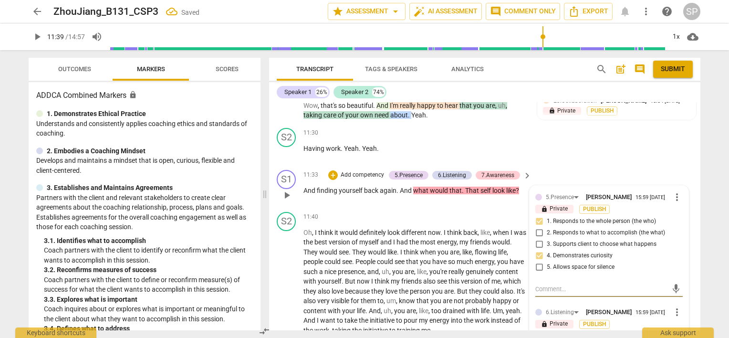
scroll to position [2364, 0]
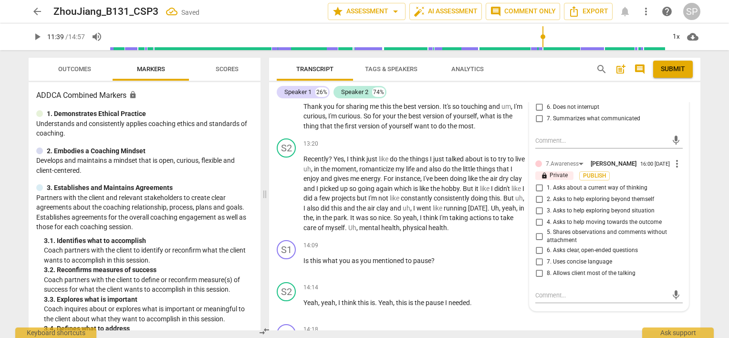
click at [537, 256] on input "7. Uses concise language" at bounding box center [539, 261] width 15 height 11
click at [539, 245] on input "6. Asks clear, open-ended questions" at bounding box center [539, 250] width 15 height 11
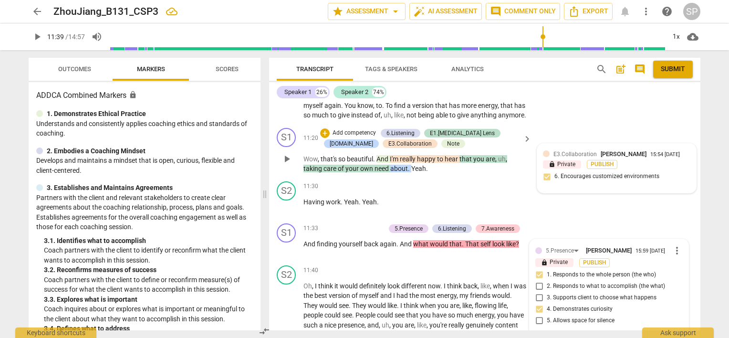
scroll to position [2030, 0]
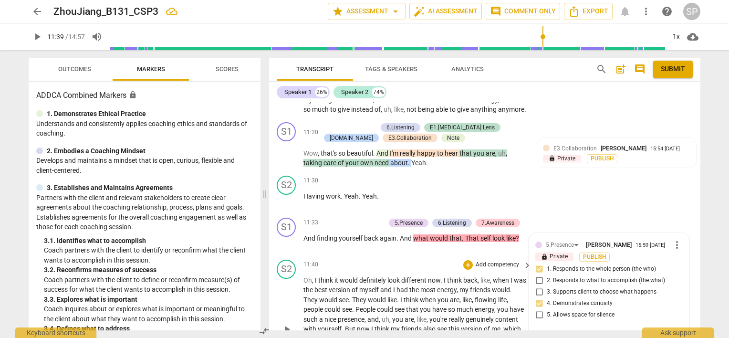
click at [472, 260] on div "+ Add competency" at bounding box center [492, 265] width 57 height 10
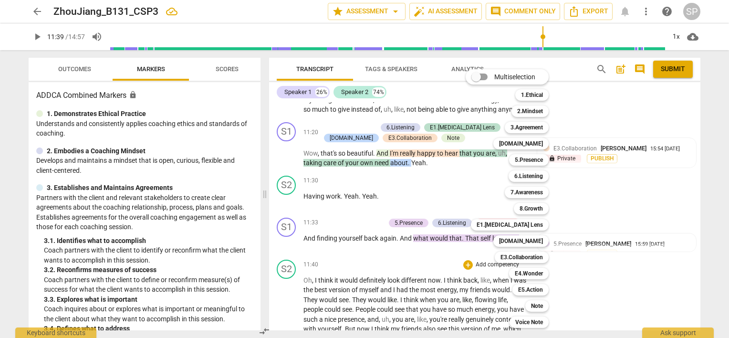
click at [598, 170] on div at bounding box center [364, 169] width 729 height 338
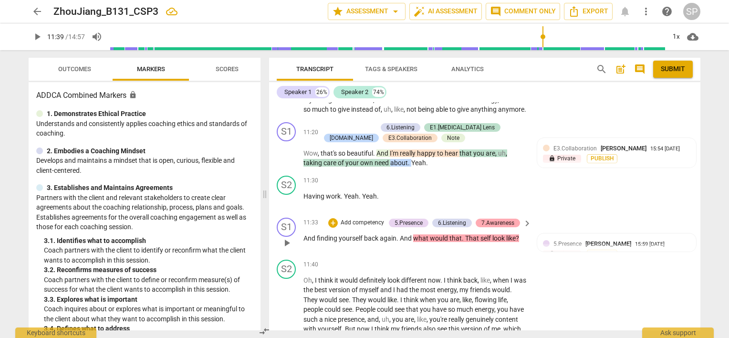
click at [513, 219] on div "7.Awareness" at bounding box center [498, 223] width 44 height 9
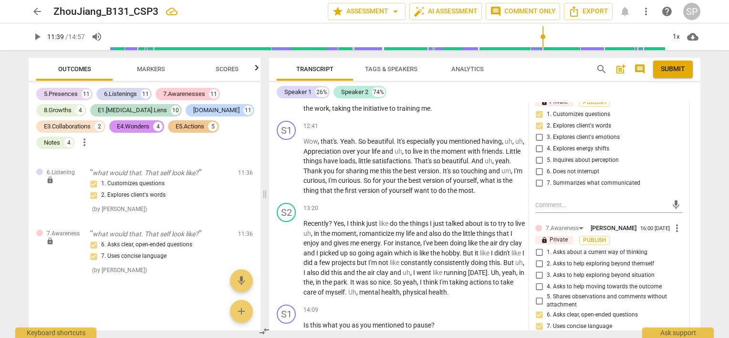
scroll to position [2316, 0]
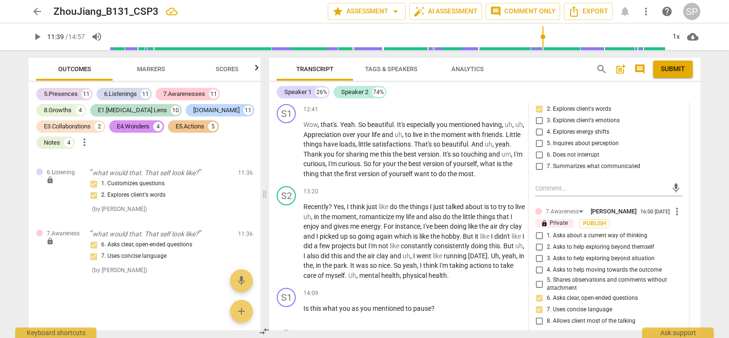
click at [536, 278] on input "5. Shares observations and comments without attachment" at bounding box center [539, 283] width 15 height 11
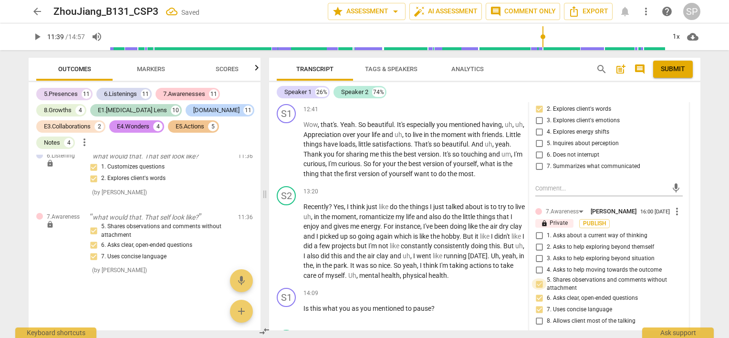
click at [538, 278] on input "5. Shares observations and comments without attachment" at bounding box center [539, 283] width 15 height 11
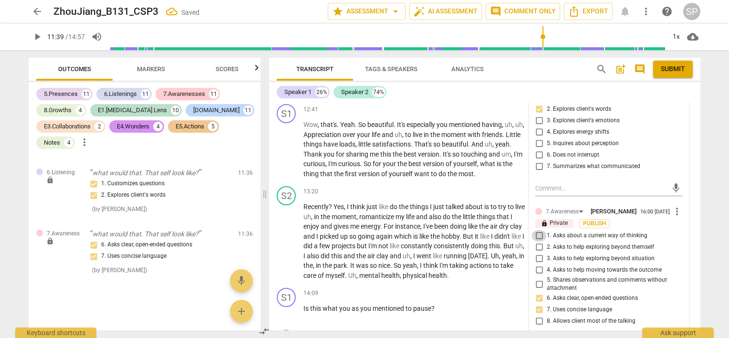
click at [536, 230] on input "1. Asks about a current way of thinking" at bounding box center [539, 235] width 15 height 11
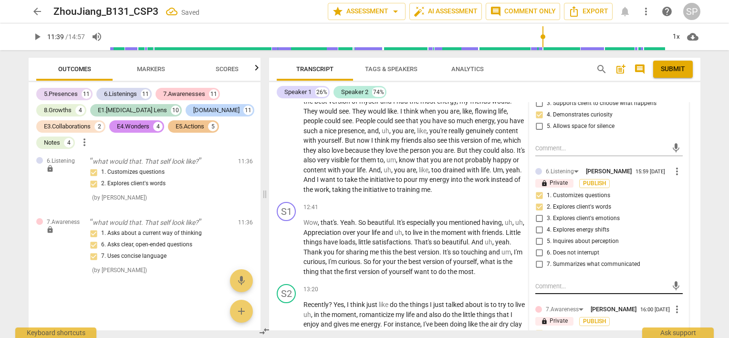
scroll to position [2269, 0]
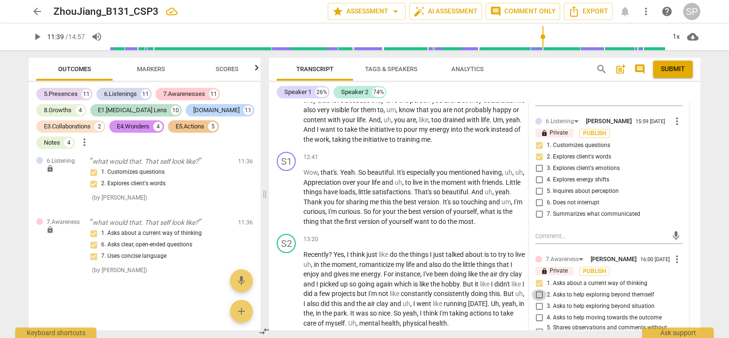
click at [538, 289] on input "2. Asks to help exploring beyond themself" at bounding box center [539, 294] width 15 height 11
click at [535, 278] on input "1. Asks about a current way of thinking" at bounding box center [539, 283] width 15 height 11
click at [540, 312] on input "4. Asks to help moving towards the outcome" at bounding box center [539, 317] width 15 height 11
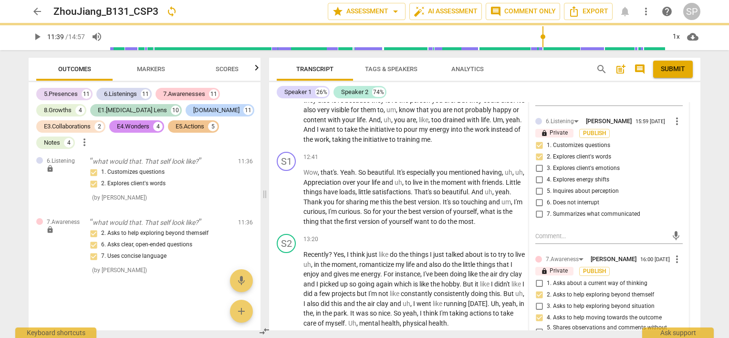
click at [625, 267] on div "lock Private Publish" at bounding box center [610, 271] width 148 height 9
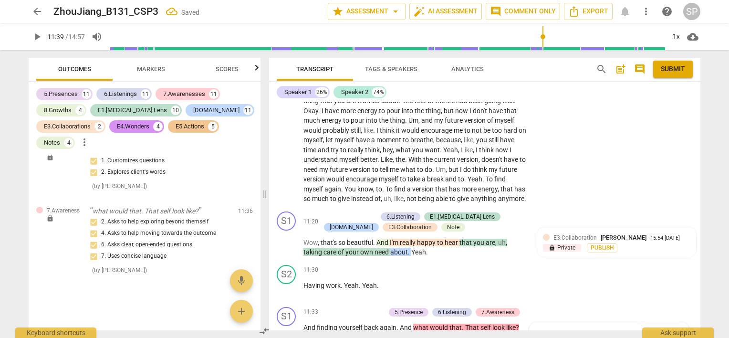
scroll to position [1934, 0]
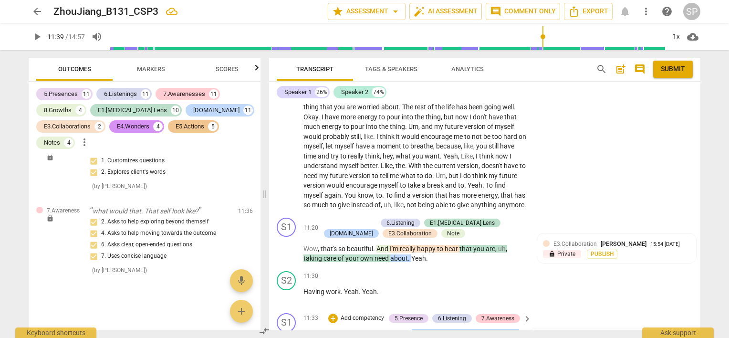
drag, startPoint x: 412, startPoint y: 307, endPoint x: 523, endPoint y: 306, distance: 111.2
click at [523, 329] on p "And finding yourself back again . And what would that . That self look like ?" at bounding box center [415, 334] width 223 height 10
click at [333, 314] on div "+" at bounding box center [333, 319] width 10 height 10
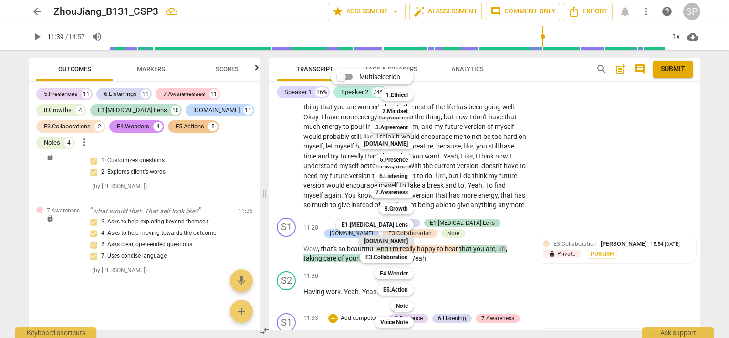
click at [406, 242] on b "[DOMAIN_NAME]" at bounding box center [386, 240] width 44 height 11
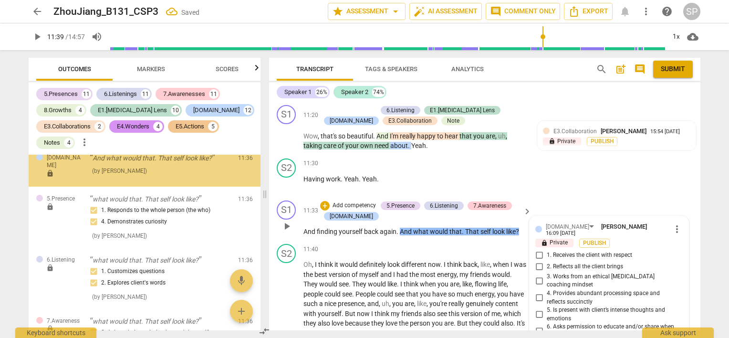
scroll to position [2044, 0]
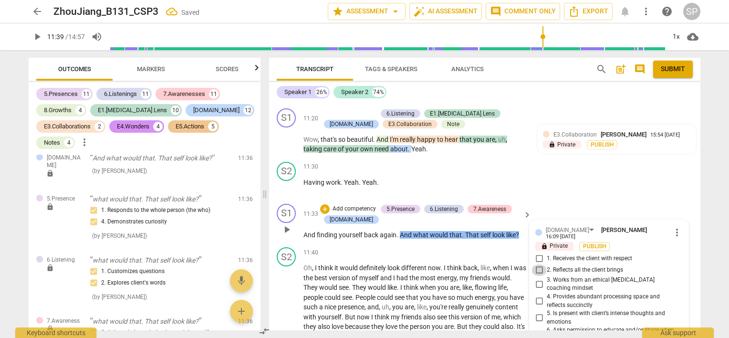
click at [538, 264] on input "2. Reflects all the client brings" at bounding box center [539, 269] width 15 height 11
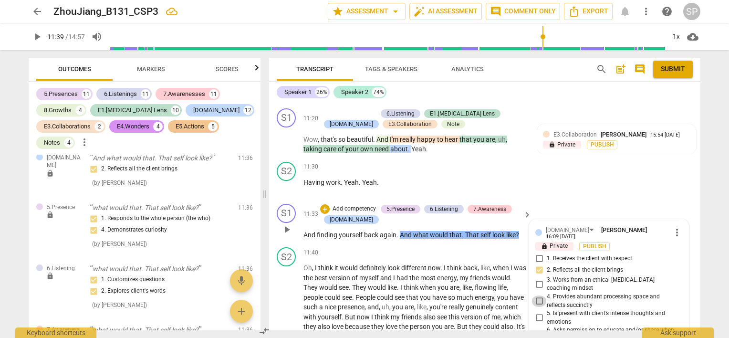
click at [537, 296] on input "4. Provides abundant processing space and reflects succinctly" at bounding box center [539, 301] width 15 height 11
click at [414, 247] on div "11:40 + Add competency keyboard_arrow_right" at bounding box center [418, 252] width 229 height 11
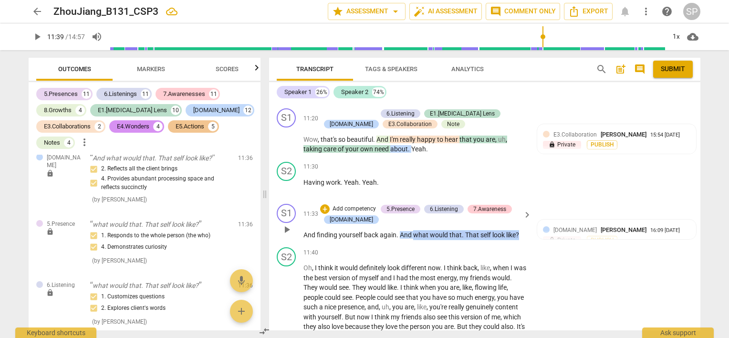
drag, startPoint x: 413, startPoint y: 206, endPoint x: 489, endPoint y: 206, distance: 75.4
click at [526, 230] on div "And finding yourself back again . And what would that . That self look like ?" at bounding box center [418, 235] width 229 height 10
click at [322, 204] on div "+" at bounding box center [325, 209] width 10 height 10
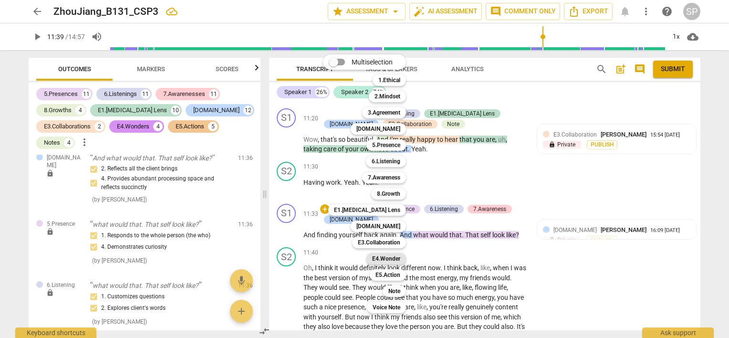
click at [385, 259] on b "E4.Wonder" at bounding box center [386, 258] width 28 height 11
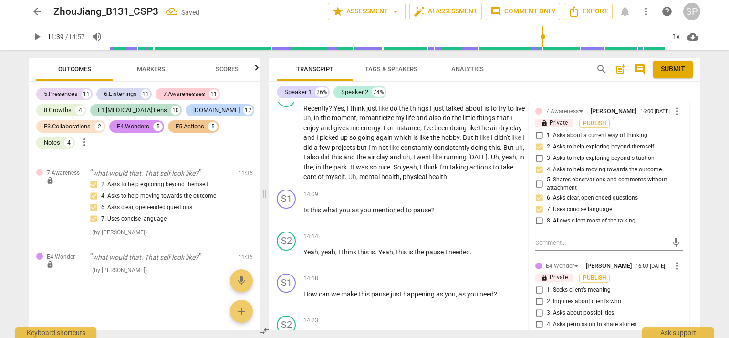
scroll to position [2426, 0]
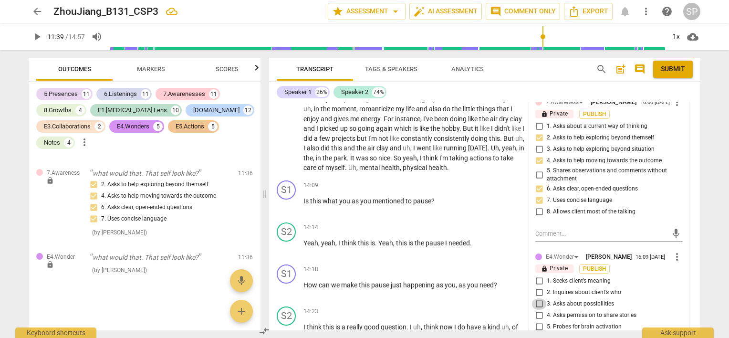
click at [537, 298] on input "3. Asks about possibilities" at bounding box center [539, 303] width 15 height 11
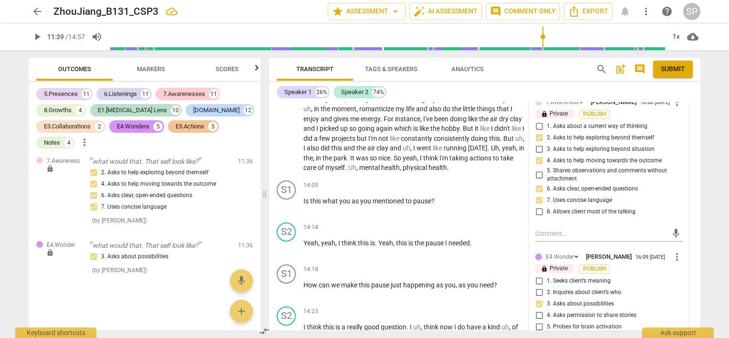
click at [538, 287] on input "2. Inquires about client’s who" at bounding box center [539, 292] width 15 height 11
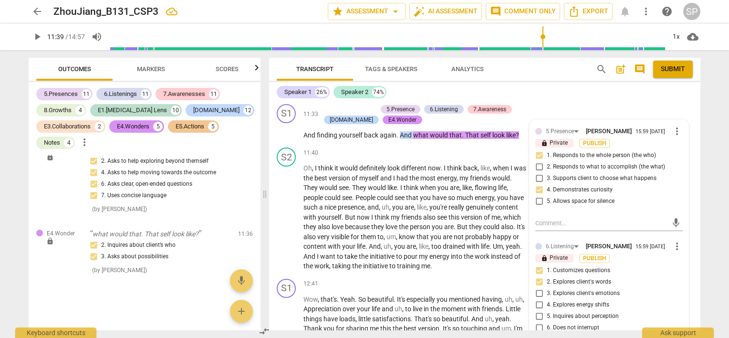
scroll to position [2139, 0]
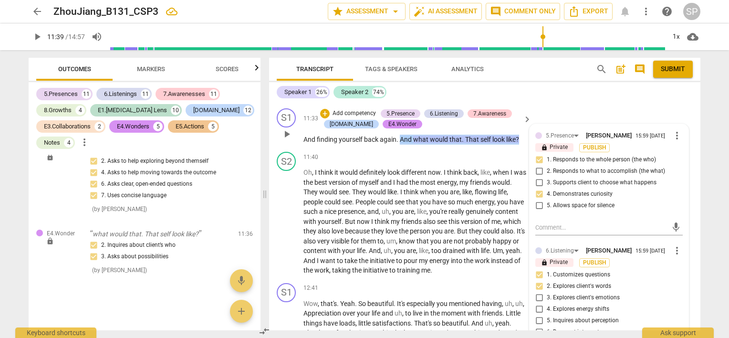
drag, startPoint x: 401, startPoint y: 111, endPoint x: 519, endPoint y: 113, distance: 118.4
click at [519, 135] on p "And finding yourself back again . And what would that . That self look like ?" at bounding box center [415, 140] width 223 height 10
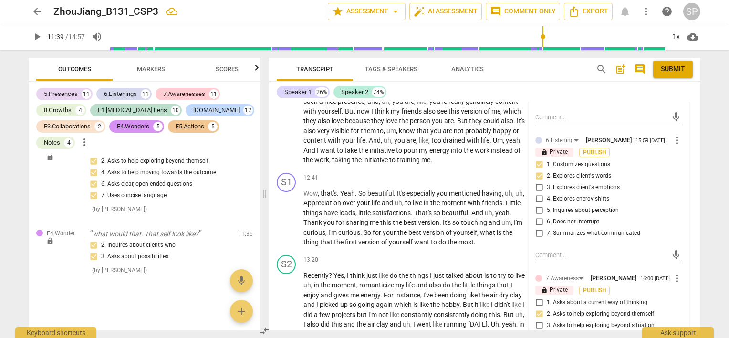
scroll to position [2044, 0]
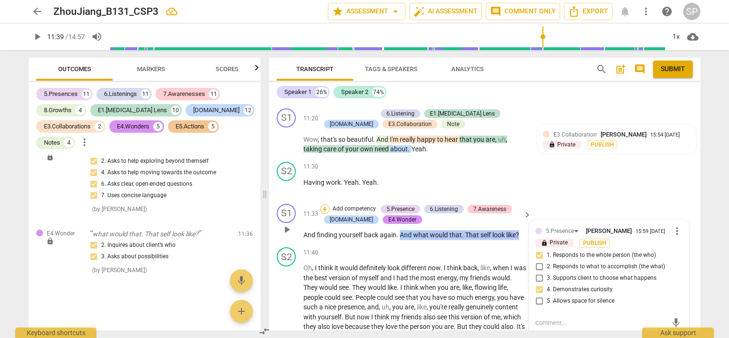
click at [323, 204] on div "+" at bounding box center [325, 209] width 10 height 10
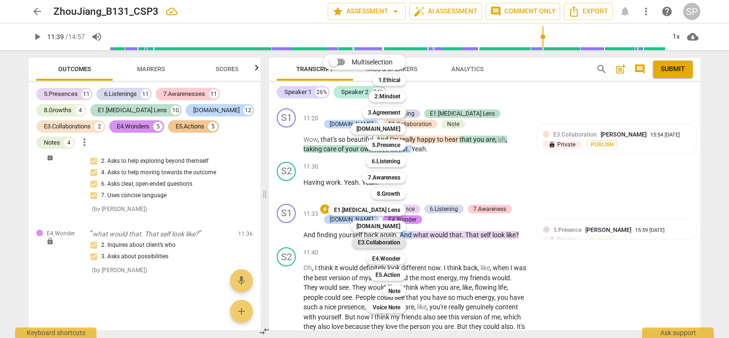
click at [396, 245] on b "E3.Collaboration" at bounding box center [379, 242] width 42 height 11
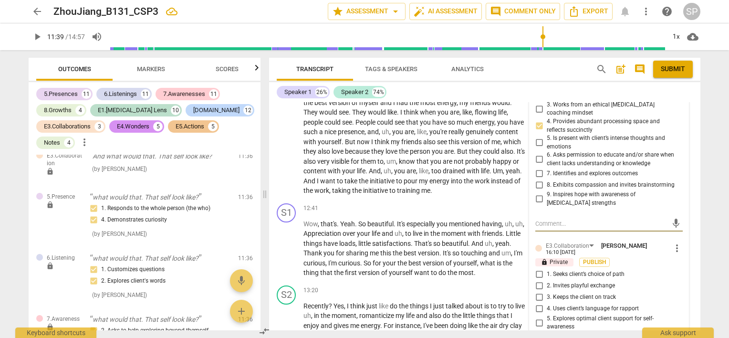
scroll to position [2235, 0]
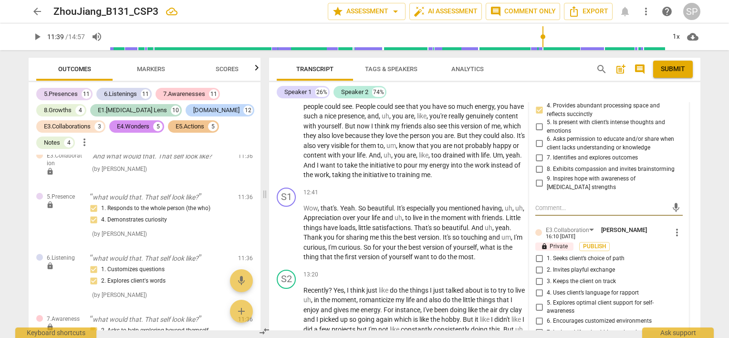
click at [538, 316] on input "6. Encourages customized environments" at bounding box center [539, 321] width 15 height 11
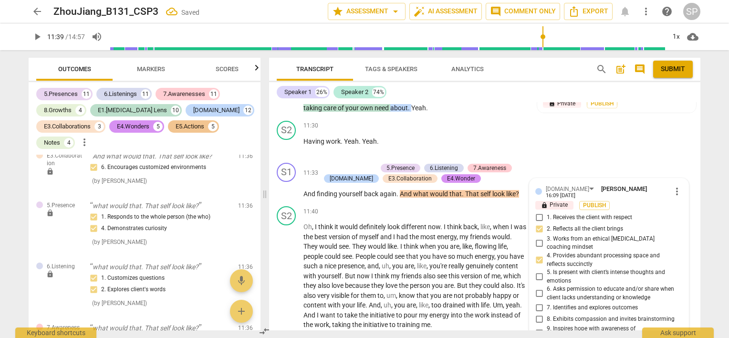
scroll to position [2044, 0]
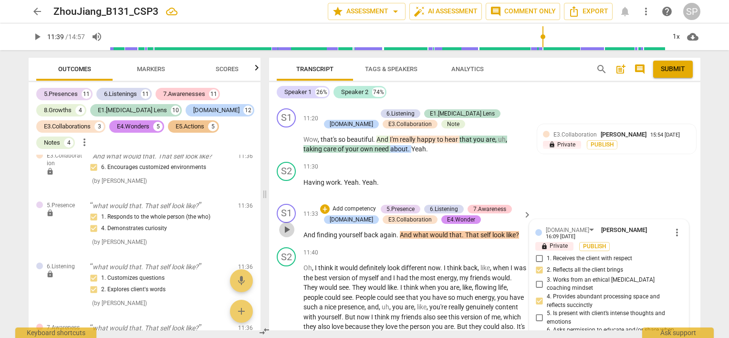
click at [286, 224] on span "play_arrow" at bounding box center [286, 229] width 11 height 11
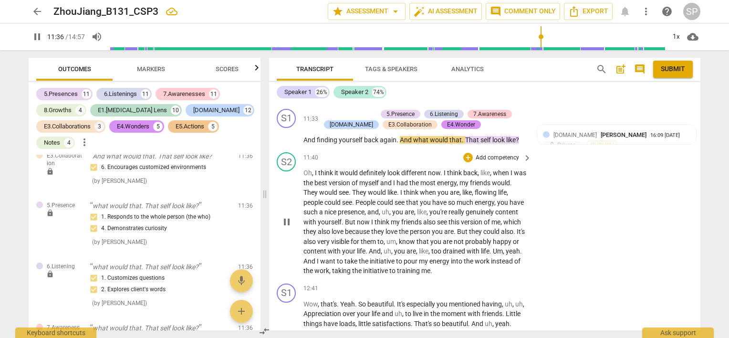
scroll to position [2139, 0]
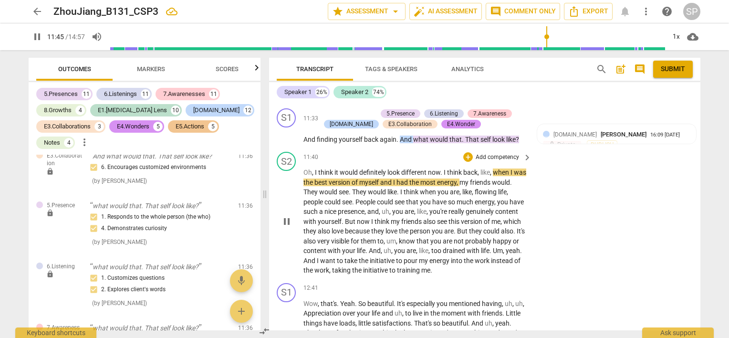
click at [288, 216] on span "pause" at bounding box center [286, 221] width 11 height 11
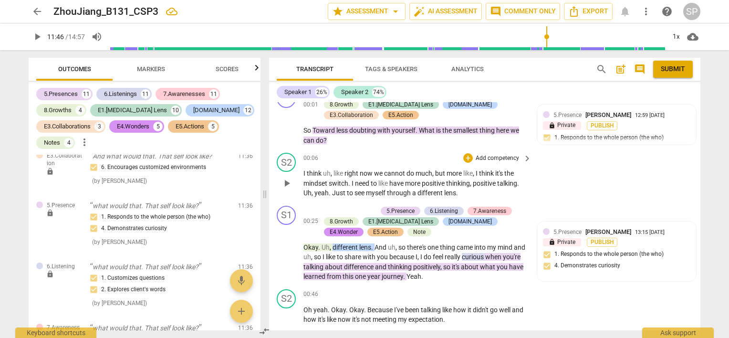
scroll to position [95, 0]
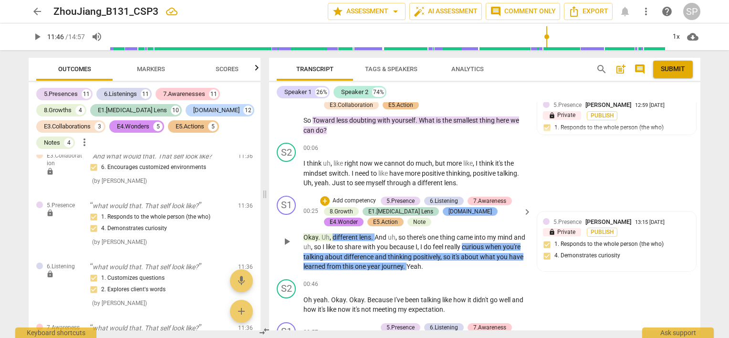
click at [449, 213] on div "[DOMAIN_NAME]" at bounding box center [470, 211] width 43 height 9
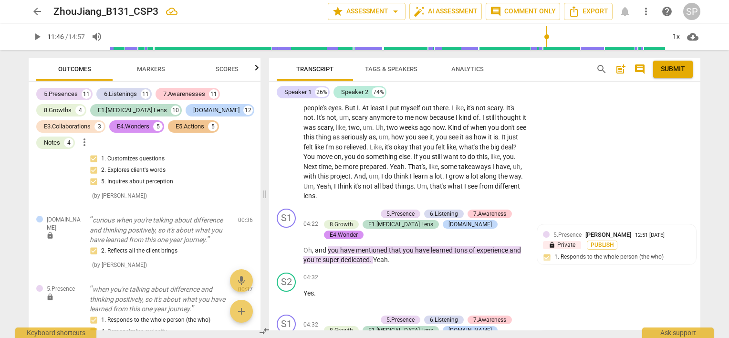
scroll to position [686, 0]
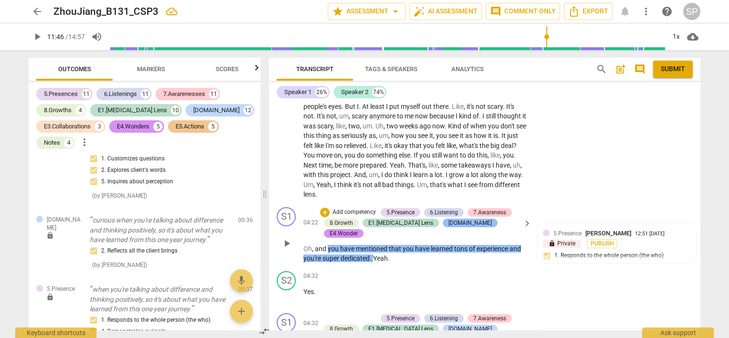
click at [445, 224] on div "[DOMAIN_NAME]" at bounding box center [470, 223] width 55 height 9
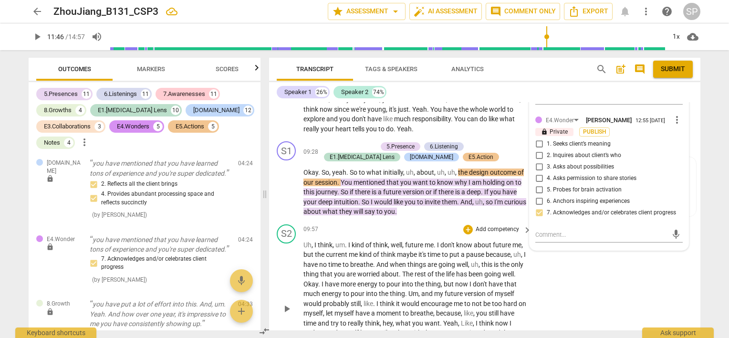
scroll to position [1831, 0]
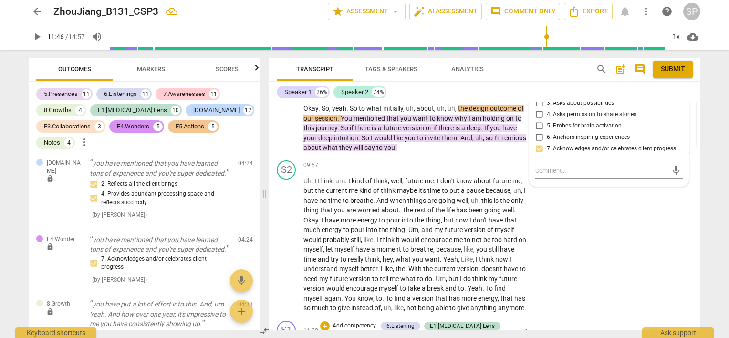
click at [373, 332] on div "[DOMAIN_NAME]" at bounding box center [351, 336] width 43 height 9
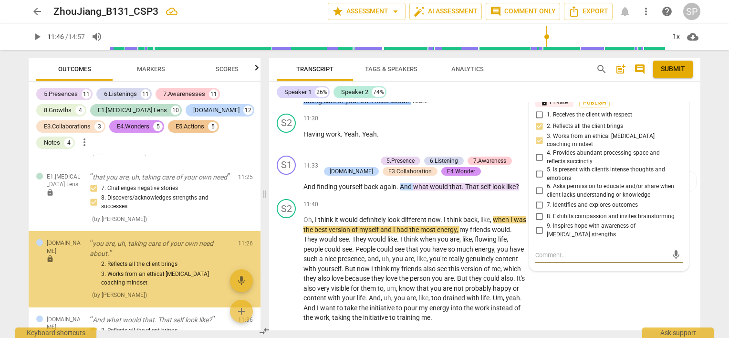
scroll to position [5855, 0]
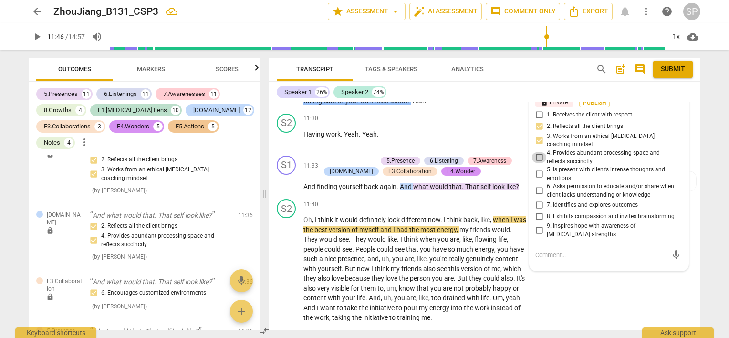
click at [539, 152] on input "4. Provides abundant processing space and reflects succinctly" at bounding box center [539, 157] width 15 height 11
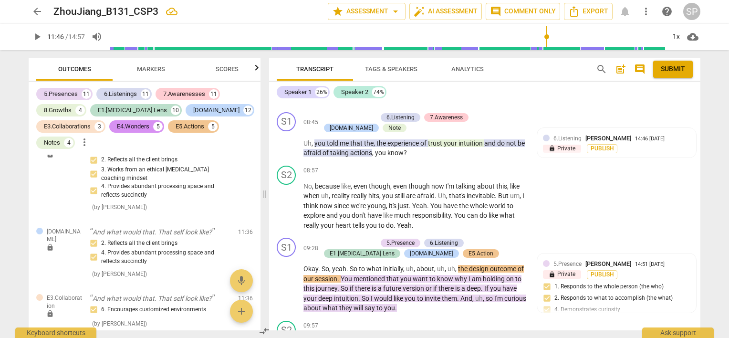
scroll to position [1662, 0]
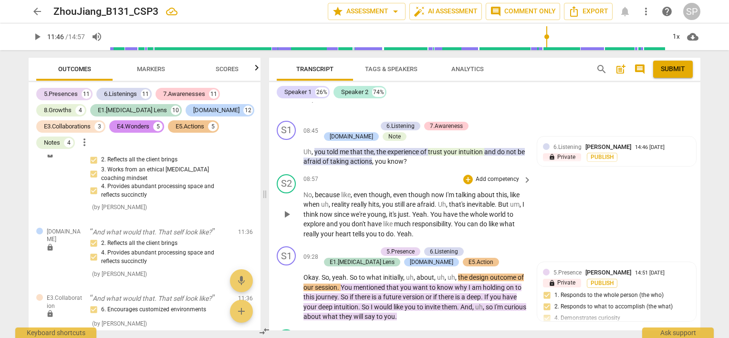
click at [570, 196] on div "S2 play_arrow pause 08:57 + Add competency keyboard_arrow_right No , because li…" at bounding box center [485, 206] width 432 height 73
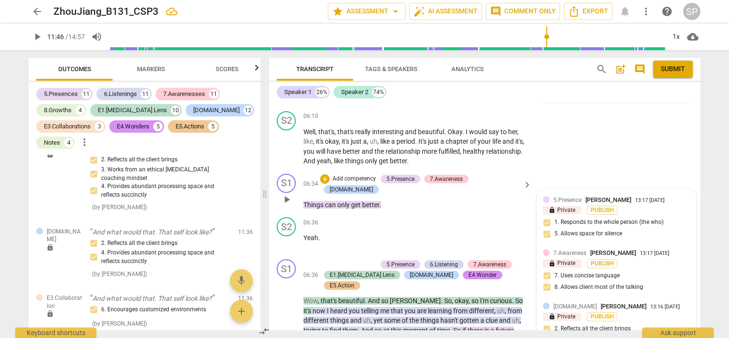
scroll to position [1137, 0]
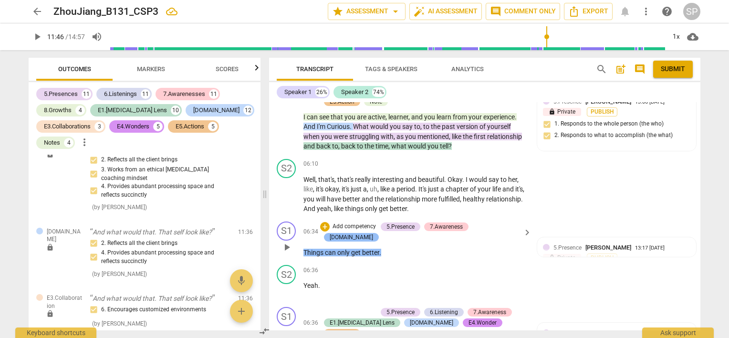
click at [373, 233] on div "[DOMAIN_NAME]" at bounding box center [351, 237] width 43 height 9
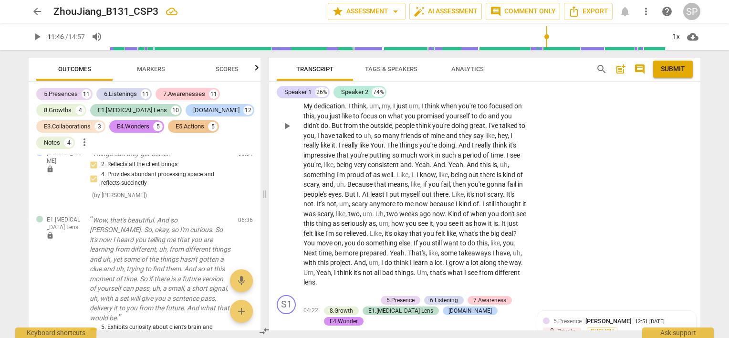
scroll to position [662, 0]
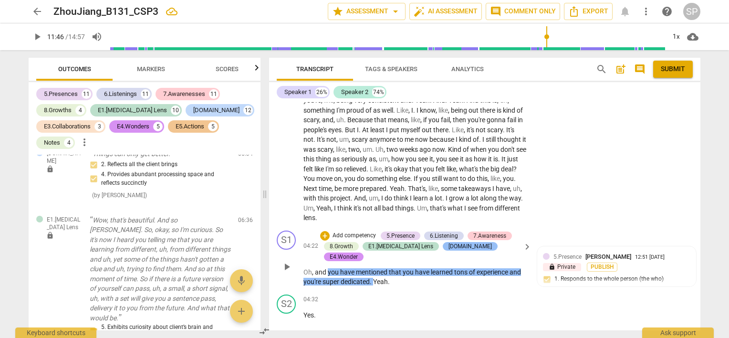
click at [449, 244] on div "[DOMAIN_NAME]" at bounding box center [470, 246] width 43 height 9
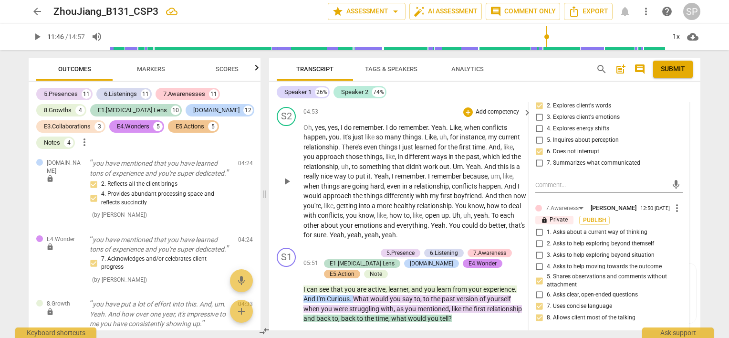
scroll to position [1034, 0]
